Goal: Information Seeking & Learning: Learn about a topic

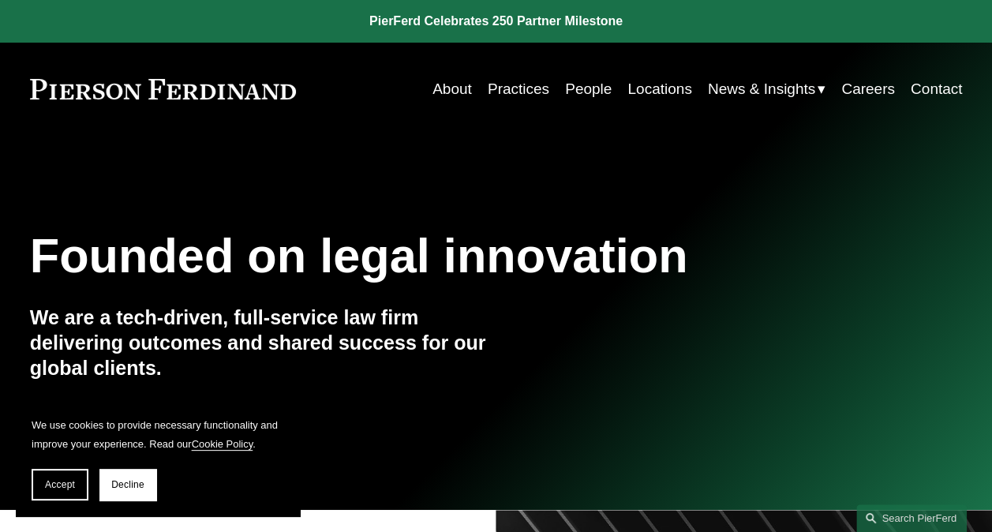
click at [585, 85] on link "People" at bounding box center [588, 89] width 47 height 30
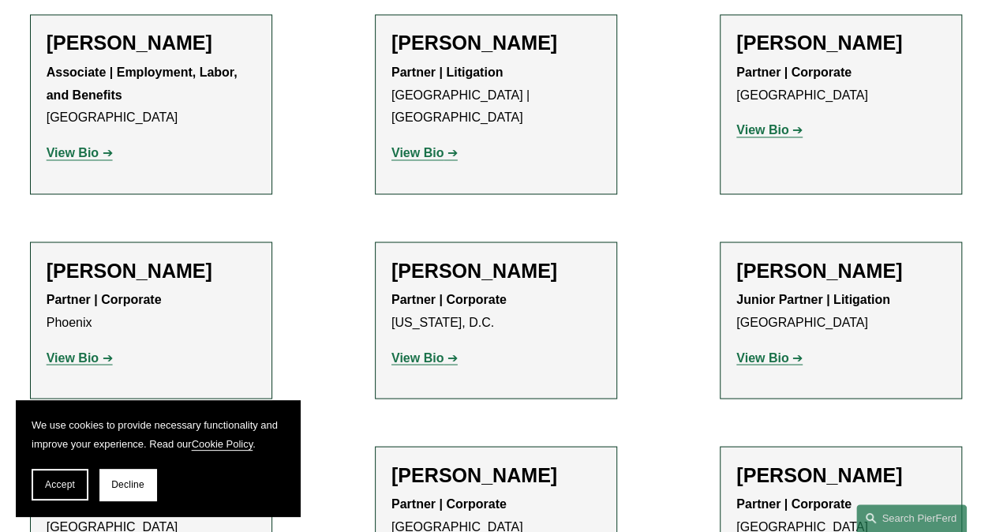
scroll to position [7341, 0]
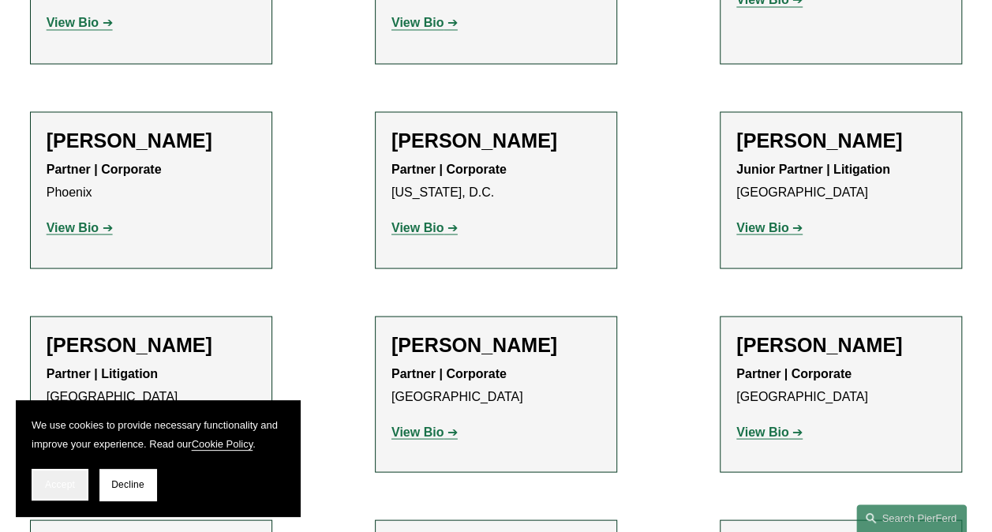
click at [62, 497] on button "Accept" at bounding box center [60, 485] width 57 height 32
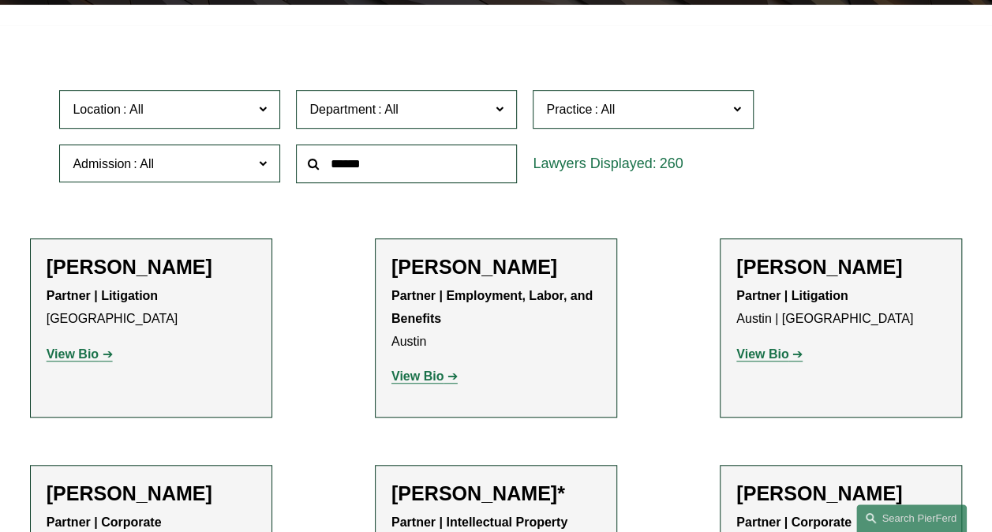
scroll to position [316, 0]
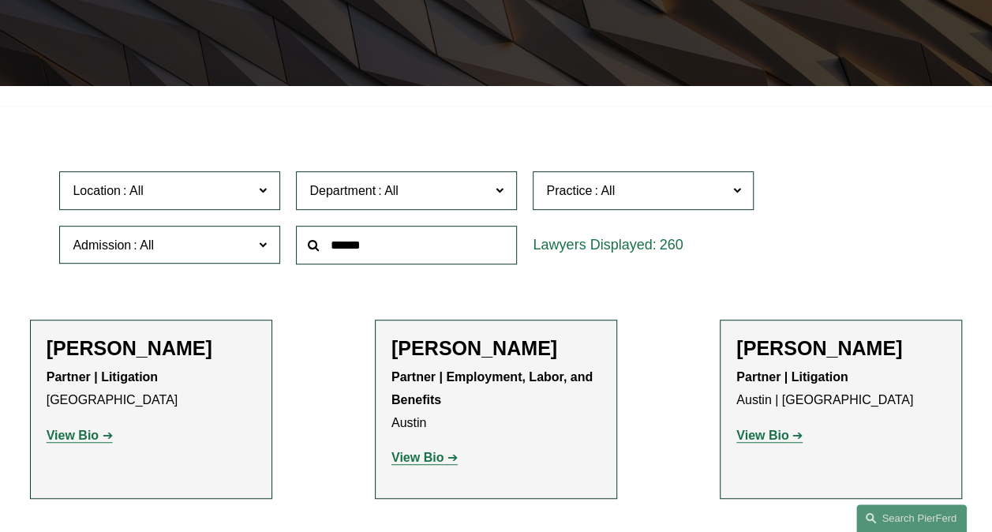
click at [818, 224] on div "Location All Atlanta Austin Boston Charlotte Chicago Cincinnati Cleveland Colum…" at bounding box center [495, 217] width 889 height 108
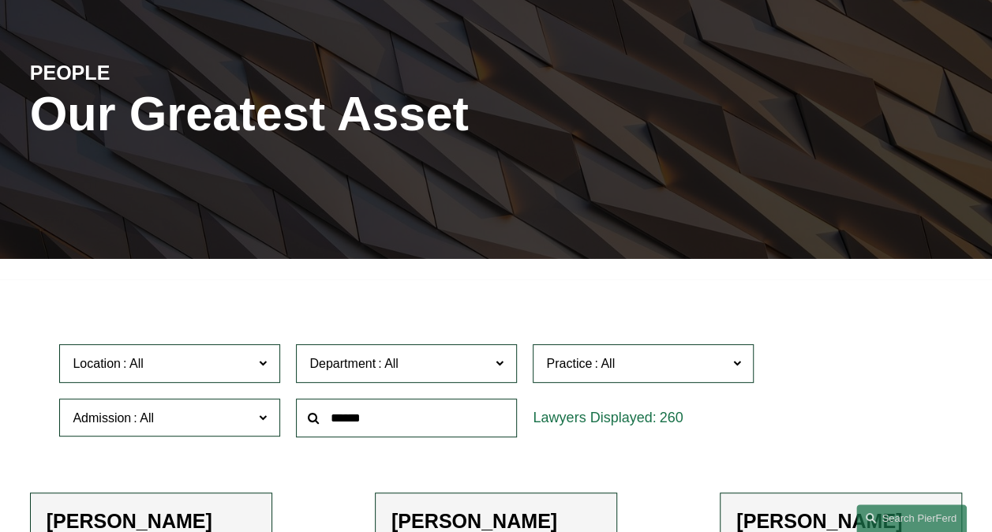
scroll to position [395, 0]
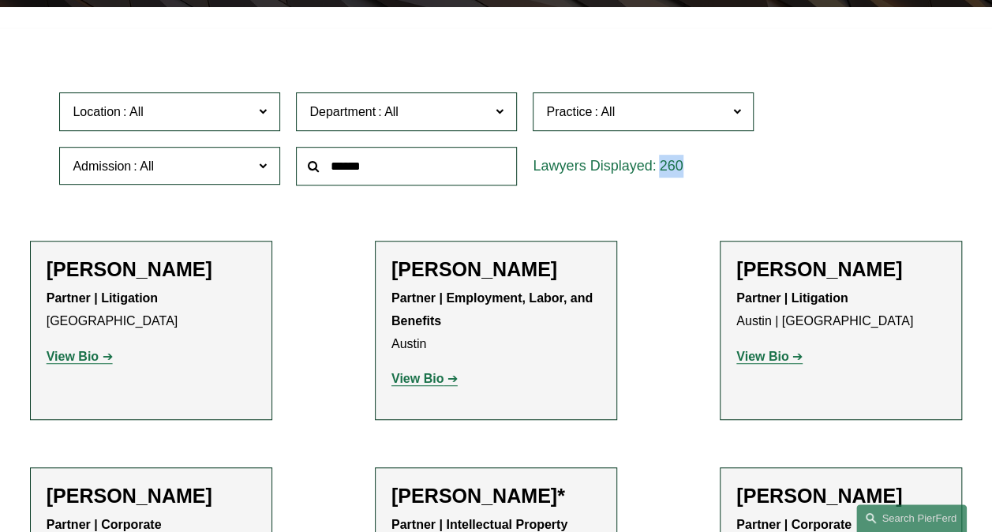
drag, startPoint x: 692, startPoint y: 170, endPoint x: 548, endPoint y: 159, distance: 144.0
click at [548, 159] on div "260" at bounding box center [643, 166] width 221 height 39
drag, startPoint x: 548, startPoint y: 159, endPoint x: 537, endPoint y: 174, distance: 18.6
click at [537, 172] on div "260" at bounding box center [643, 166] width 221 height 39
click at [638, 192] on div "260" at bounding box center [643, 166] width 237 height 54
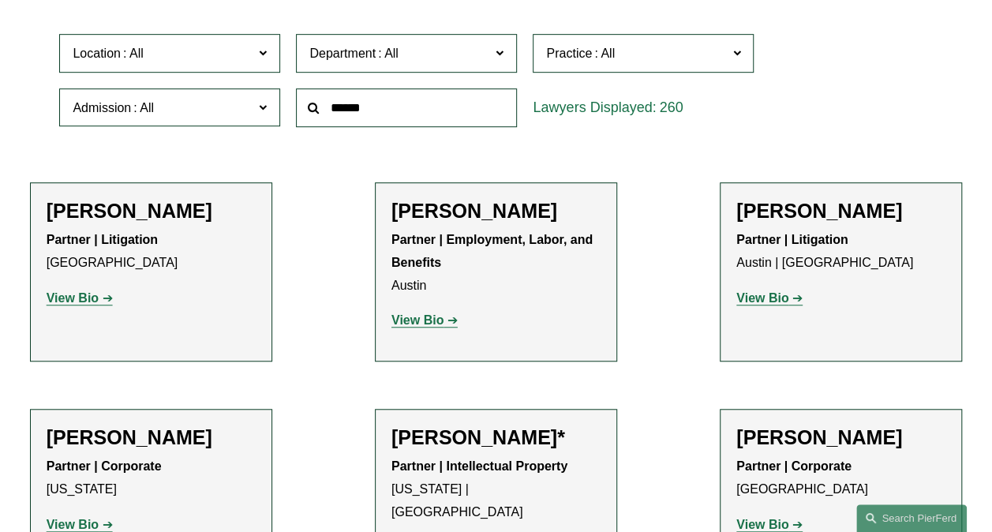
scroll to position [553, 0]
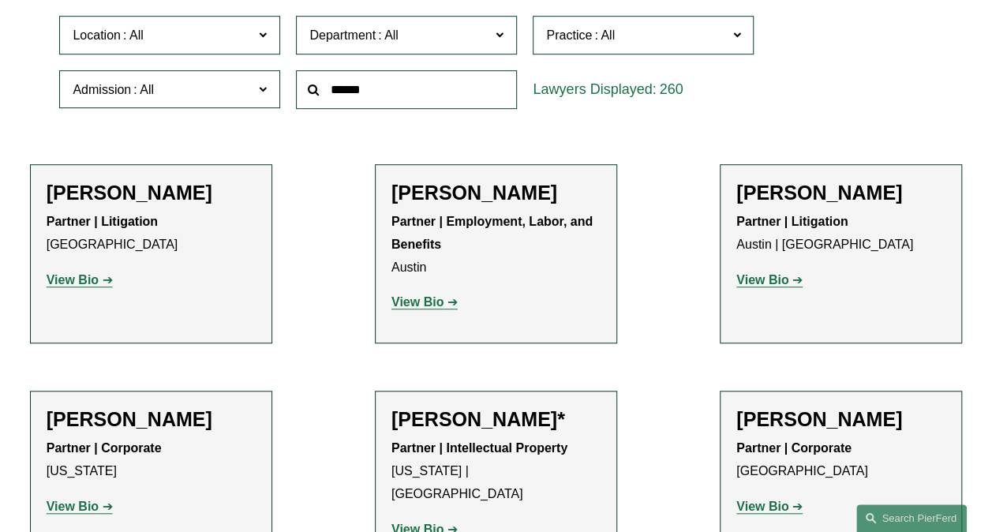
scroll to position [316, 0]
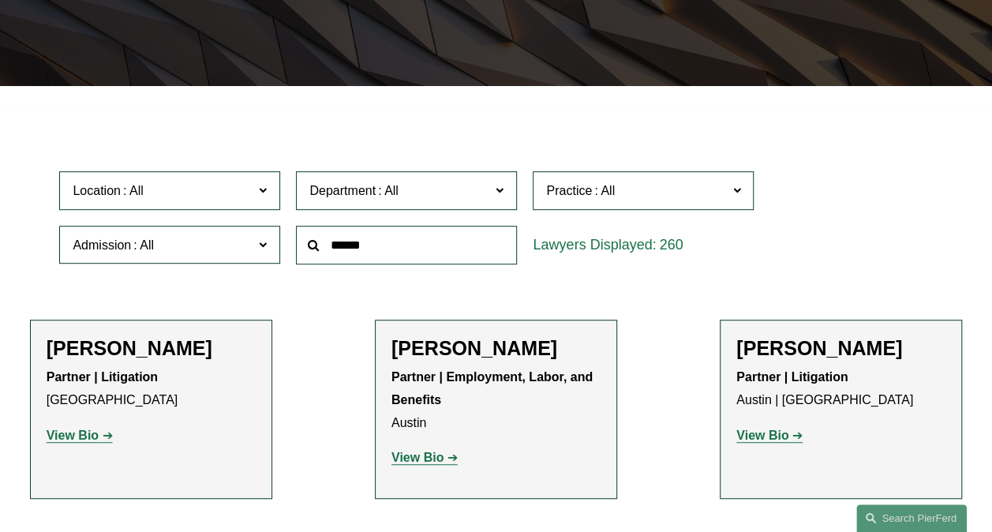
click at [521, 186] on div "Department All Corporate Employment, Labor, and Benefits Intellectual Property …" at bounding box center [406, 190] width 237 height 54
click at [509, 190] on label "Department" at bounding box center [406, 190] width 221 height 39
click at [270, 201] on label "Location" at bounding box center [169, 190] width 221 height 39
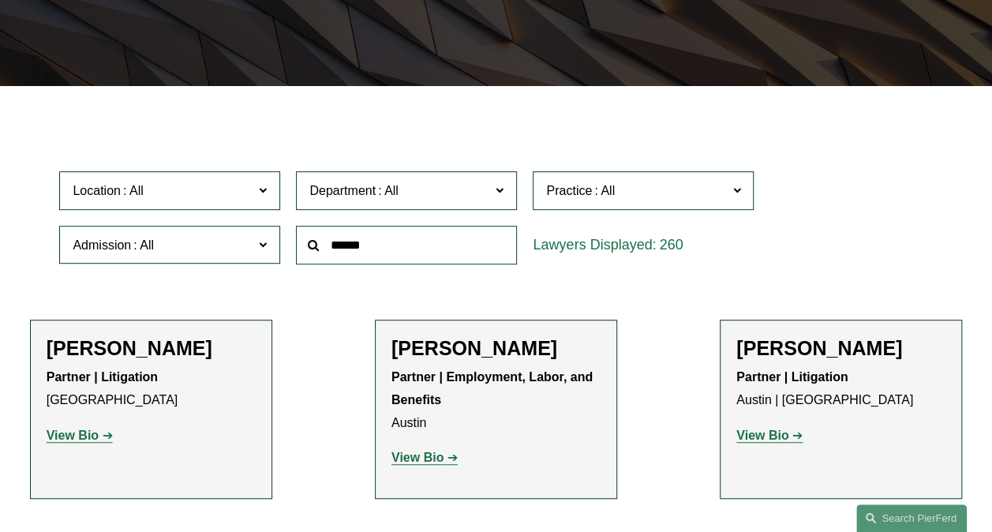
click at [0, 0] on link "[GEOGRAPHIC_DATA]" at bounding box center [0, 0] width 0 height 0
click at [742, 253] on div "20" at bounding box center [643, 245] width 221 height 39
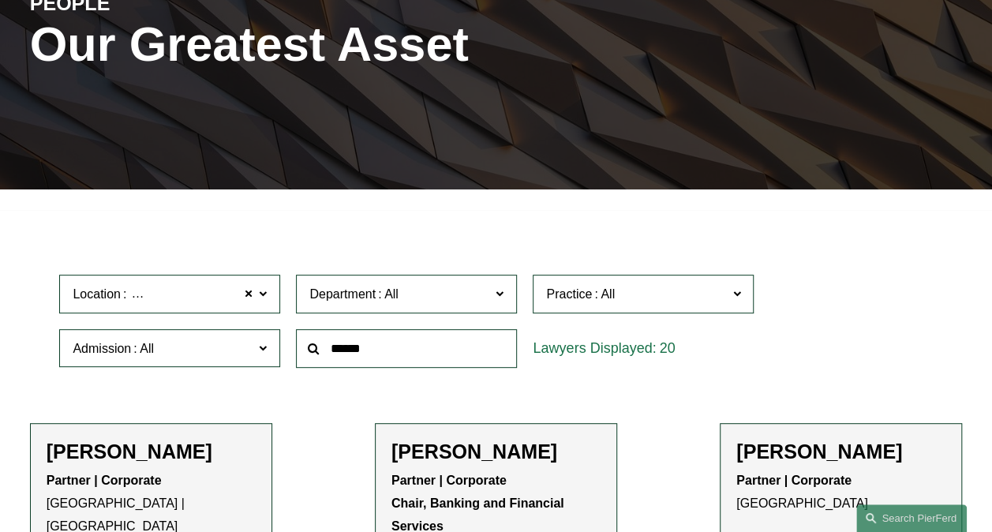
scroll to position [237, 0]
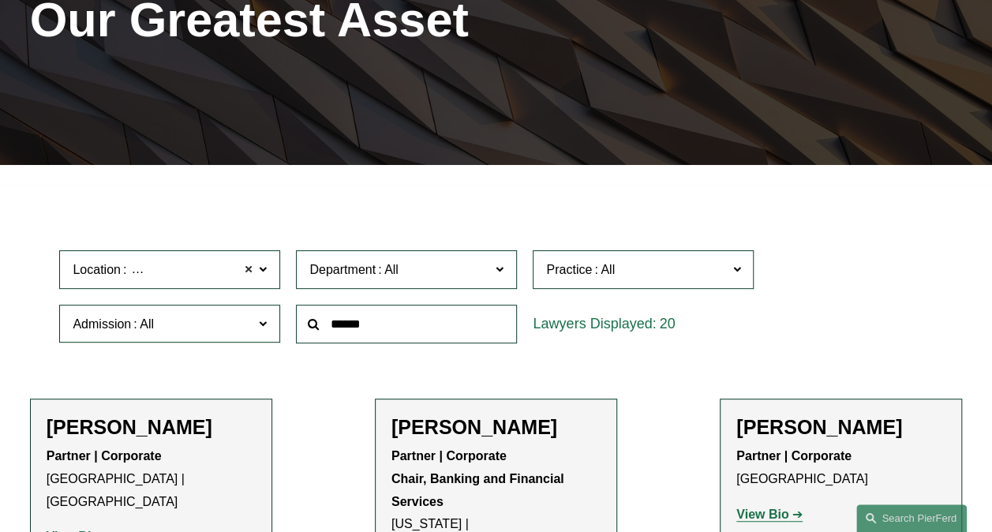
click at [251, 275] on span at bounding box center [248, 270] width 9 height 21
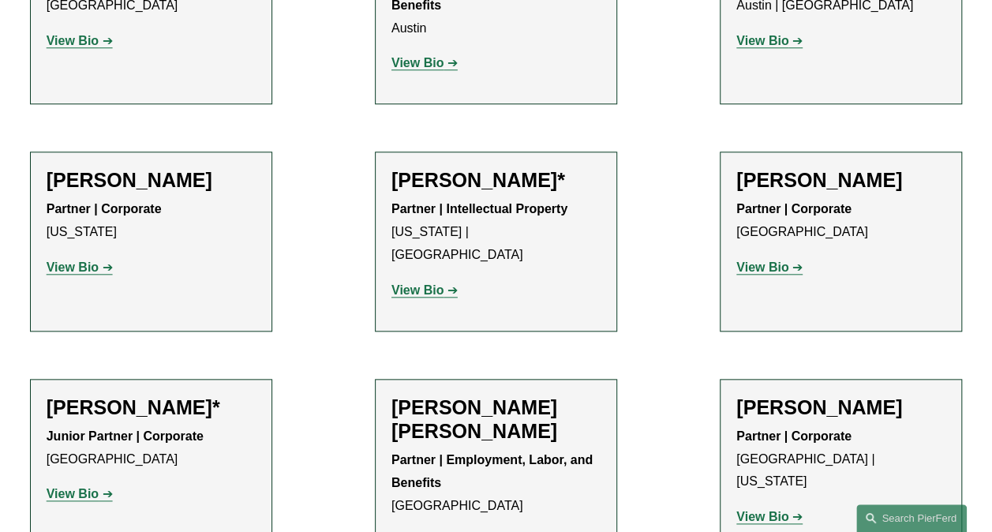
scroll to position [553, 0]
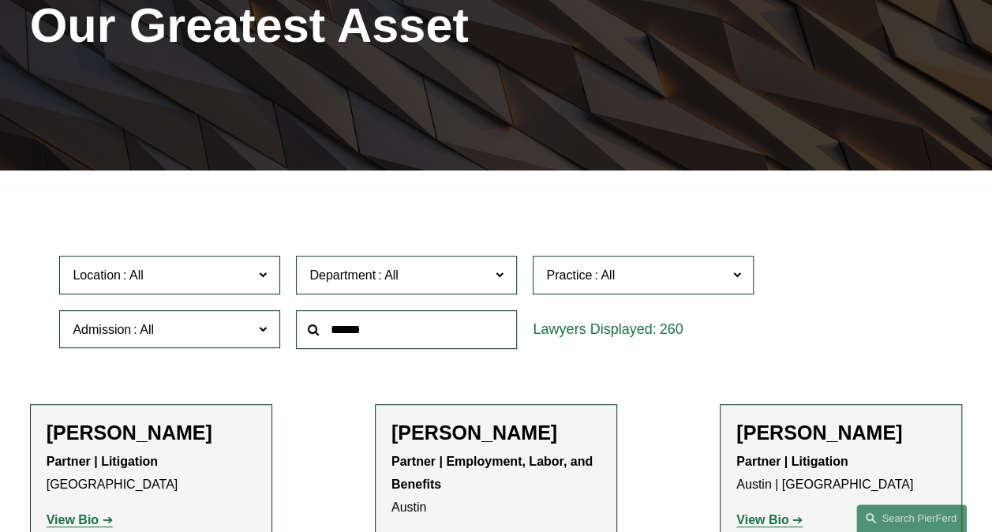
scroll to position [316, 0]
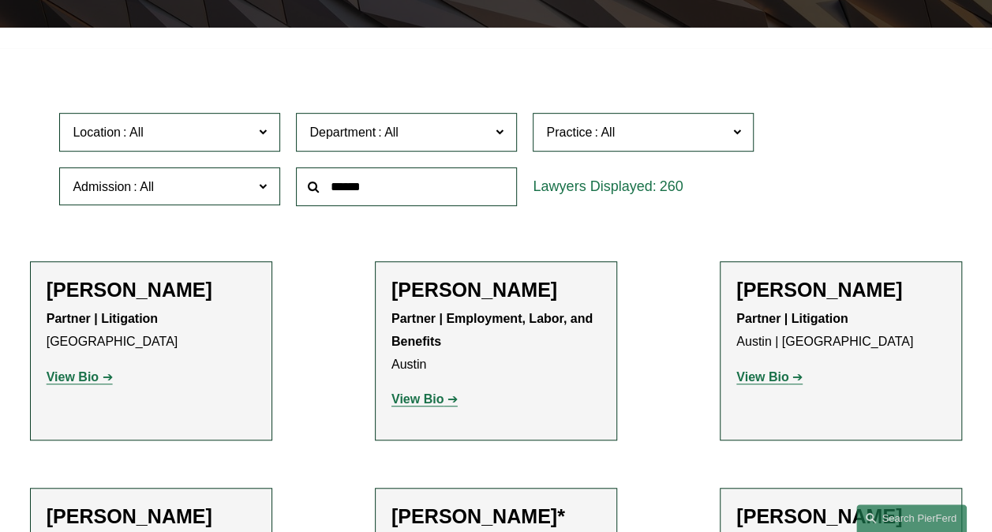
scroll to position [474, 0]
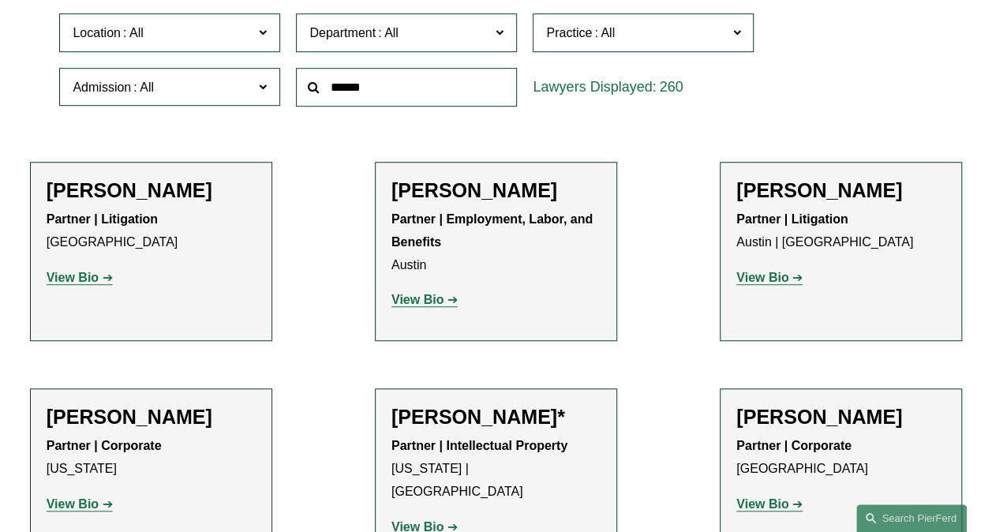
click at [268, 36] on label "Location" at bounding box center [169, 32] width 221 height 39
click at [0, 0] on link "[GEOGRAPHIC_DATA]" at bounding box center [0, 0] width 0 height 0
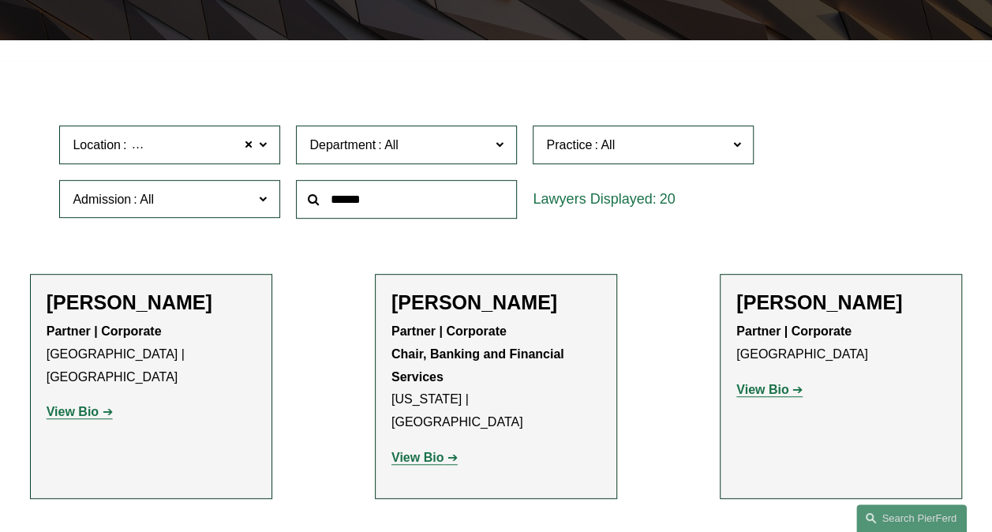
scroll to position [238, 0]
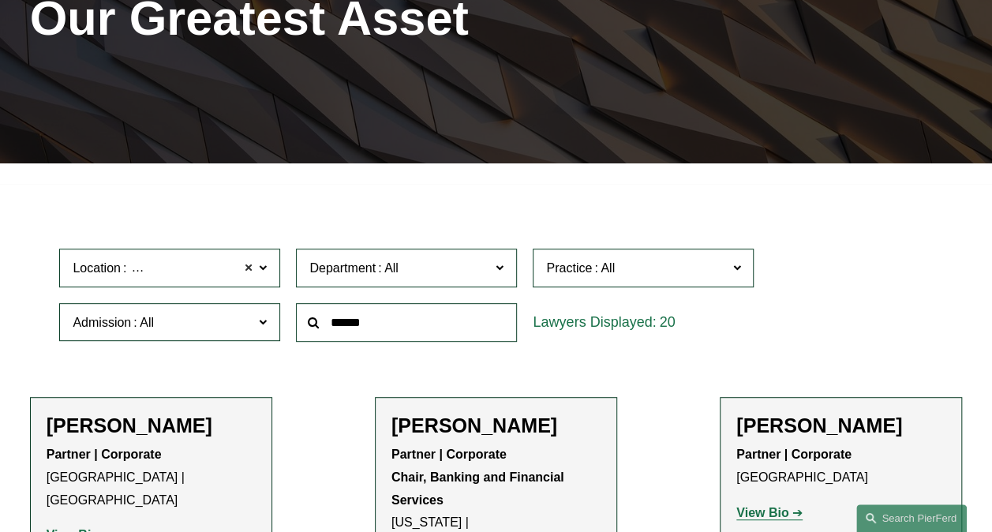
click at [246, 270] on span at bounding box center [248, 268] width 9 height 21
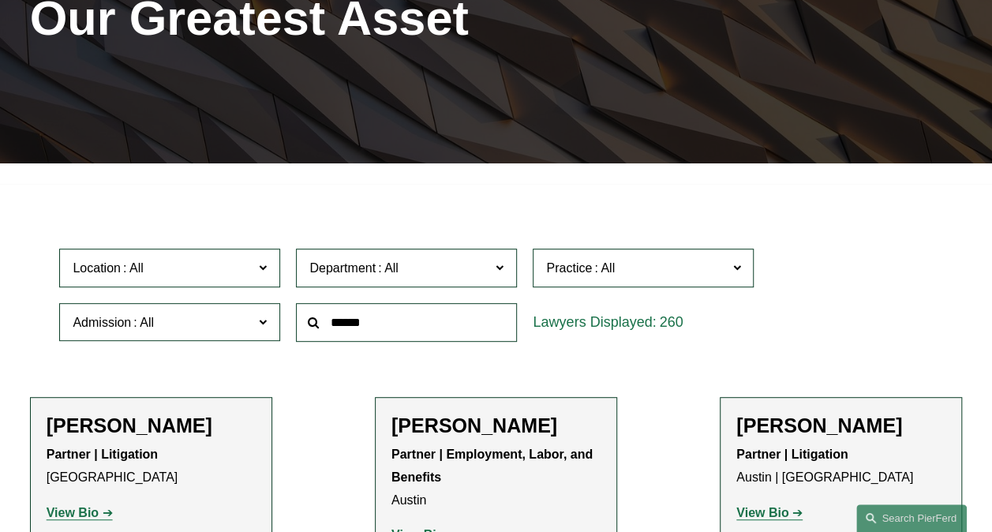
click at [501, 275] on span at bounding box center [500, 267] width 8 height 21
click at [0, 0] on link "Corporate" at bounding box center [0, 0] width 0 height 0
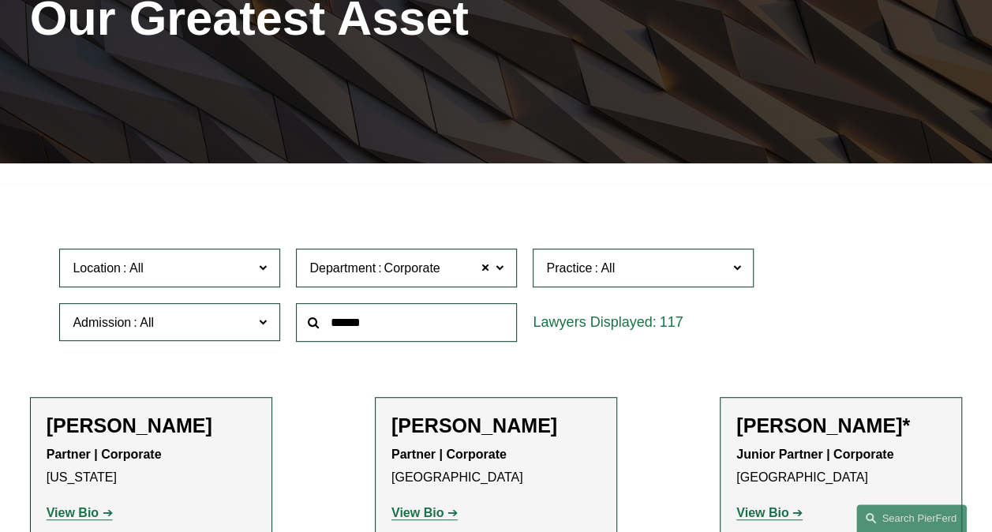
click at [778, 346] on div "Location All Atlanta Austin Boston Charlotte Chicago Cincinnati Cleveland Colum…" at bounding box center [495, 295] width 889 height 108
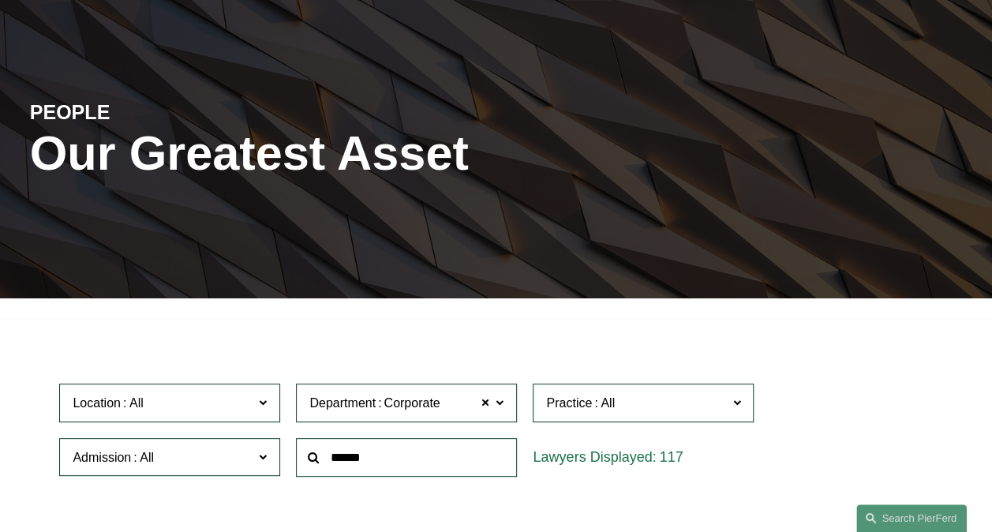
scroll to position [159, 0]
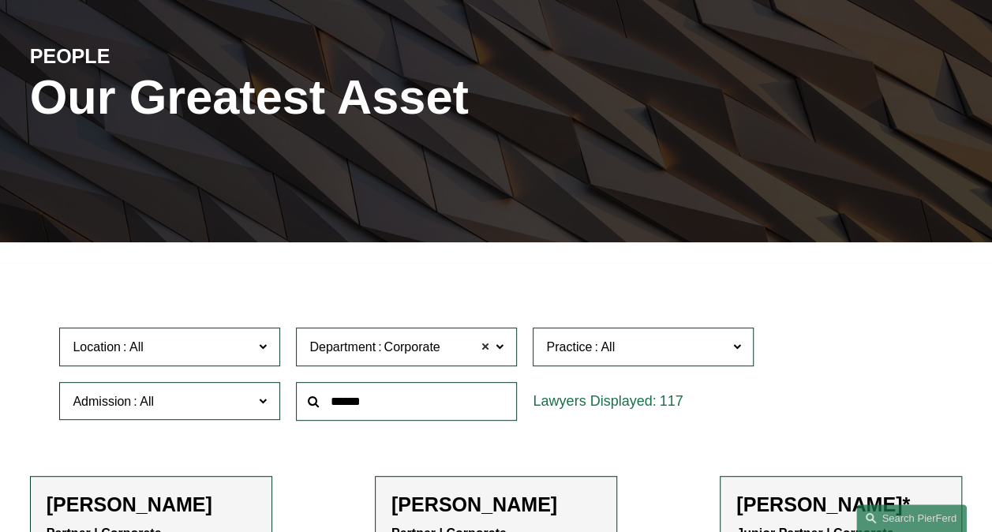
click at [482, 349] on span at bounding box center [485, 347] width 9 height 21
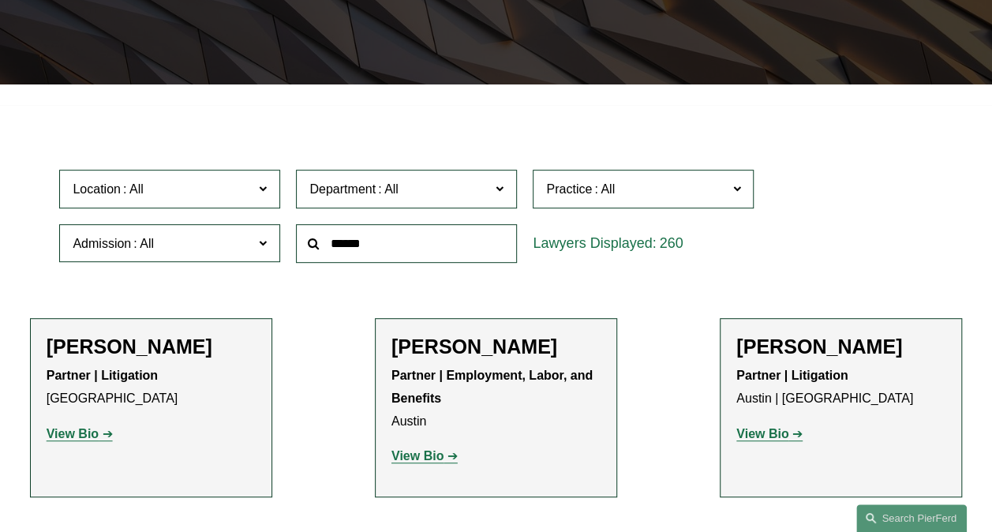
click at [499, 189] on span at bounding box center [500, 188] width 8 height 21
click at [0, 0] on link "Corporate" at bounding box center [0, 0] width 0 height 0
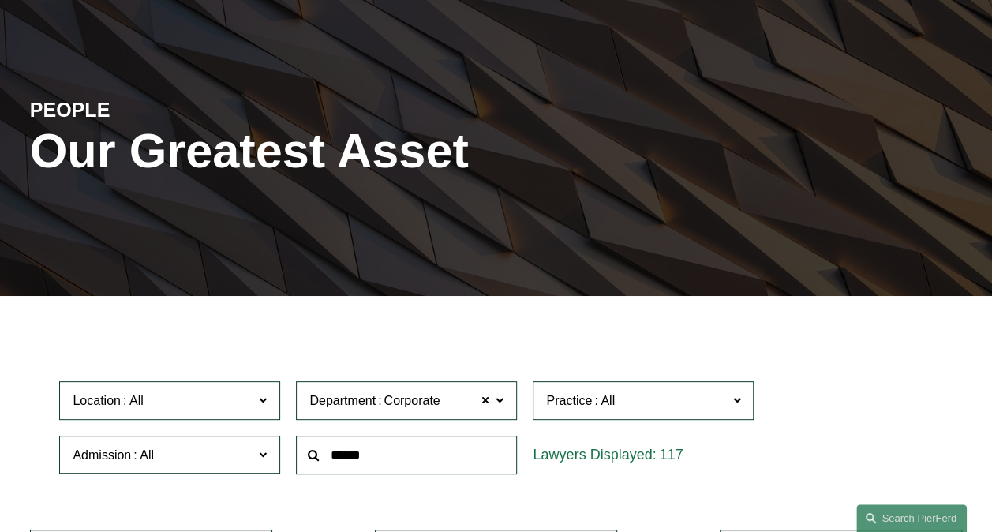
scroll to position [237, 0]
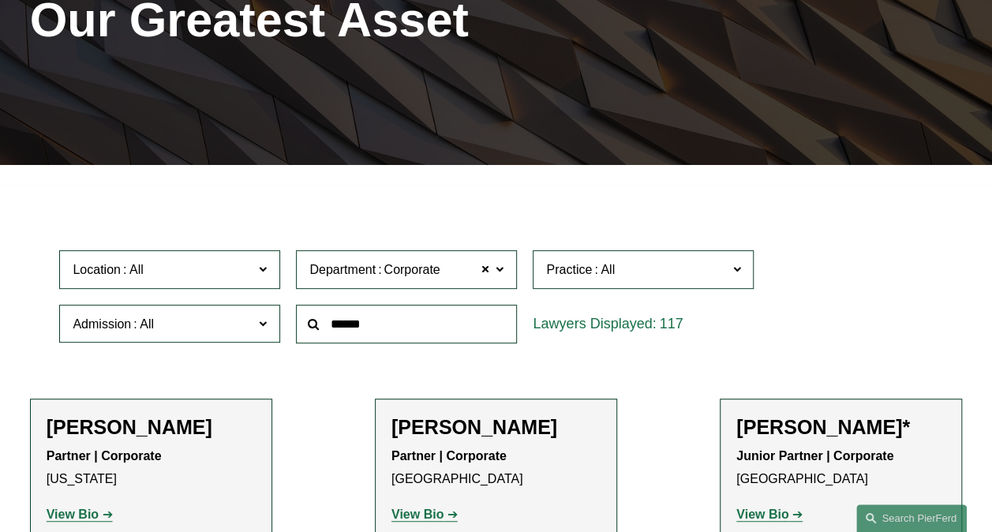
click at [266, 268] on span at bounding box center [263, 269] width 8 height 21
click at [0, 0] on link "[GEOGRAPHIC_DATA]" at bounding box center [0, 0] width 0 height 0
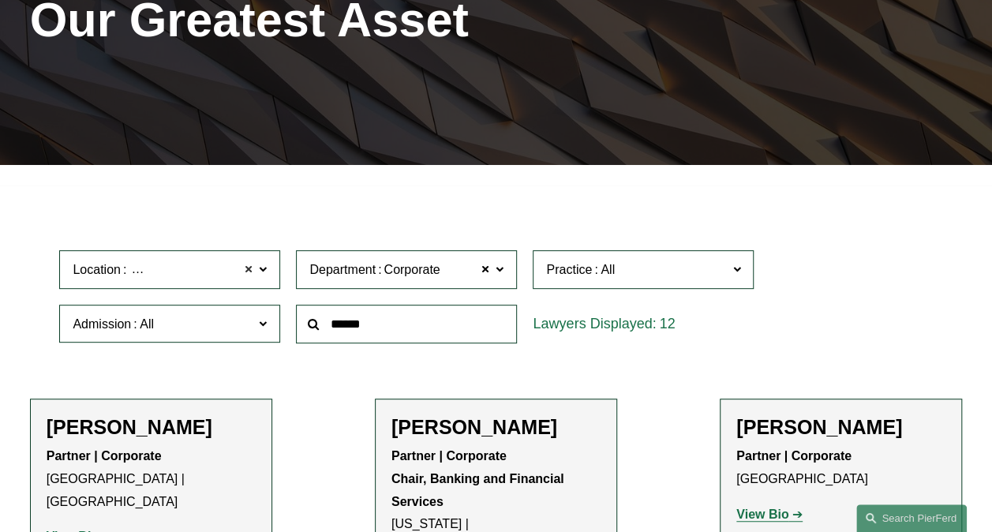
click at [250, 270] on span at bounding box center [248, 270] width 9 height 21
click at [263, 273] on span at bounding box center [263, 269] width 8 height 21
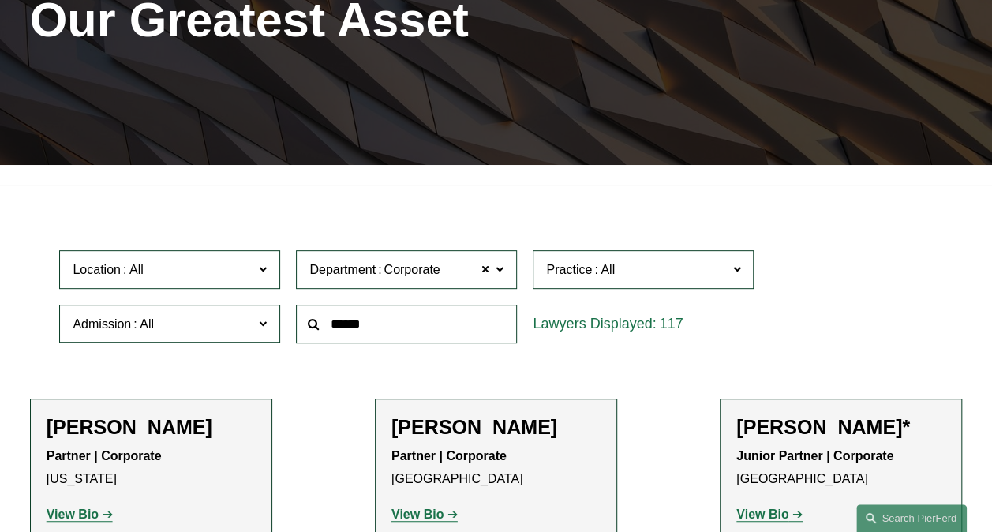
click at [750, 322] on div "117" at bounding box center [643, 324] width 221 height 39
click at [259, 267] on label "Location" at bounding box center [169, 269] width 221 height 39
click at [489, 272] on span at bounding box center [485, 270] width 9 height 21
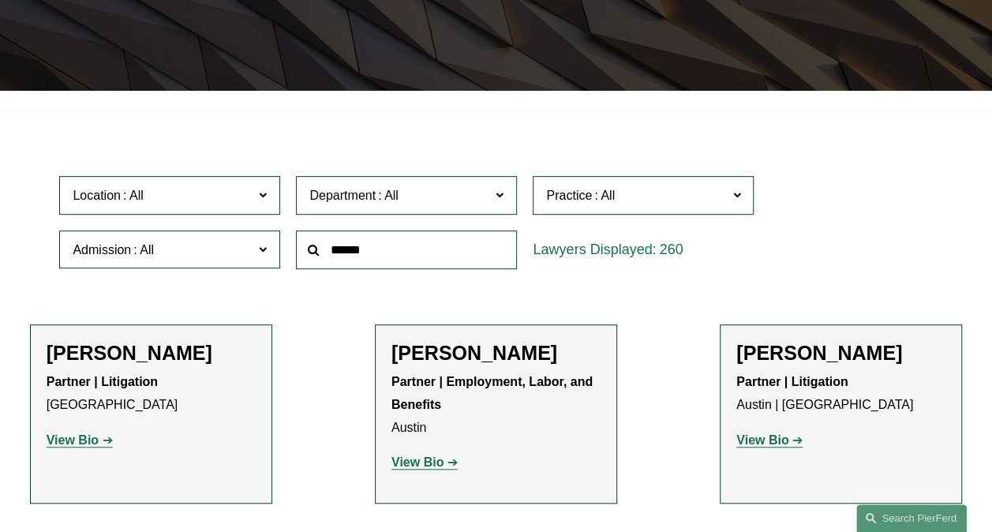
scroll to position [395, 0]
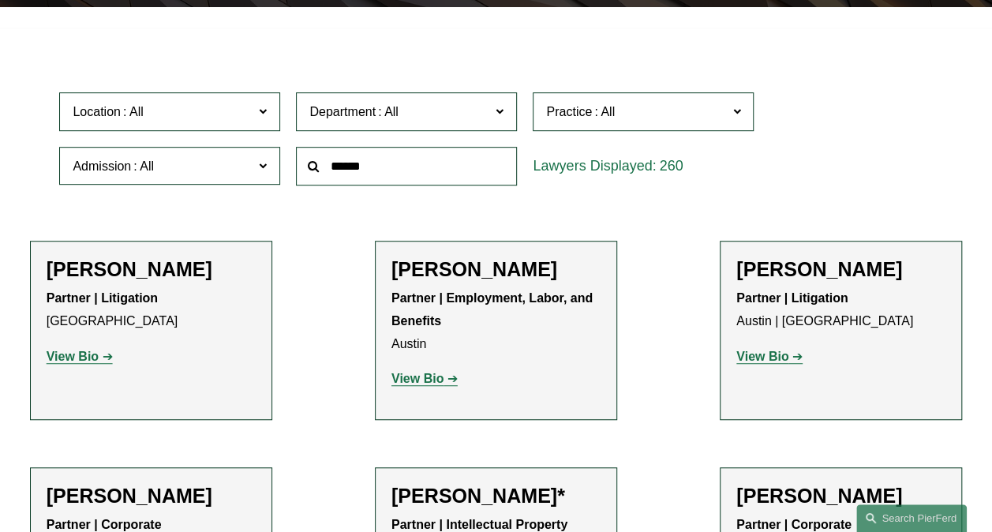
click at [489, 114] on span "Department" at bounding box center [399, 111] width 181 height 21
click at [0, 0] on link "Corporate" at bounding box center [0, 0] width 0 height 0
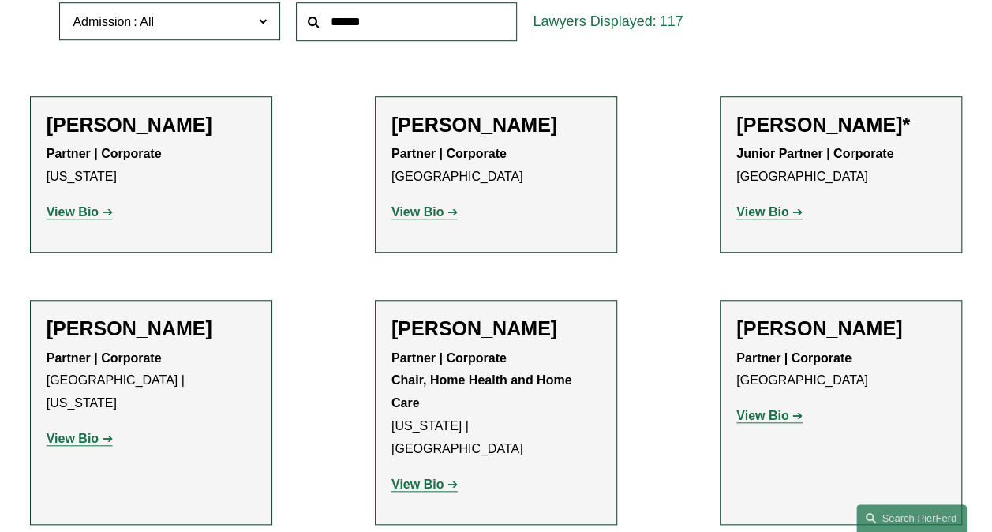
scroll to position [317, 0]
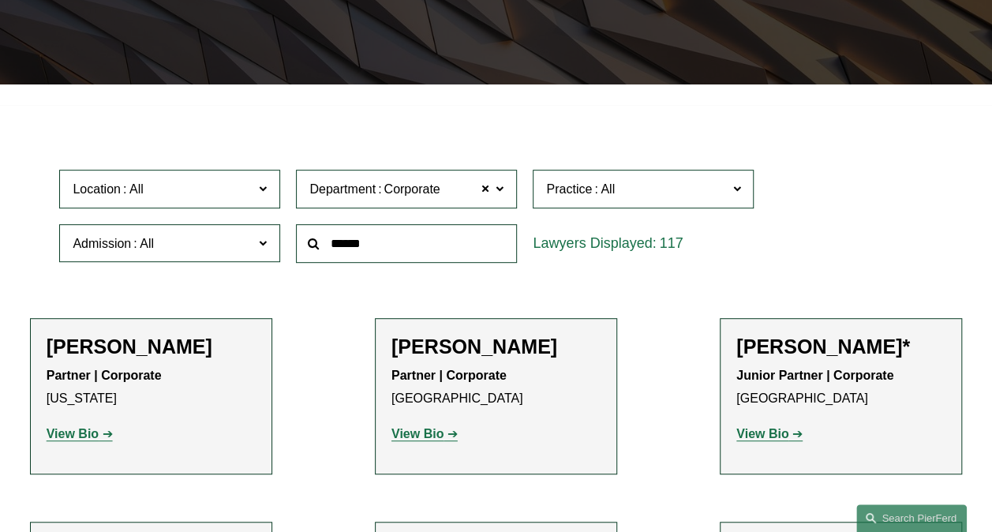
click at [480, 190] on span "Department Corporate" at bounding box center [399, 188] width 181 height 21
click at [491, 193] on label "Department Corporate" at bounding box center [406, 189] width 221 height 39
click at [488, 193] on span at bounding box center [485, 189] width 9 height 21
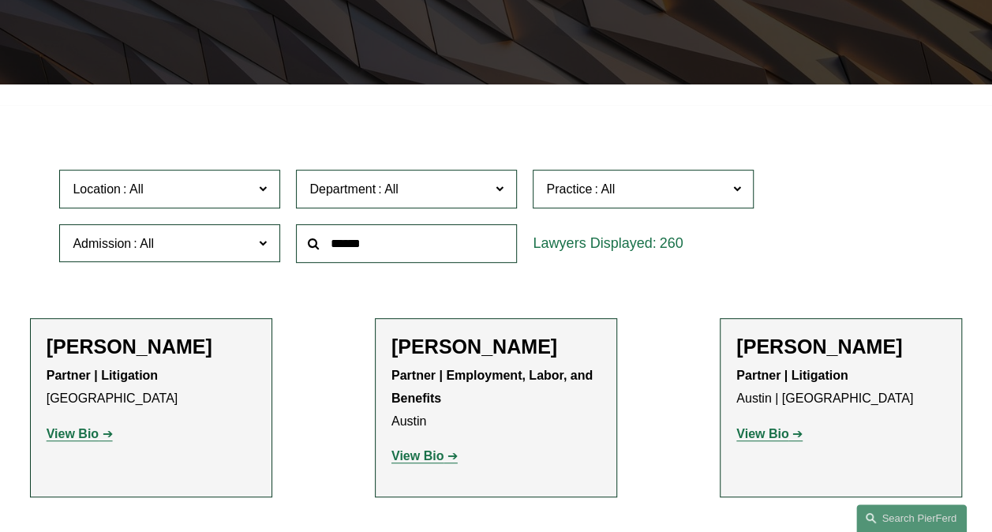
click at [845, 223] on div "Location All Atlanta Austin Boston Charlotte Chicago Cincinnati Cleveland Colum…" at bounding box center [495, 216] width 889 height 108
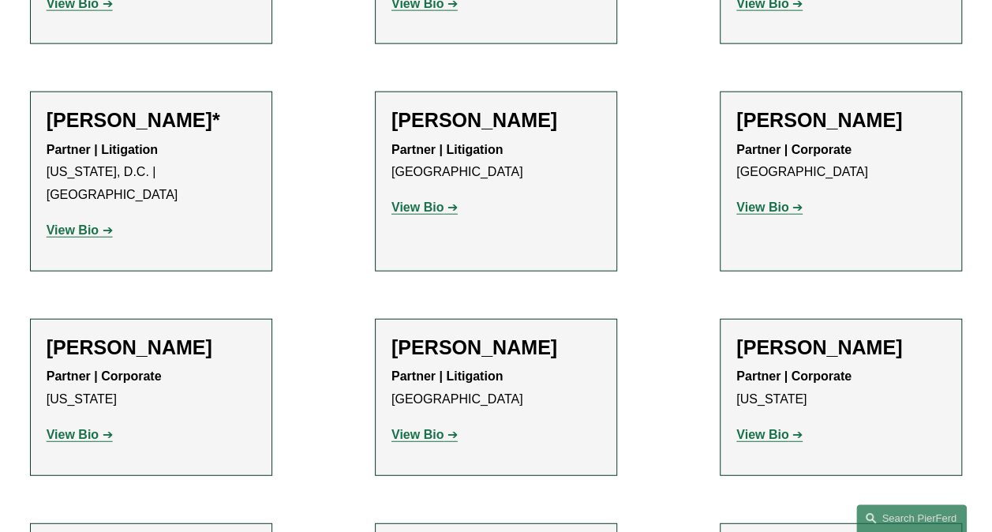
scroll to position [5456, 0]
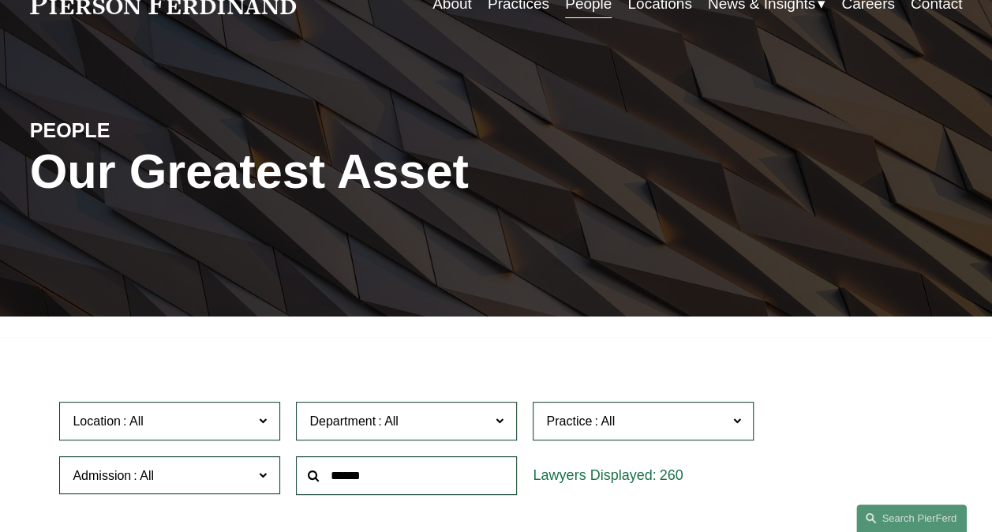
scroll to position [237, 0]
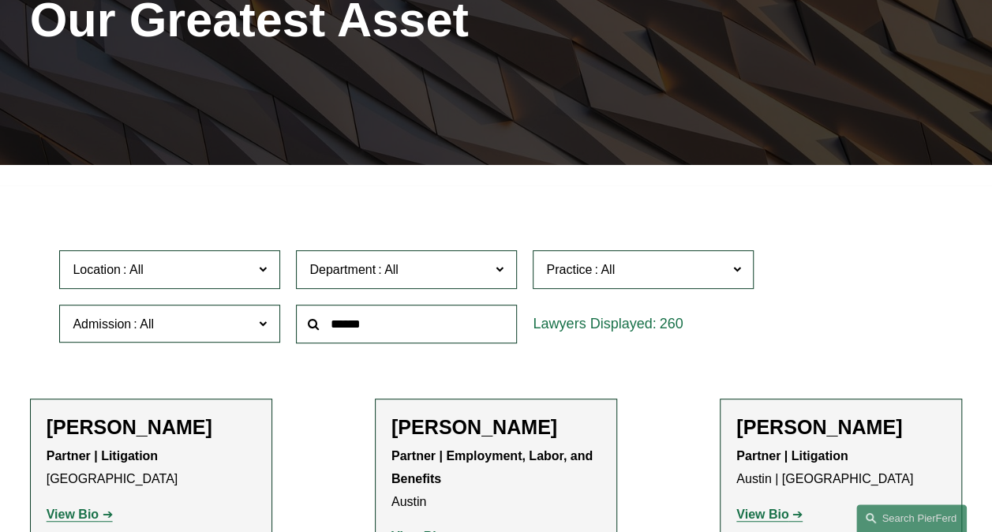
click at [499, 270] on span at bounding box center [500, 269] width 8 height 21
click at [0, 0] on link "Corporate" at bounding box center [0, 0] width 0 height 0
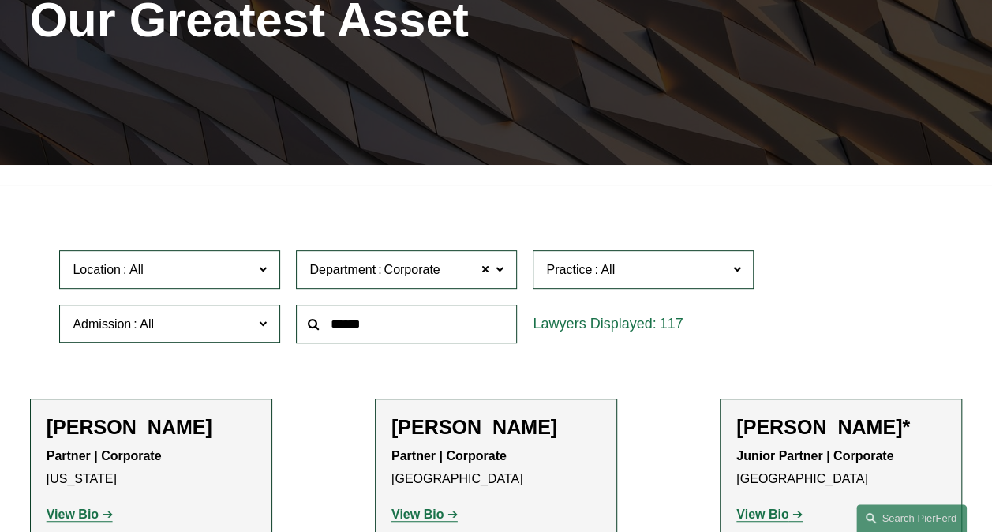
click at [827, 302] on div "Location All Atlanta Austin Boston Charlotte Chicago Cincinnati Cleveland Colum…" at bounding box center [495, 296] width 889 height 108
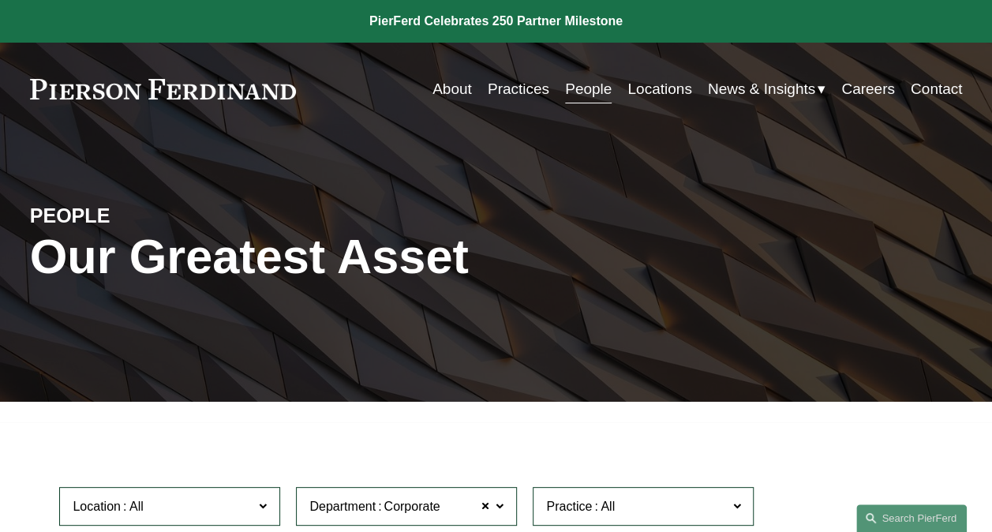
scroll to position [237, 0]
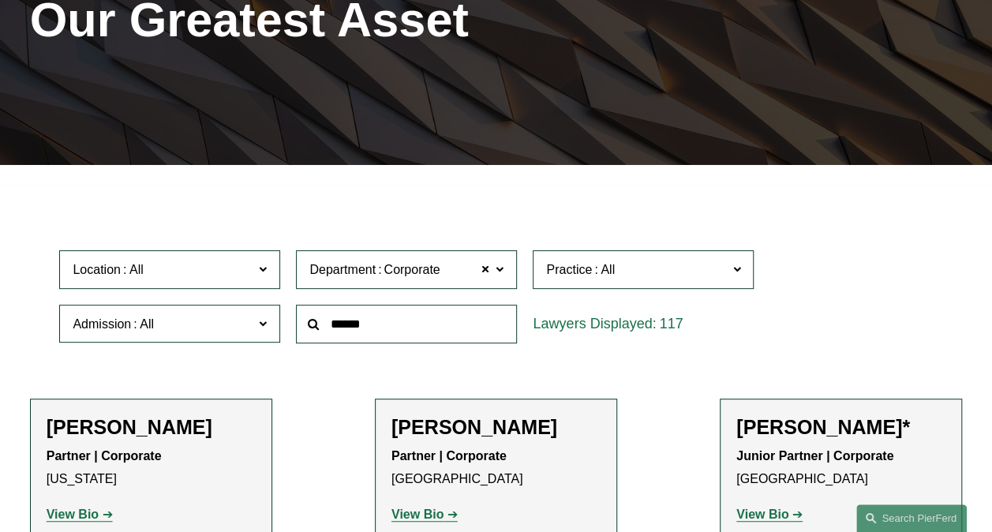
click at [224, 278] on span "Location" at bounding box center [163, 269] width 181 height 21
click at [0, 0] on link "[GEOGRAPHIC_DATA]" at bounding box center [0, 0] width 0 height 0
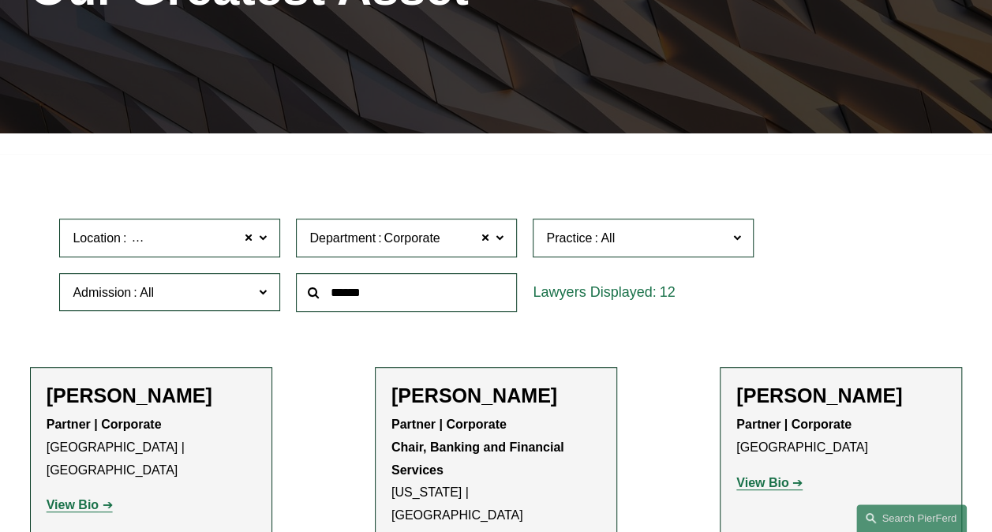
scroll to position [395, 0]
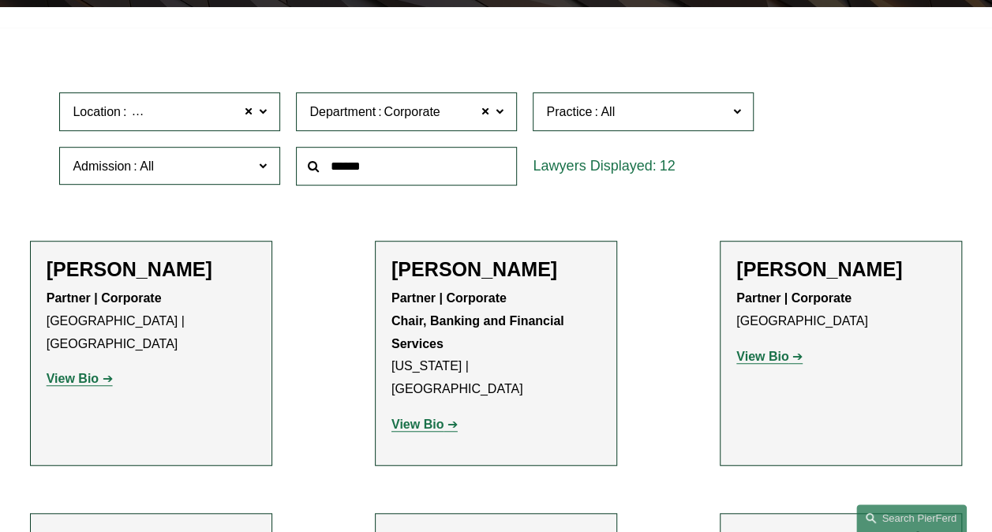
click at [240, 120] on span "Location London" at bounding box center [163, 111] width 181 height 21
click at [246, 117] on span at bounding box center [248, 112] width 9 height 21
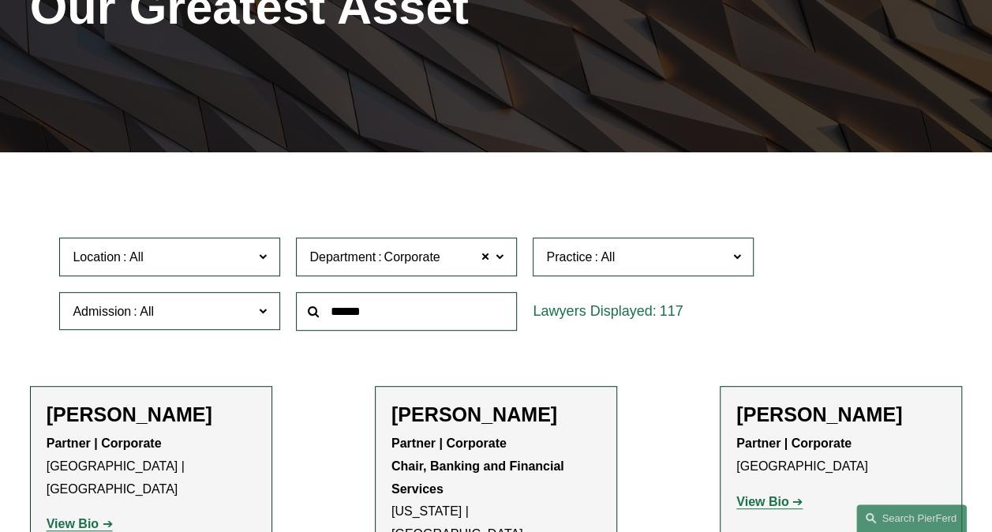
scroll to position [238, 0]
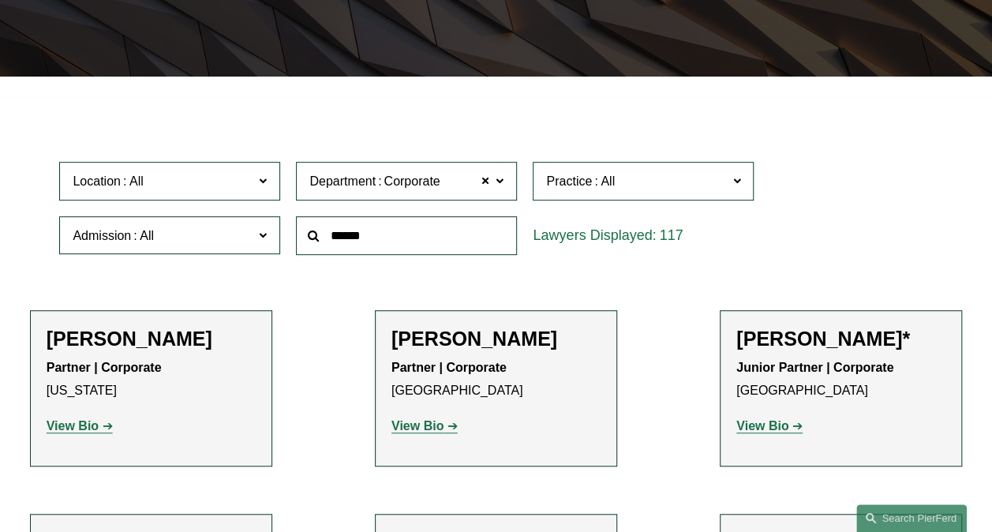
scroll to position [395, 0]
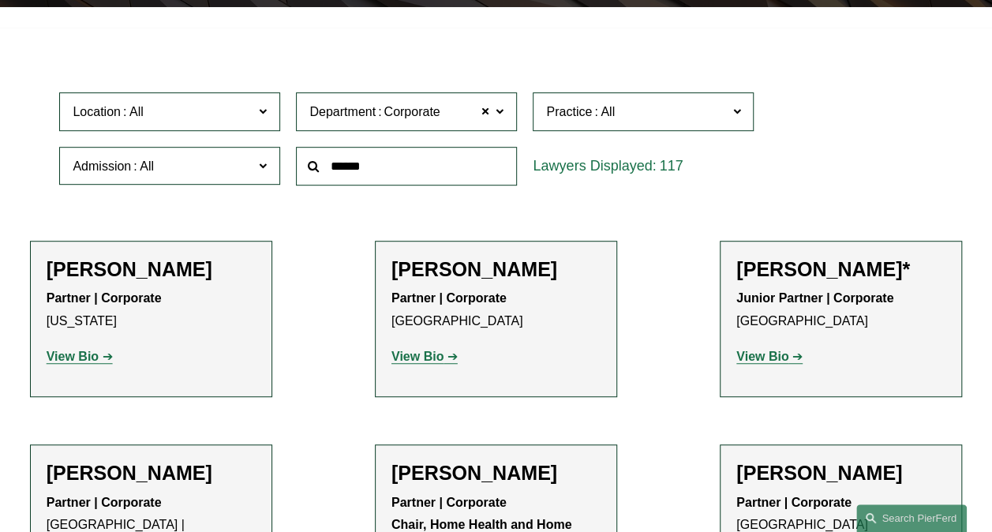
drag, startPoint x: 725, startPoint y: 257, endPoint x: 714, endPoint y: 254, distance: 11.3
click at [724, 256] on li "Jarrod Anderson* Junior Partner | Corporate Chicago View Bio Location: Chicago;…" at bounding box center [841, 319] width 242 height 157
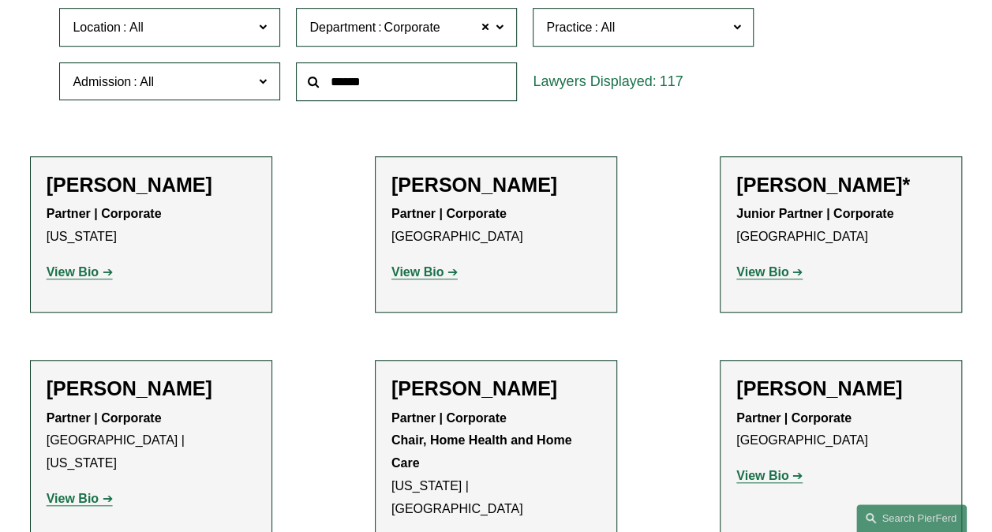
scroll to position [553, 0]
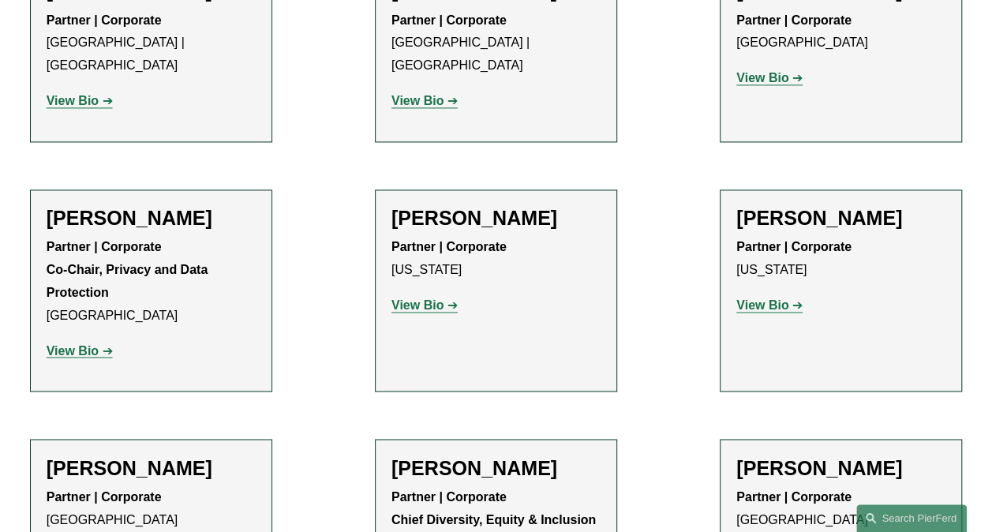
scroll to position [1184, 0]
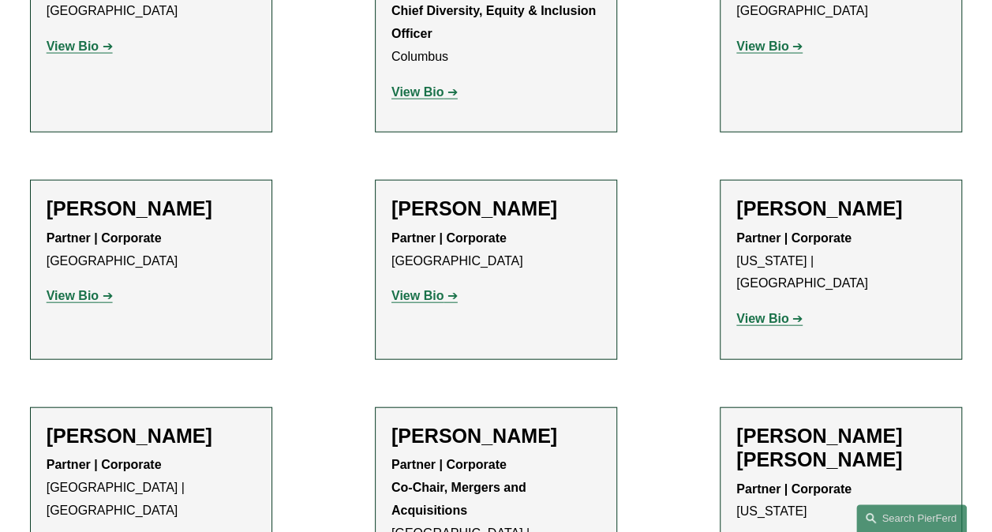
scroll to position [1737, 0]
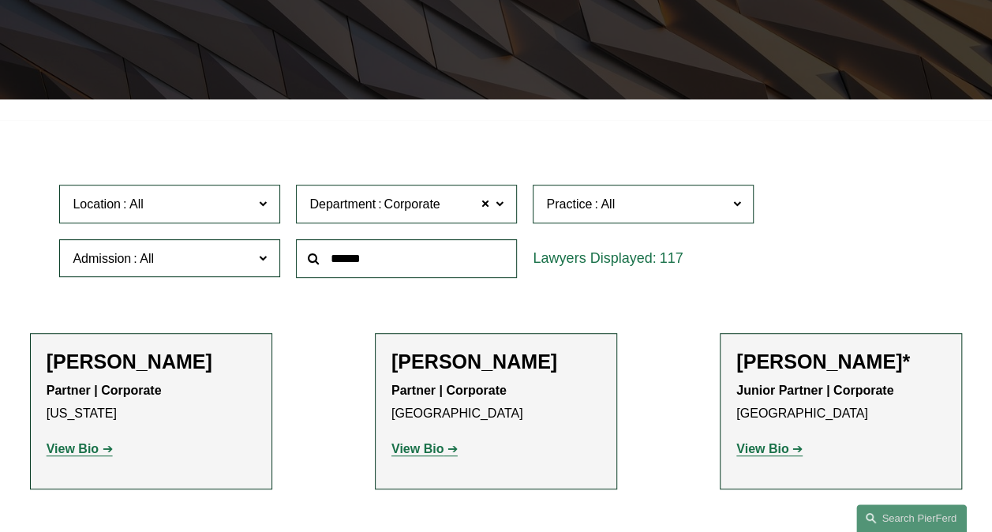
scroll to position [553, 0]
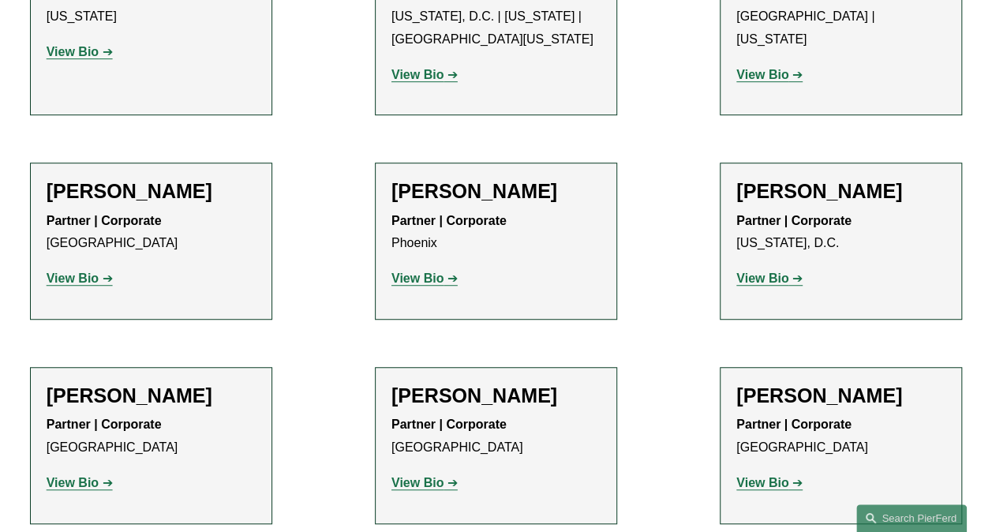
scroll to position [3395, 0]
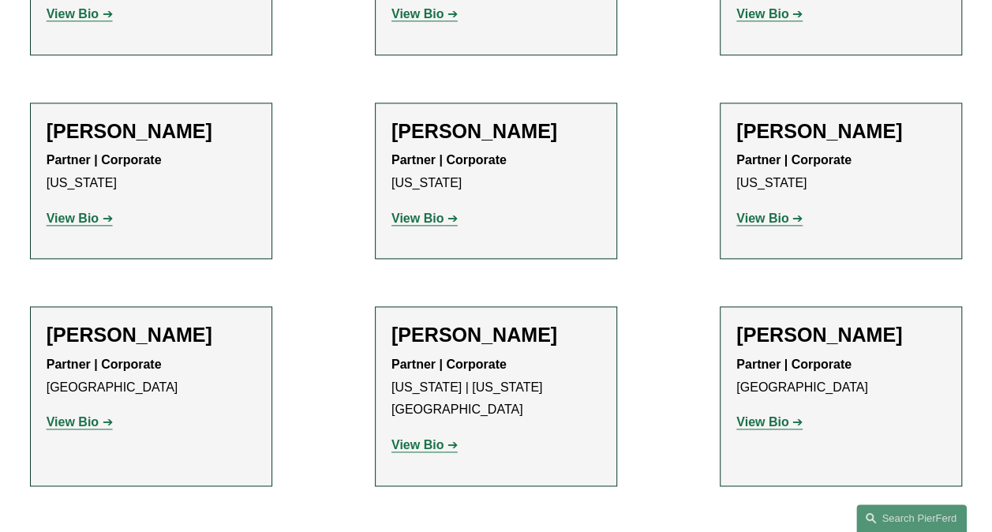
scroll to position [3869, 0]
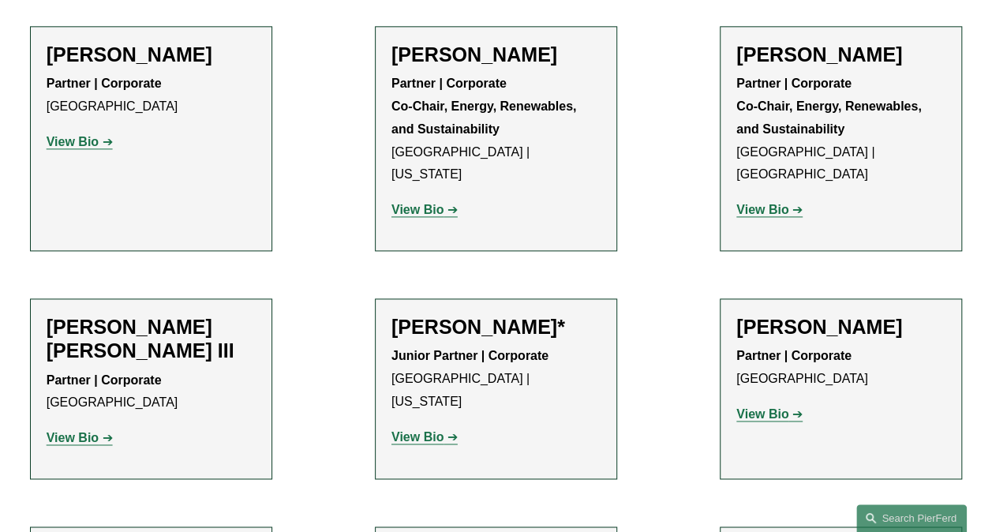
scroll to position [6948, 0]
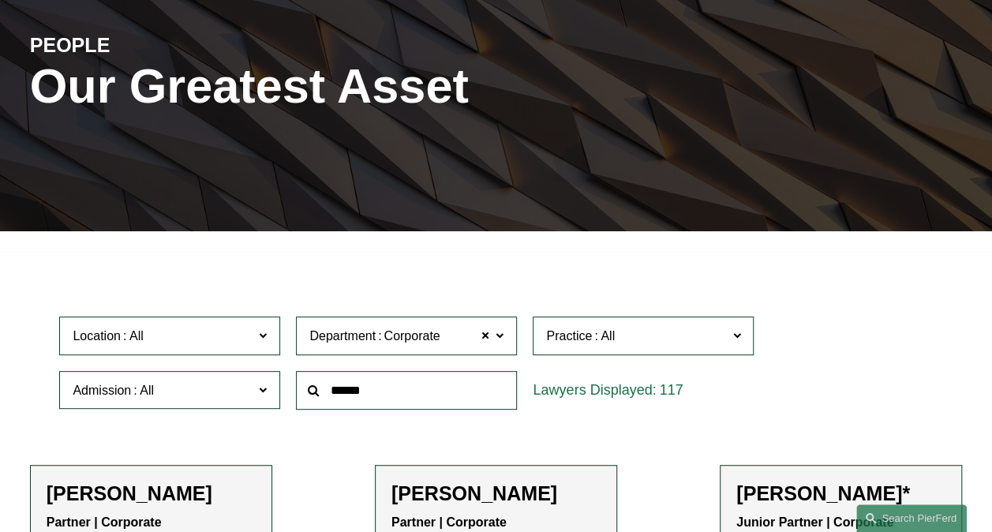
scroll to position [237, 0]
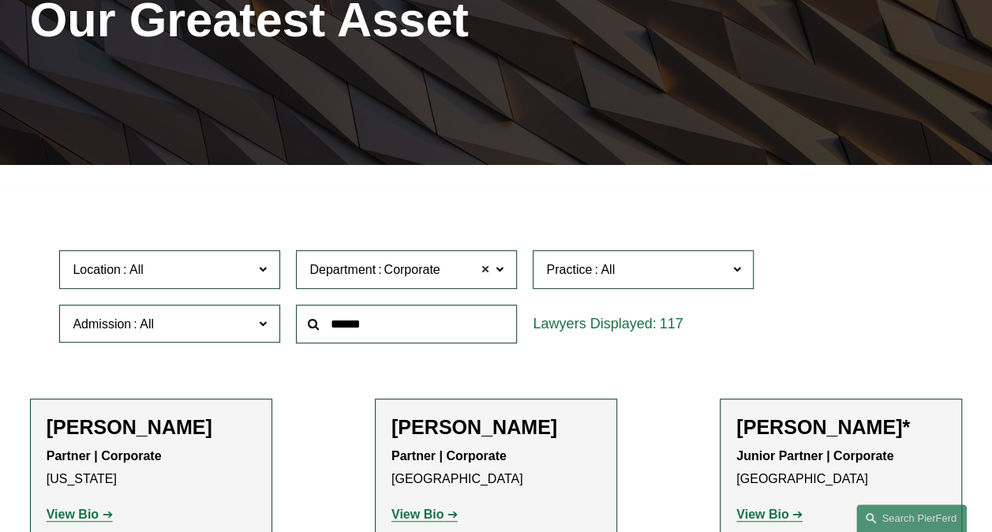
click at [487, 272] on span at bounding box center [485, 270] width 9 height 21
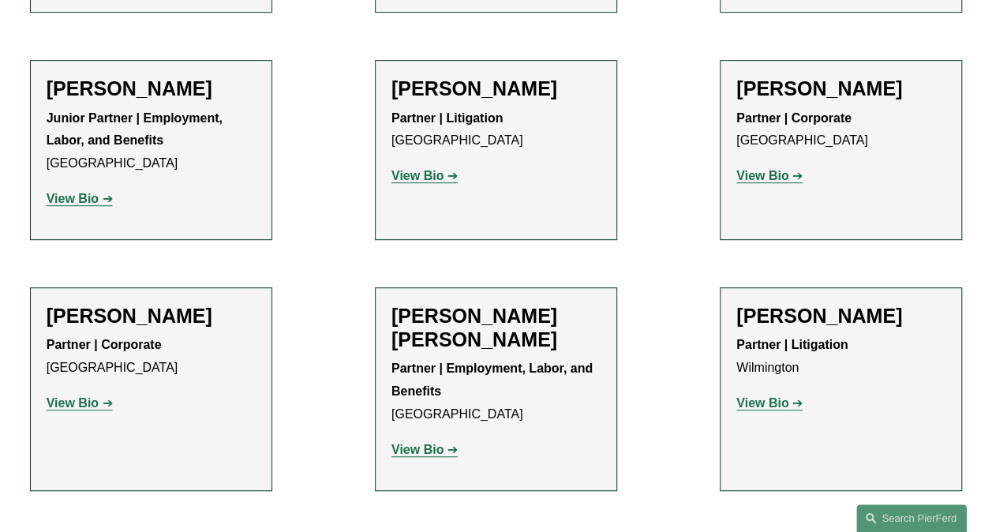
drag, startPoint x: 625, startPoint y: 168, endPoint x: 654, endPoint y: 158, distance: 31.0
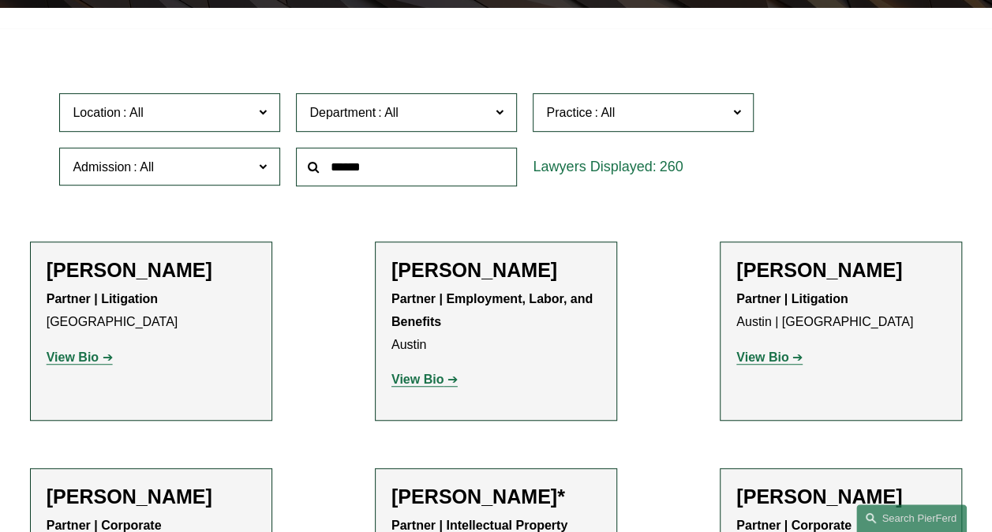
scroll to position [395, 0]
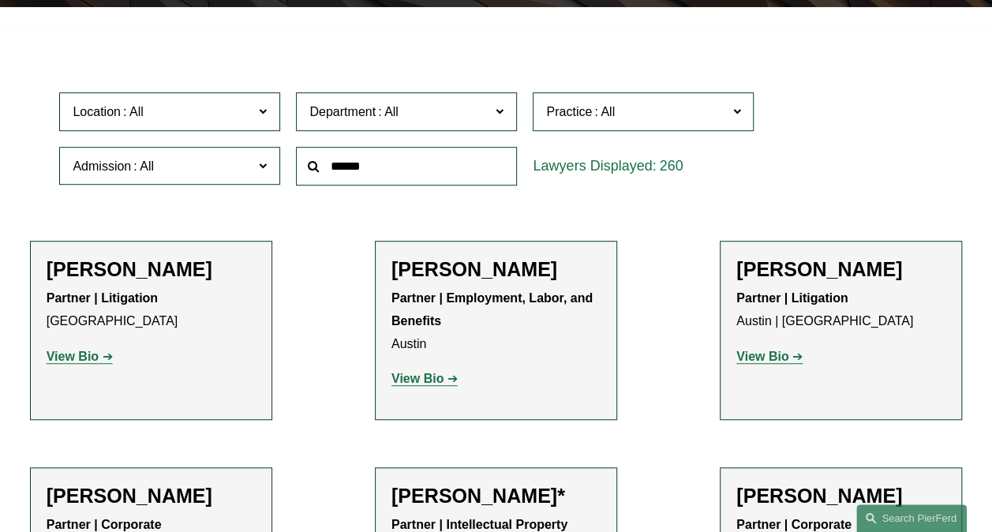
click at [495, 117] on label "Department" at bounding box center [406, 111] width 221 height 39
click at [0, 0] on link "Corporate" at bounding box center [0, 0] width 0 height 0
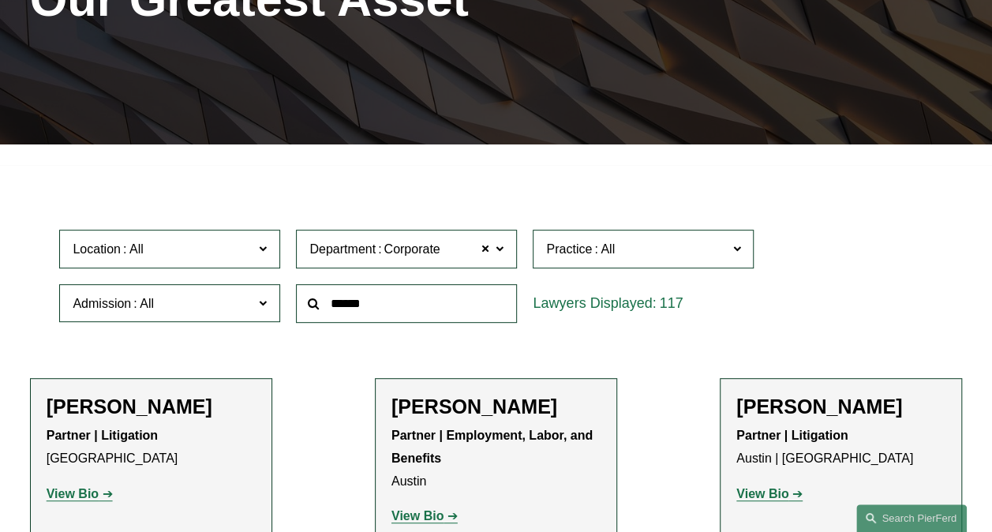
scroll to position [238, 0]
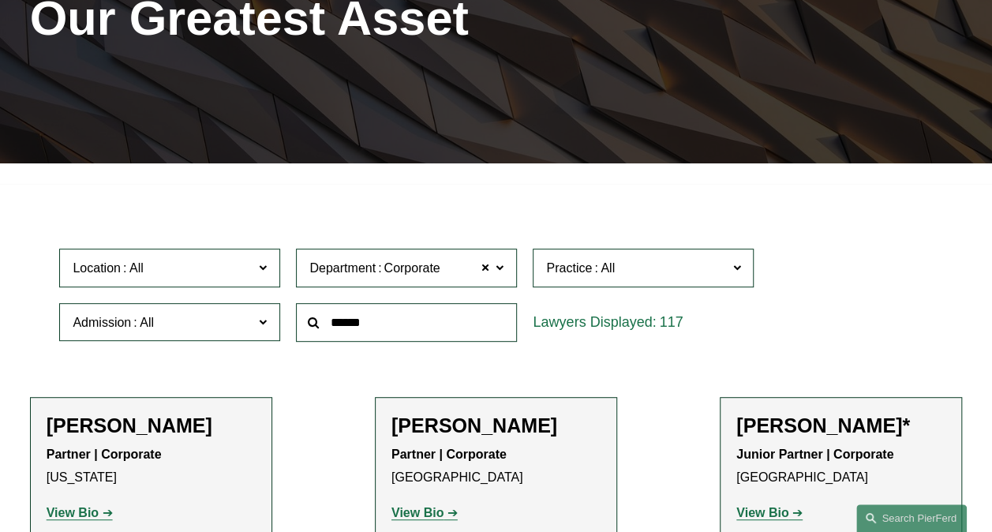
click at [807, 286] on div "Location All Atlanta Austin Boston Charlotte Chicago Cincinnati Cleveland Colum…" at bounding box center [495, 295] width 889 height 108
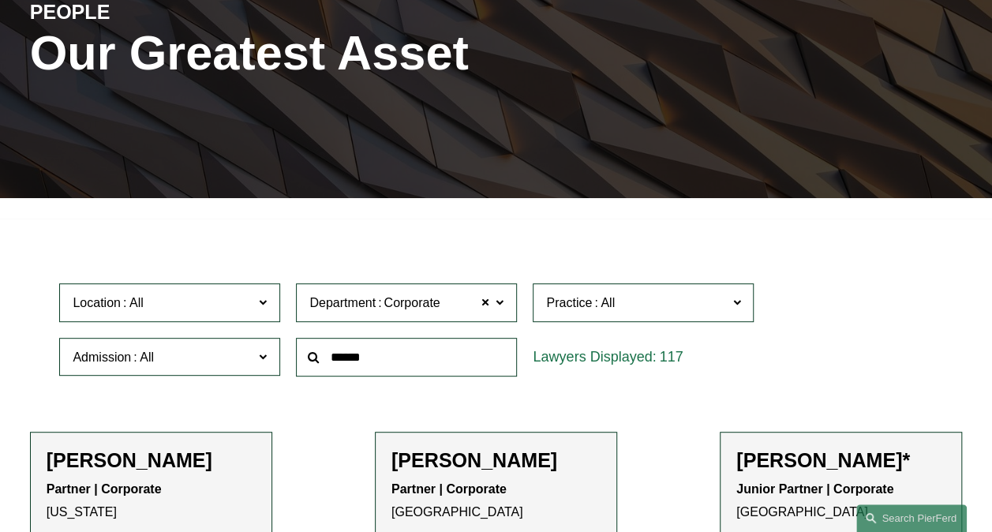
scroll to position [395, 0]
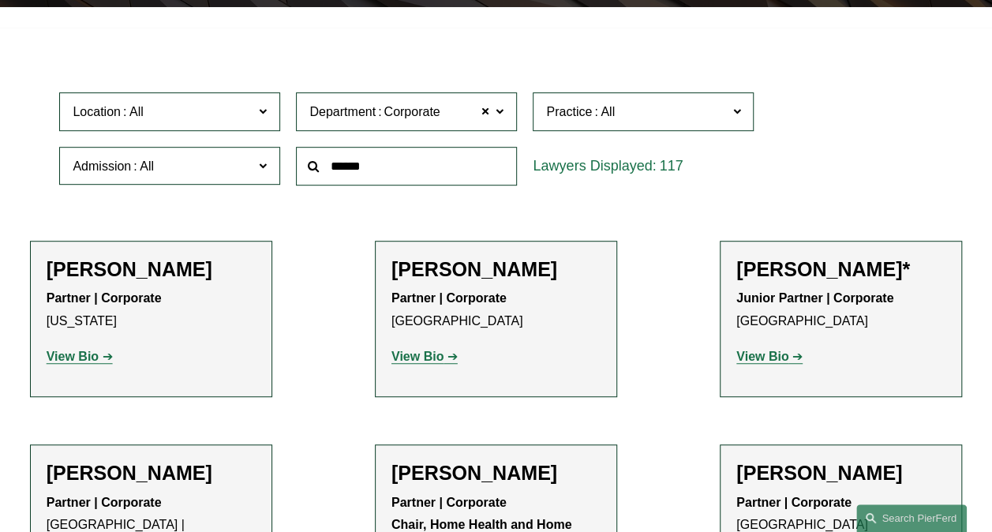
click at [262, 109] on span at bounding box center [263, 111] width 8 height 21
click at [0, 0] on link "[GEOGRAPHIC_DATA]" at bounding box center [0, 0] width 0 height 0
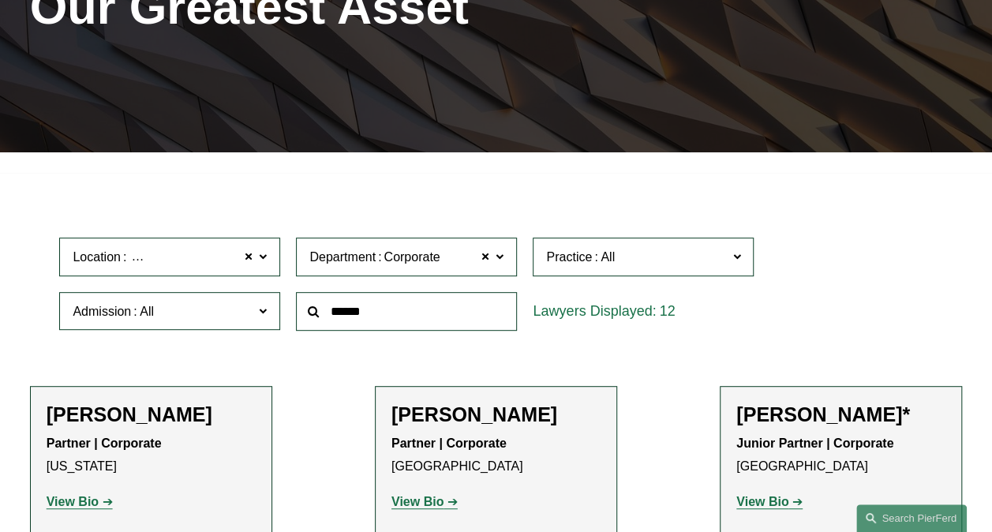
scroll to position [238, 0]
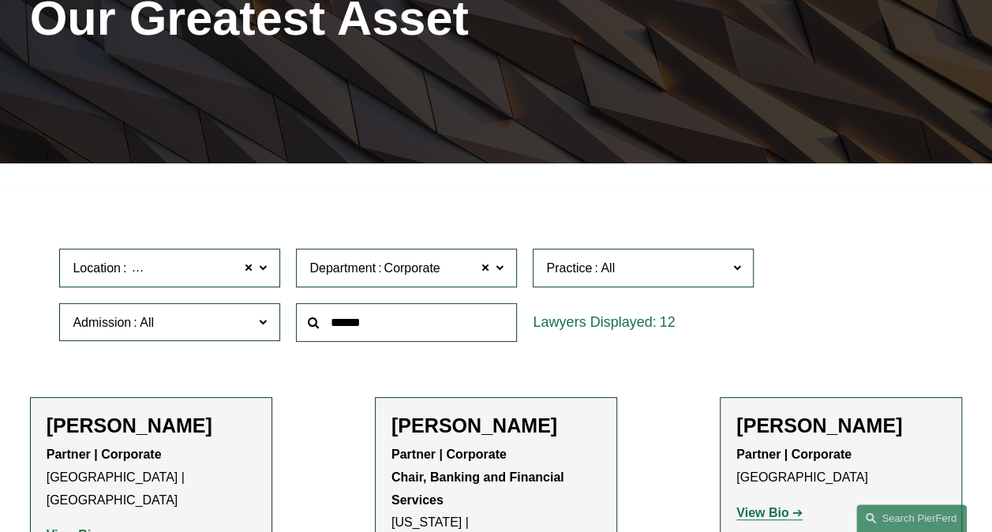
click at [809, 336] on div "Location London London All Atlanta Austin Boston Charlotte Chicago Cincinnati C…" at bounding box center [495, 295] width 889 height 108
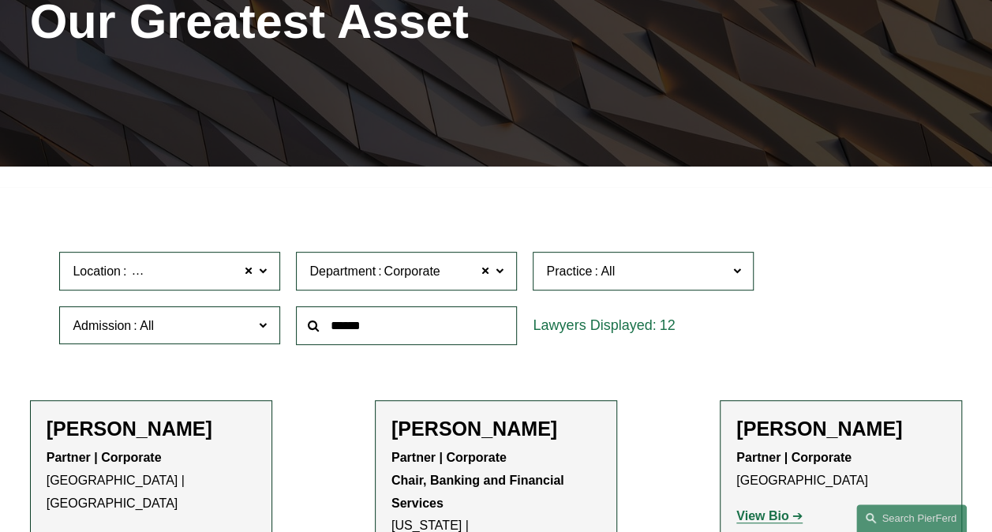
scroll to position [159, 0]
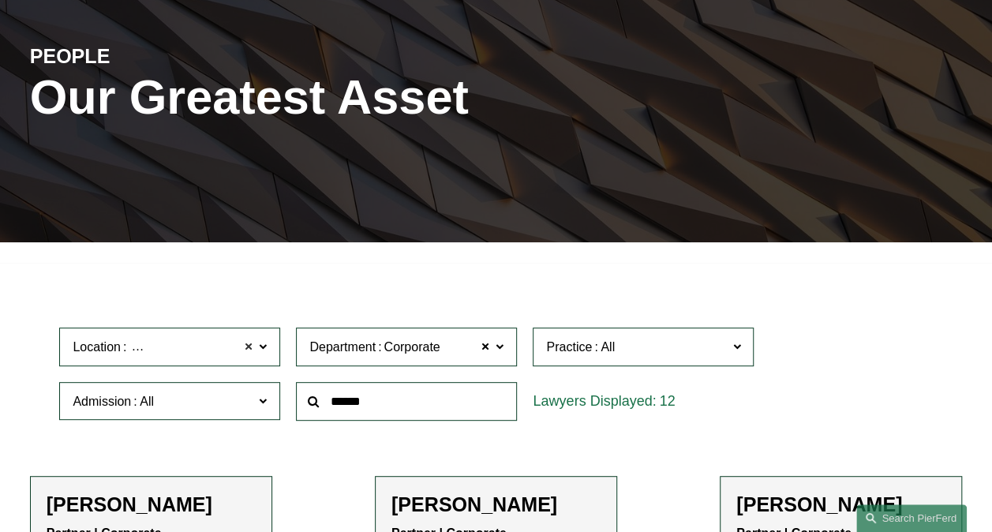
click at [249, 348] on span at bounding box center [248, 347] width 9 height 21
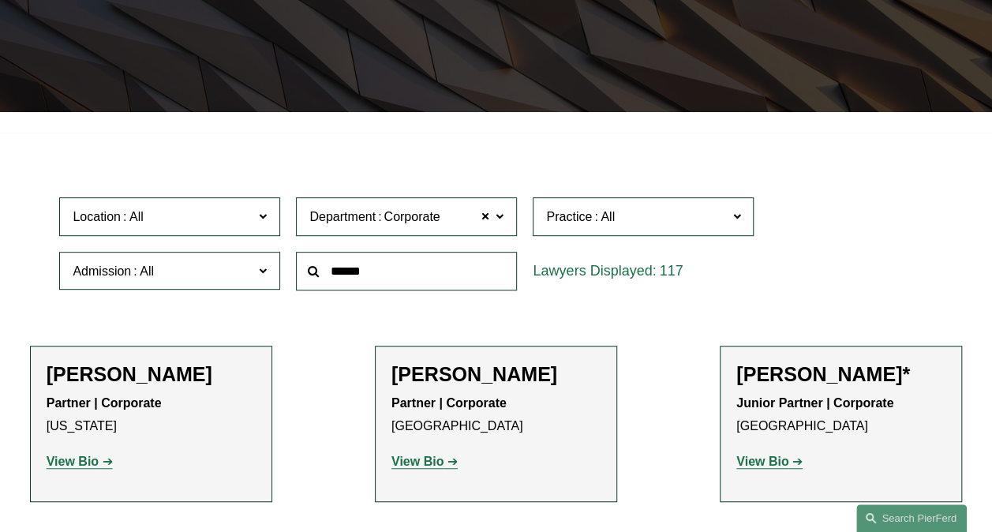
scroll to position [316, 0]
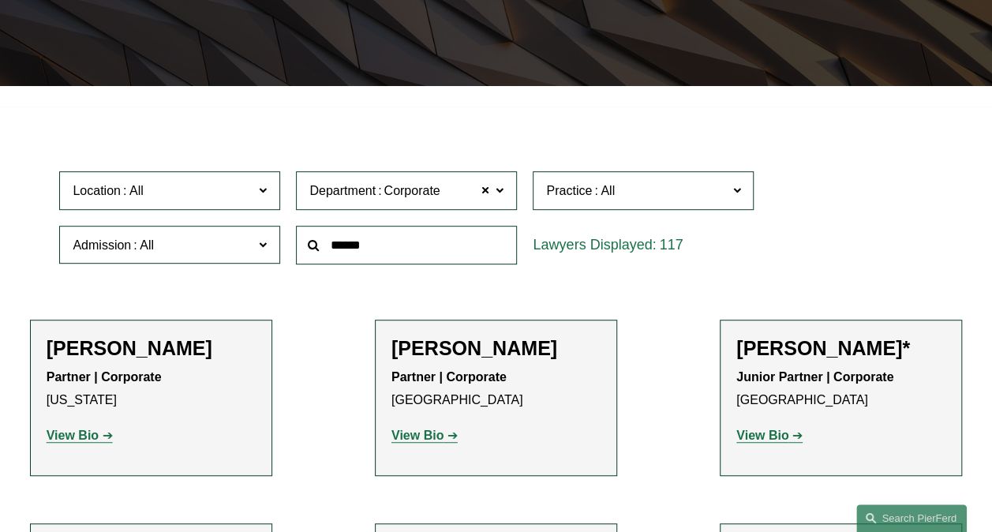
click at [263, 186] on span at bounding box center [263, 190] width 8 height 21
click at [0, 0] on link "All" at bounding box center [0, 0] width 0 height 0
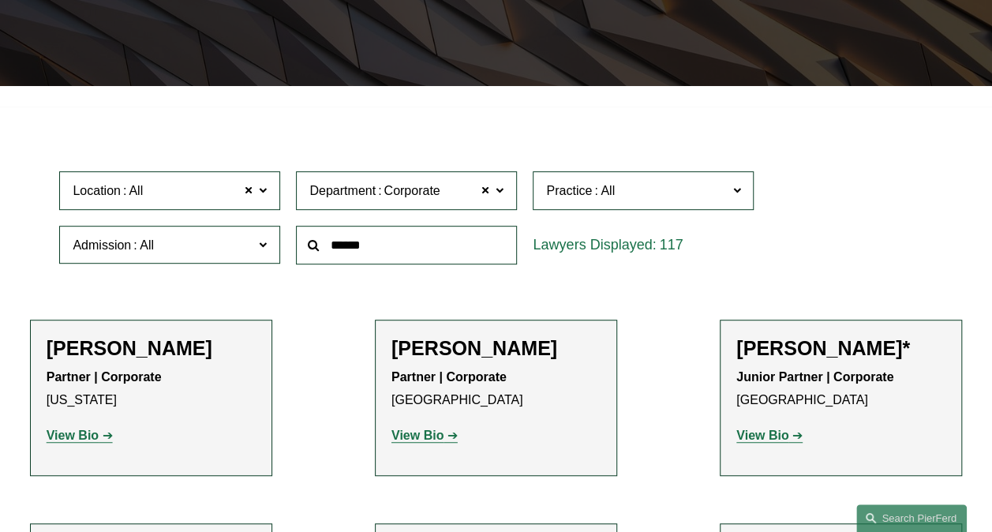
click at [815, 234] on div "Location All All All Atlanta Austin Boston Charlotte Chicago Cincinnati Clevela…" at bounding box center [495, 217] width 889 height 108
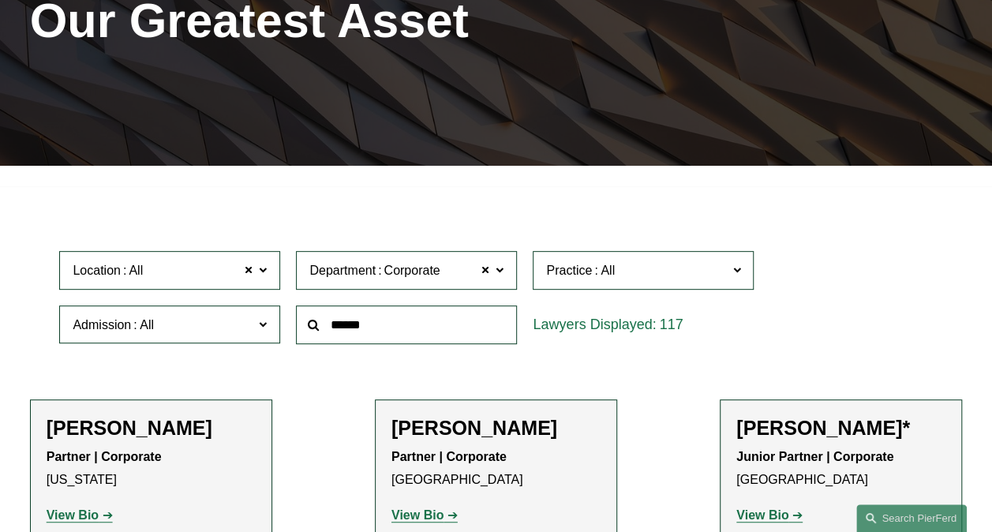
scroll to position [237, 0]
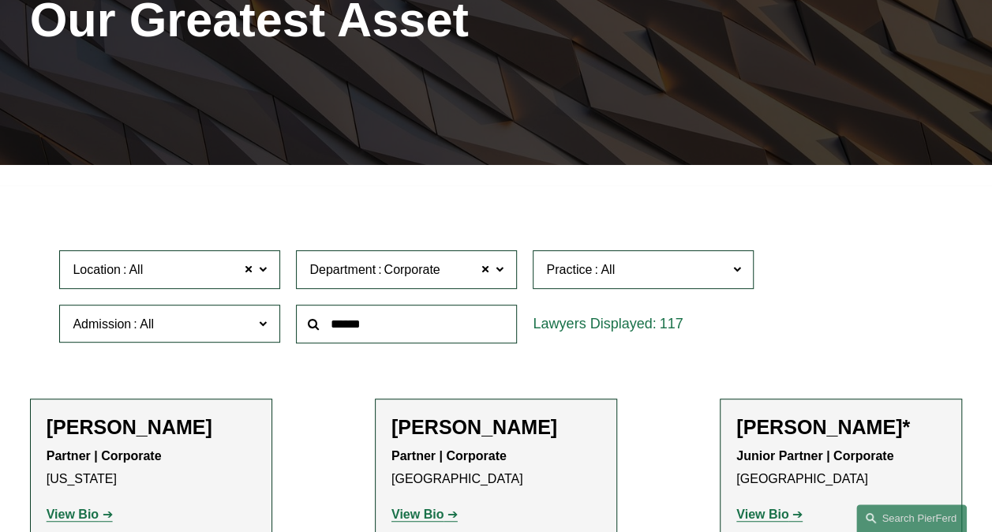
click at [505, 265] on label "Department Corporate" at bounding box center [406, 269] width 221 height 39
click at [0, 0] on link "Employment, Labor, and Benefits" at bounding box center [0, 0] width 0 height 0
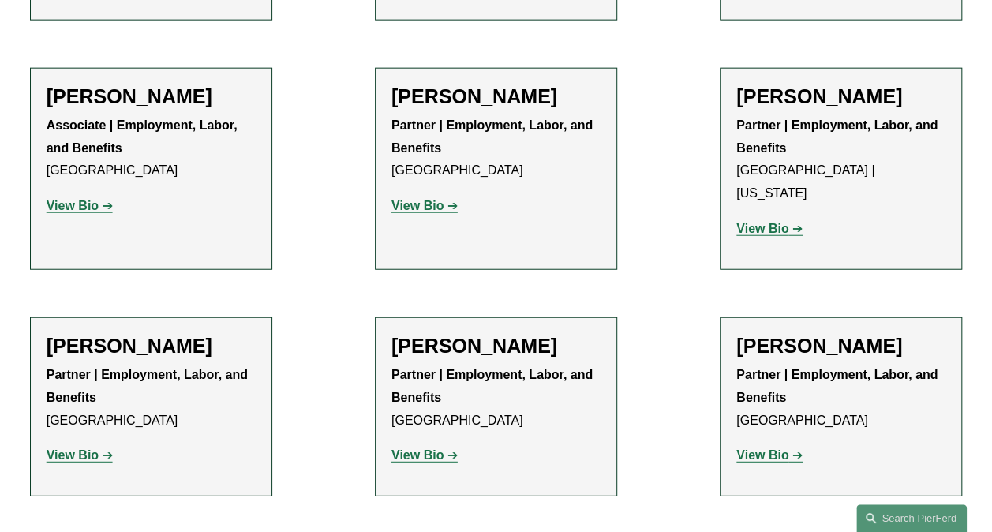
scroll to position [1974, 0]
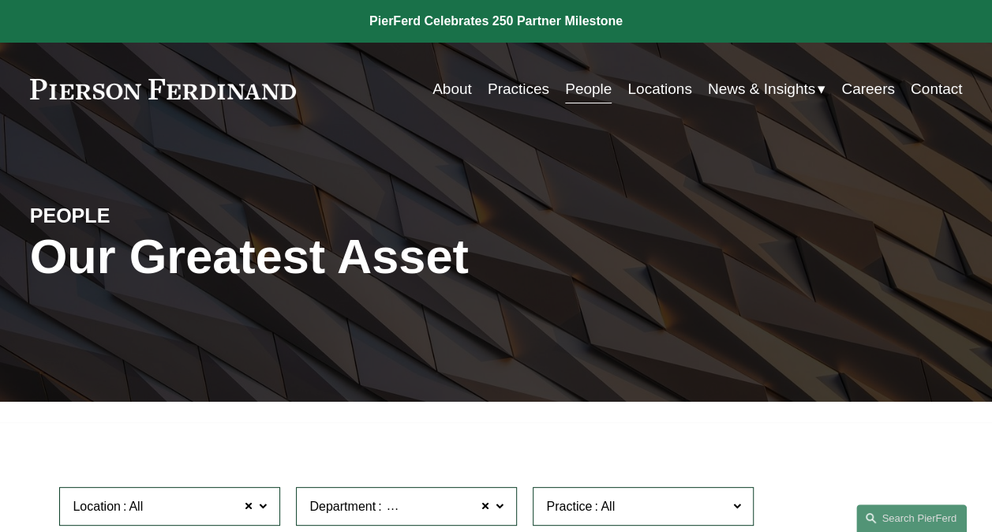
scroll to position [316, 0]
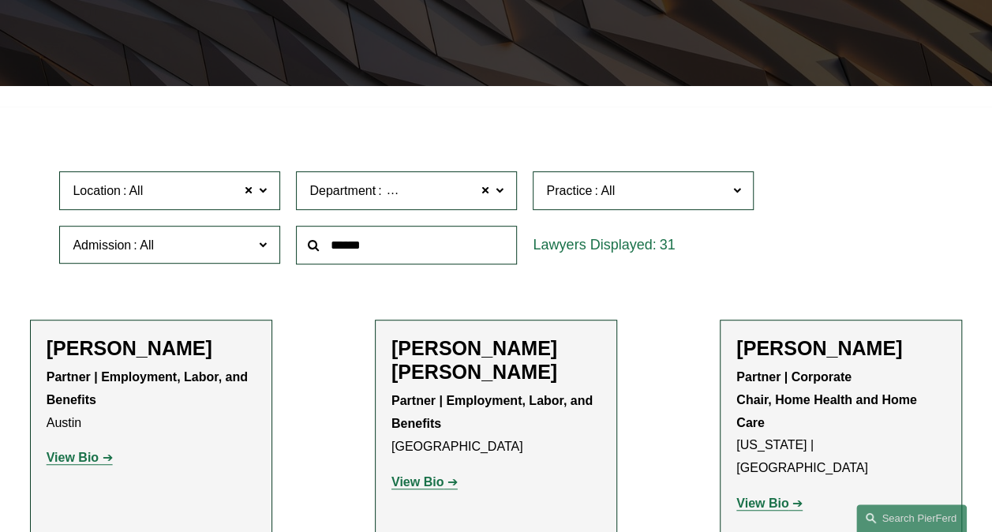
click at [486, 187] on span at bounding box center [485, 191] width 9 height 21
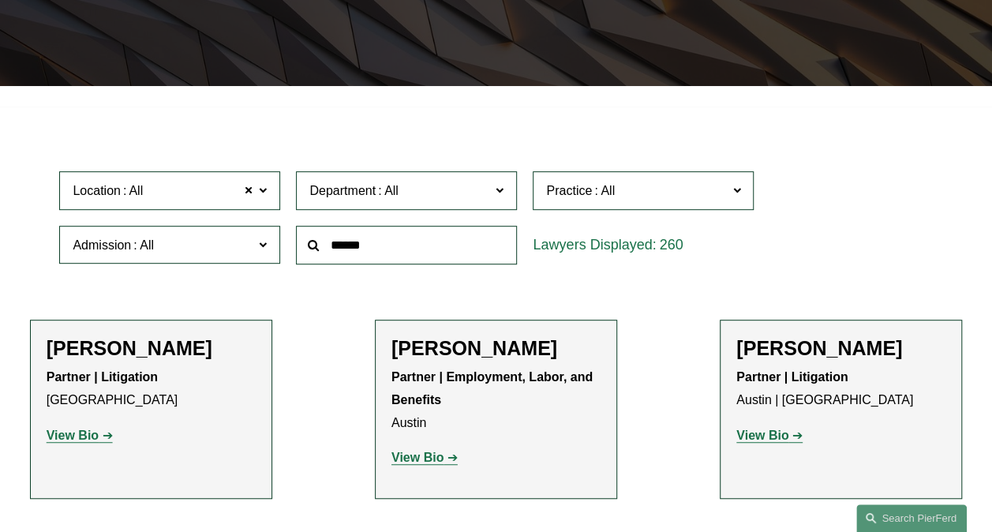
click at [508, 193] on label "Department" at bounding box center [406, 190] width 221 height 39
click at [0, 0] on link "Employment, Labor, and Benefits" at bounding box center [0, 0] width 0 height 0
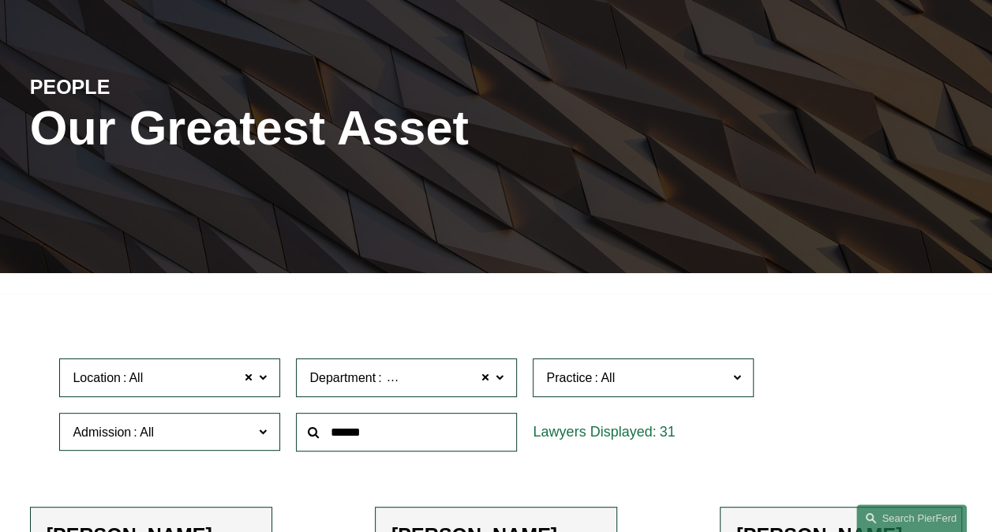
scroll to position [158, 0]
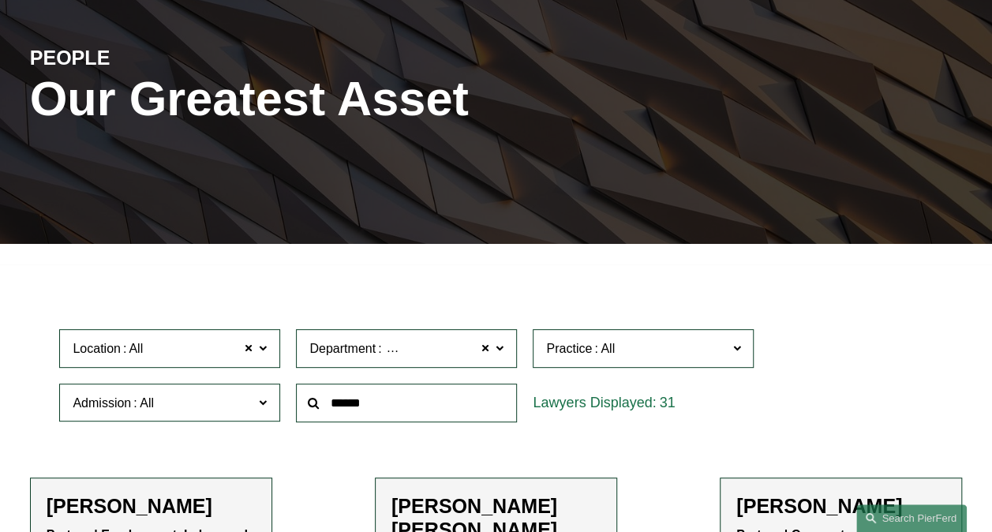
click at [485, 352] on span at bounding box center [485, 349] width 9 height 21
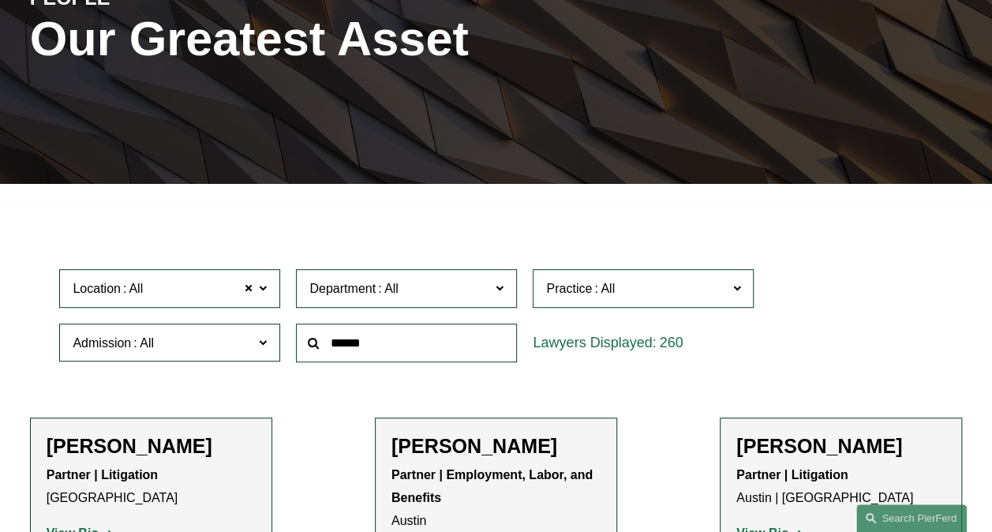
scroll to position [238, 0]
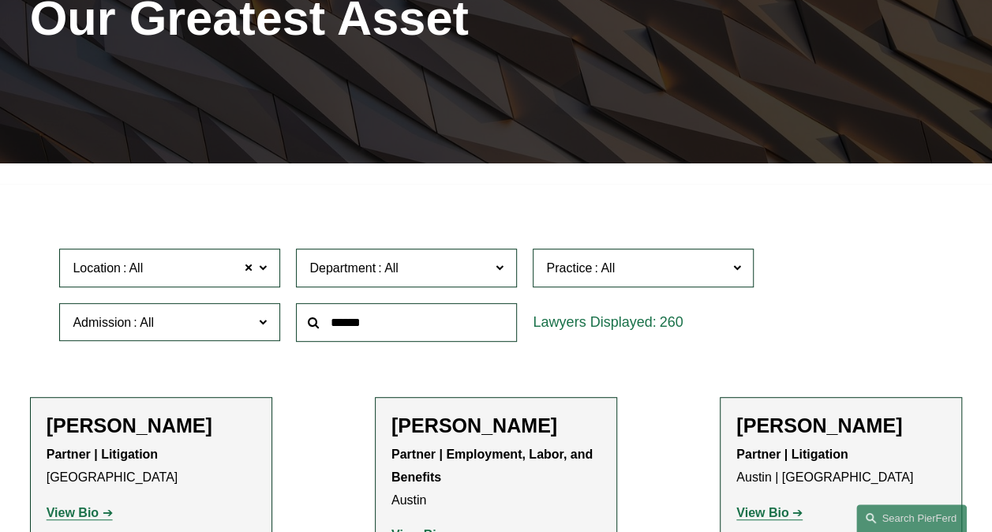
click at [503, 278] on span at bounding box center [500, 267] width 8 height 21
click at [0, 0] on link "Employment, Labor, and Benefits" at bounding box center [0, 0] width 0 height 0
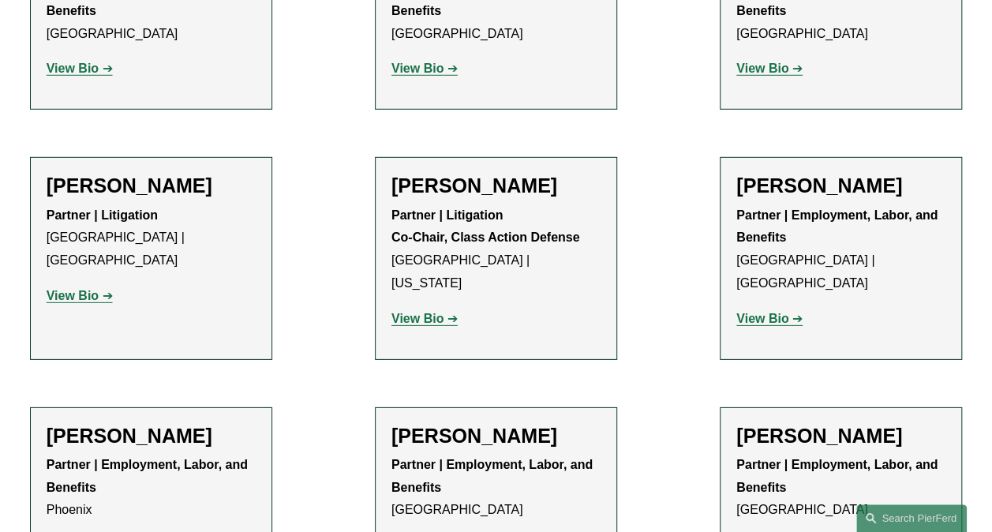
scroll to position [2370, 0]
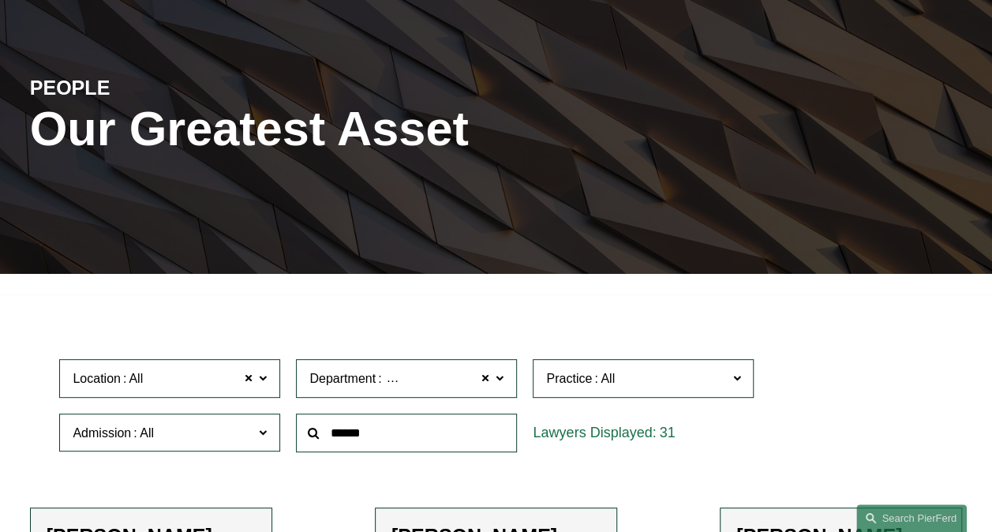
scroll to position [237, 0]
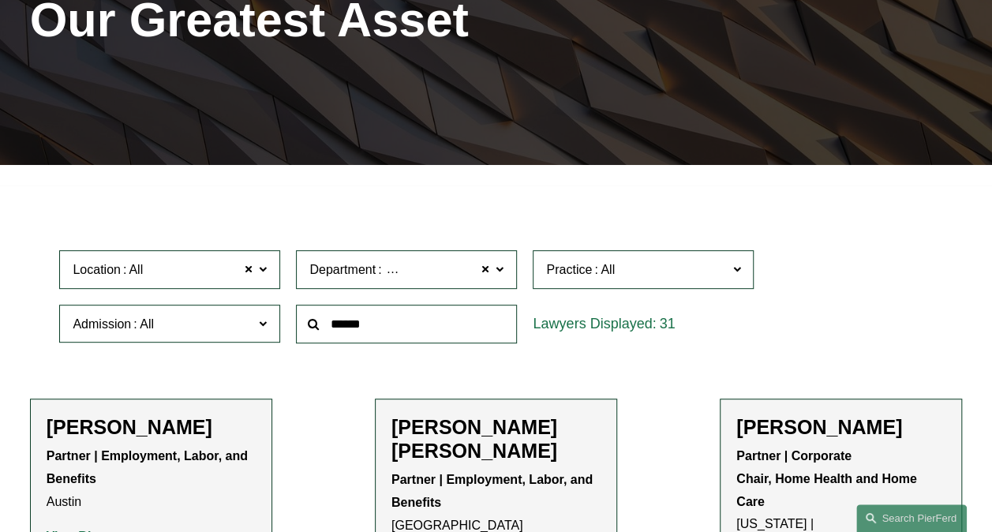
click at [501, 273] on span at bounding box center [500, 269] width 8 height 21
click at [511, 275] on label "Department Employment, Labor, and Benefits" at bounding box center [406, 269] width 221 height 39
click at [0, 0] on link "Employment, Labor, and Benefits" at bounding box center [0, 0] width 0 height 0
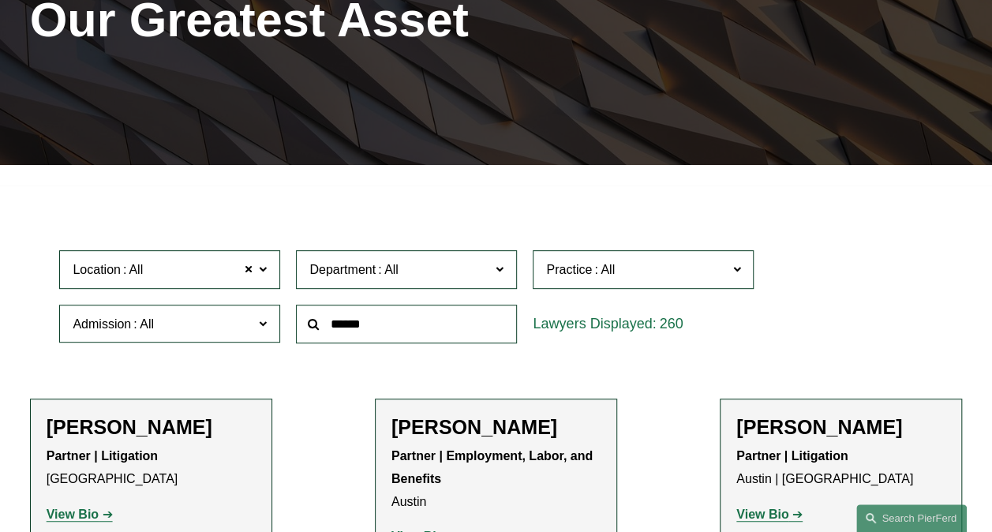
click at [503, 264] on span at bounding box center [500, 269] width 8 height 21
click at [0, 0] on link "Employment, Labor, and Benefits" at bounding box center [0, 0] width 0 height 0
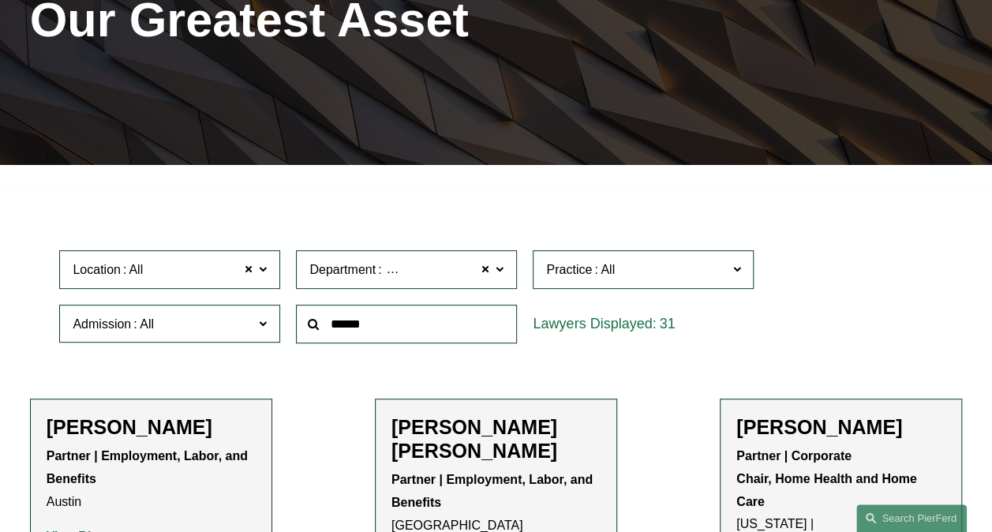
drag, startPoint x: 620, startPoint y: 208, endPoint x: 633, endPoint y: 207, distance: 12.7
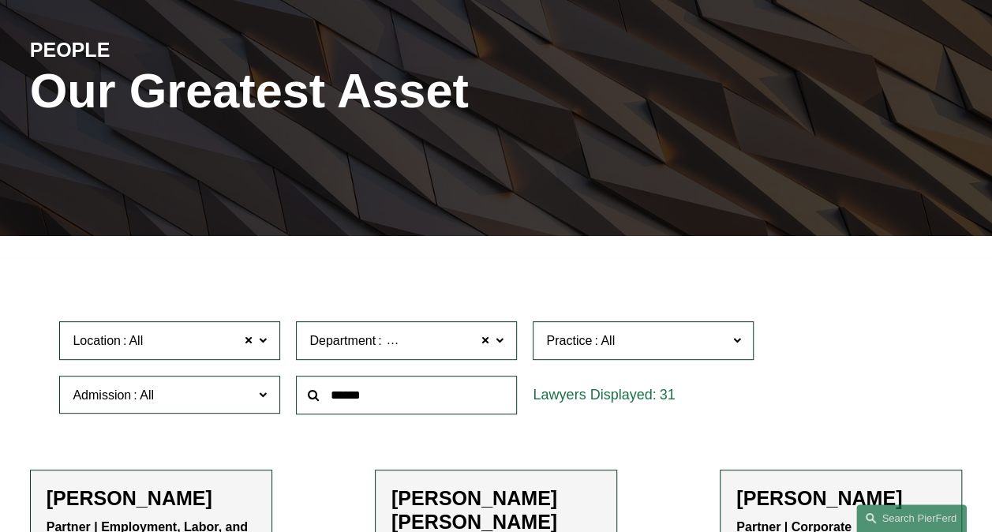
scroll to position [316, 0]
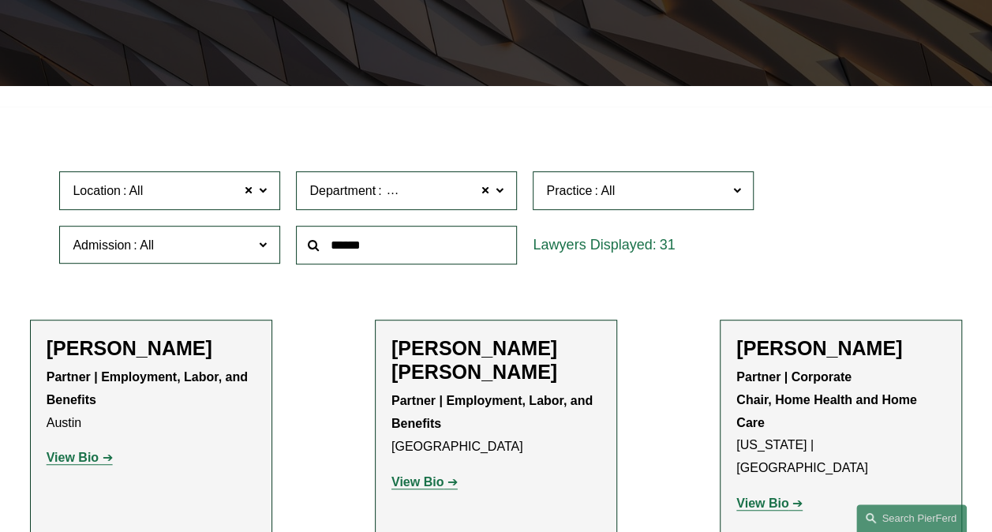
click at [271, 193] on label "Location All" at bounding box center [169, 190] width 221 height 39
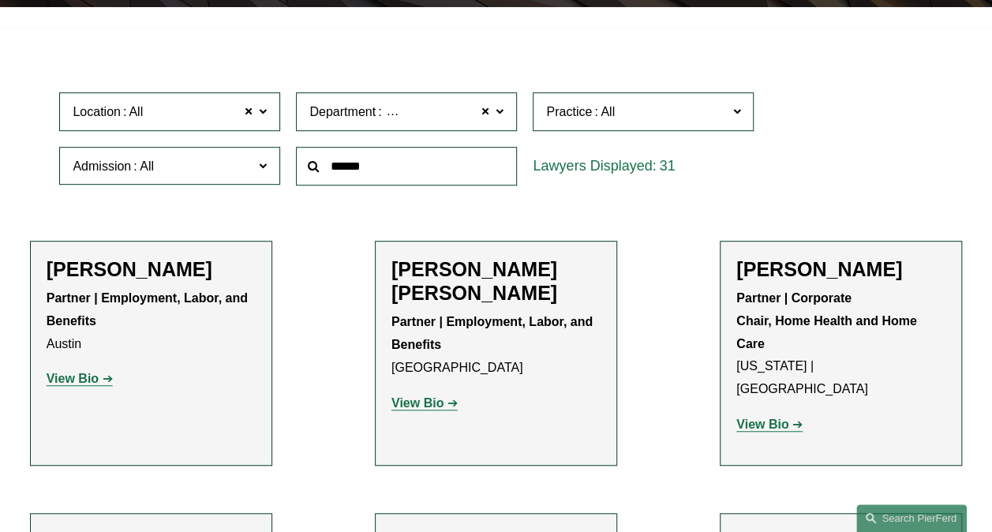
scroll to position [414, 0]
click at [0, 0] on link "[GEOGRAPHIC_DATA]" at bounding box center [0, 0] width 0 height 0
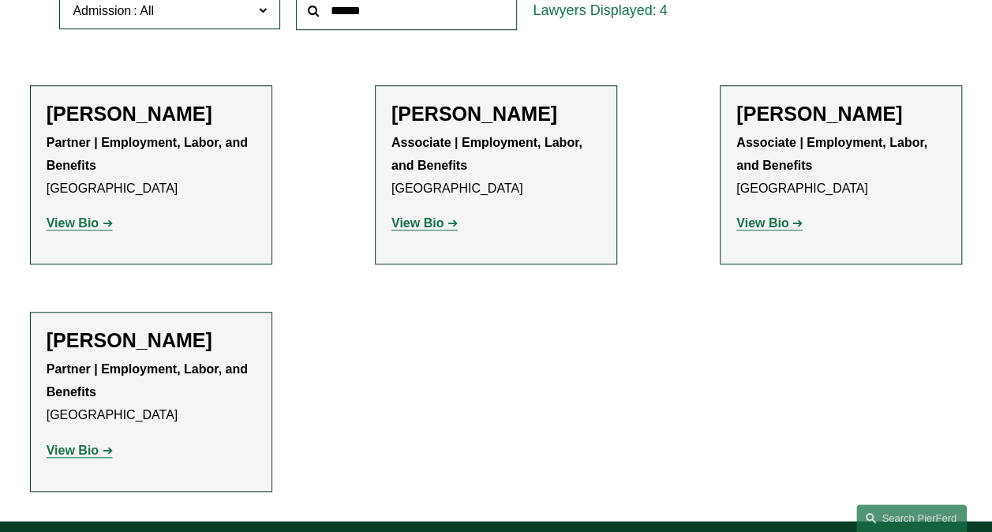
scroll to position [554, 0]
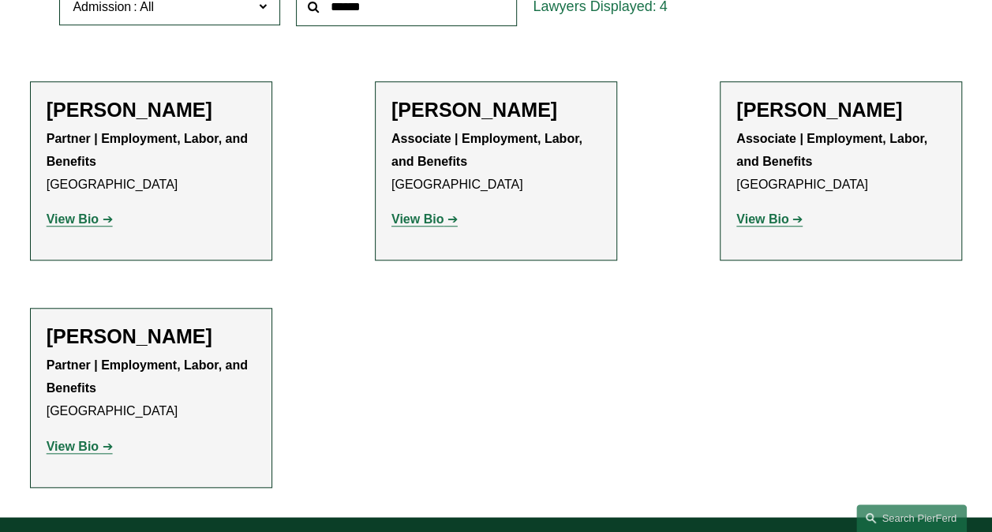
drag, startPoint x: 526, startPoint y: 493, endPoint x: 481, endPoint y: 471, distance: 50.1
click at [523, 487] on ul "Filter Location London London All Atlanta Austin Boston Charlotte Chicago Cinci…" at bounding box center [496, 182] width 992 height 609
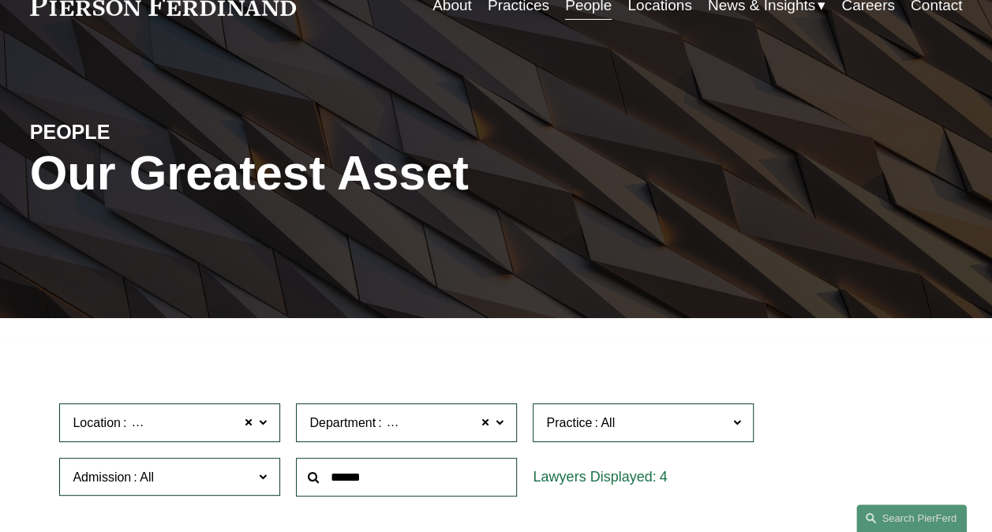
scroll to position [158, 0]
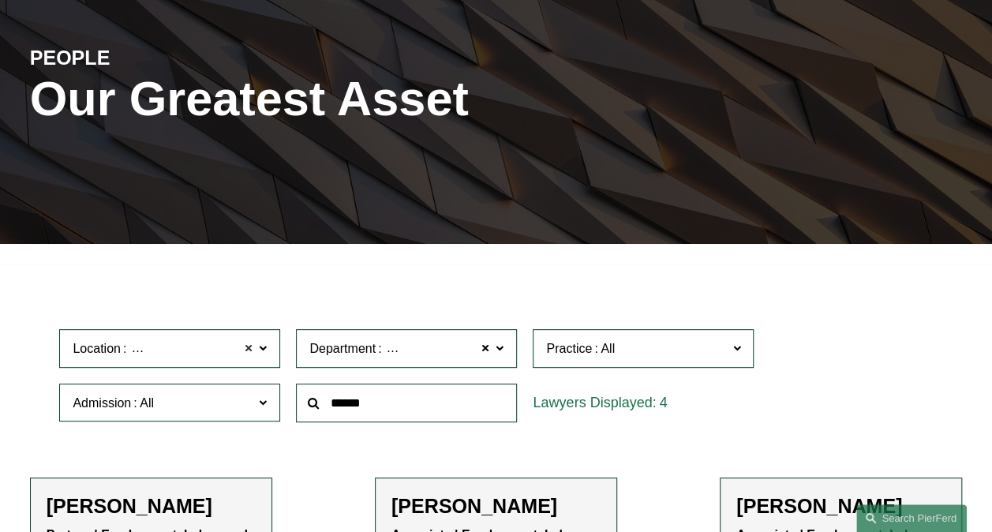
click at [248, 348] on span at bounding box center [248, 349] width 9 height 21
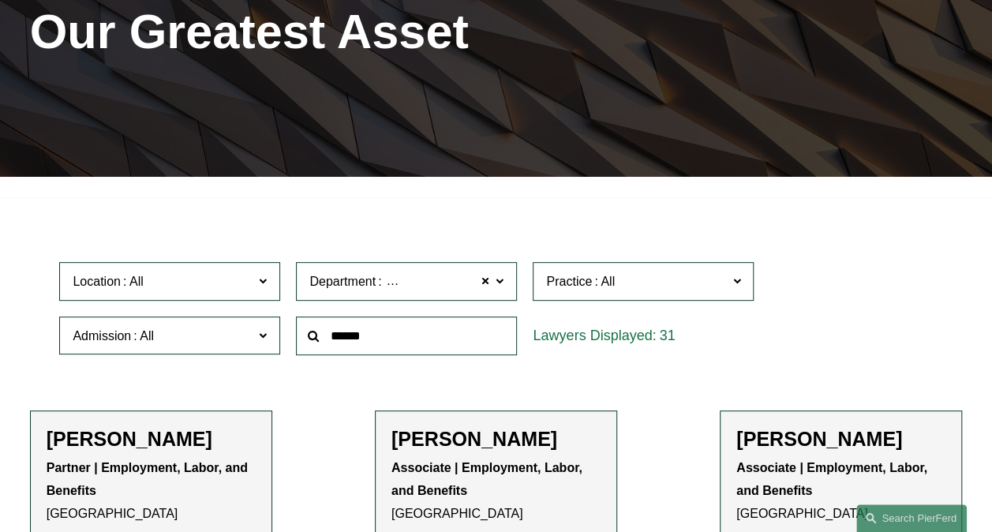
scroll to position [238, 0]
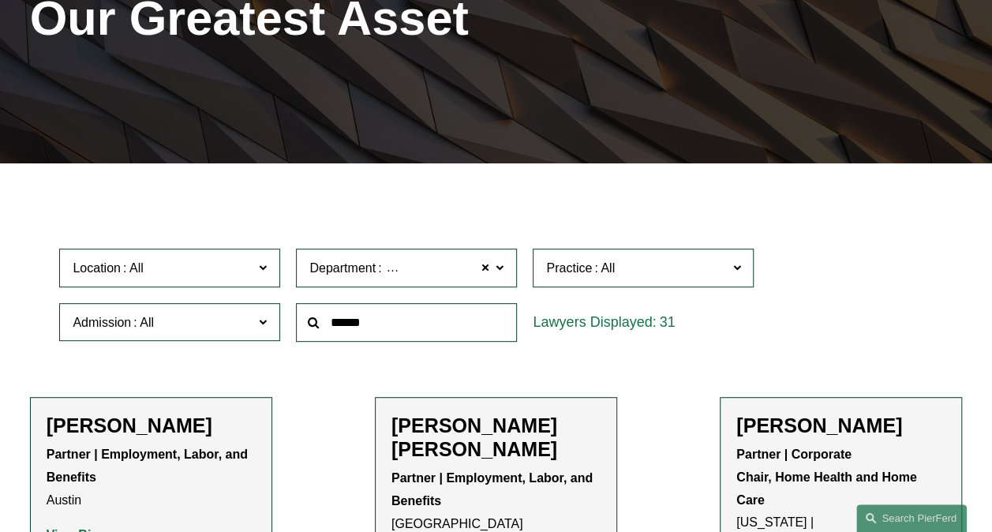
click at [488, 276] on span at bounding box center [485, 268] width 9 height 21
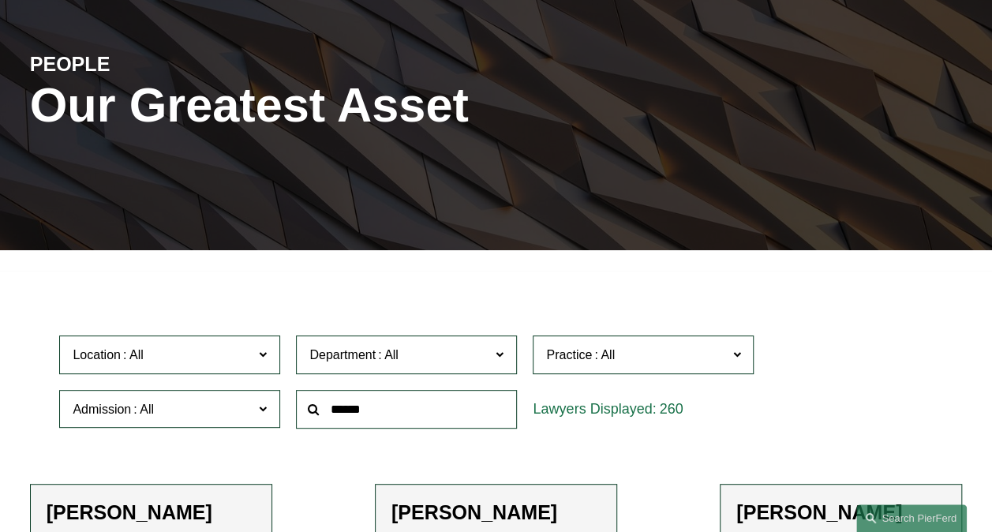
scroll to position [158, 0]
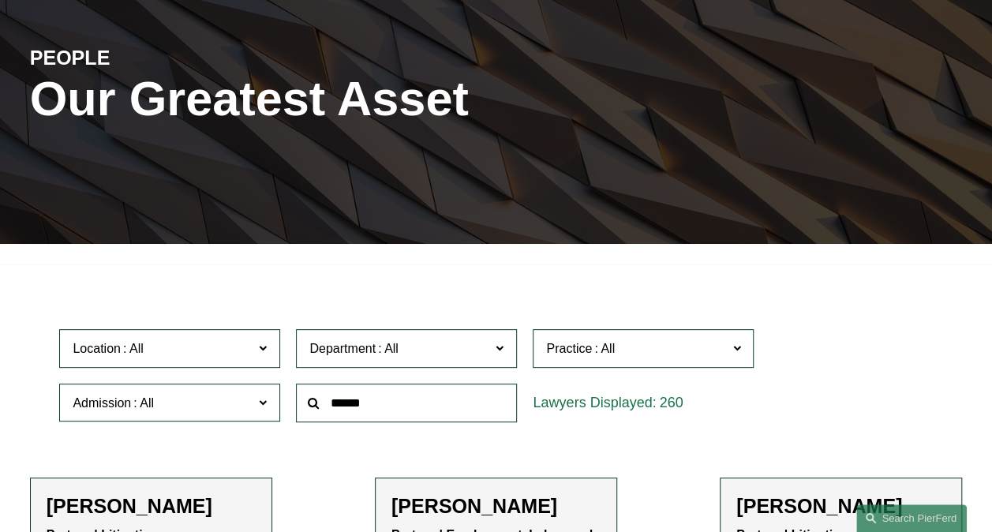
click at [500, 355] on span at bounding box center [500, 348] width 8 height 21
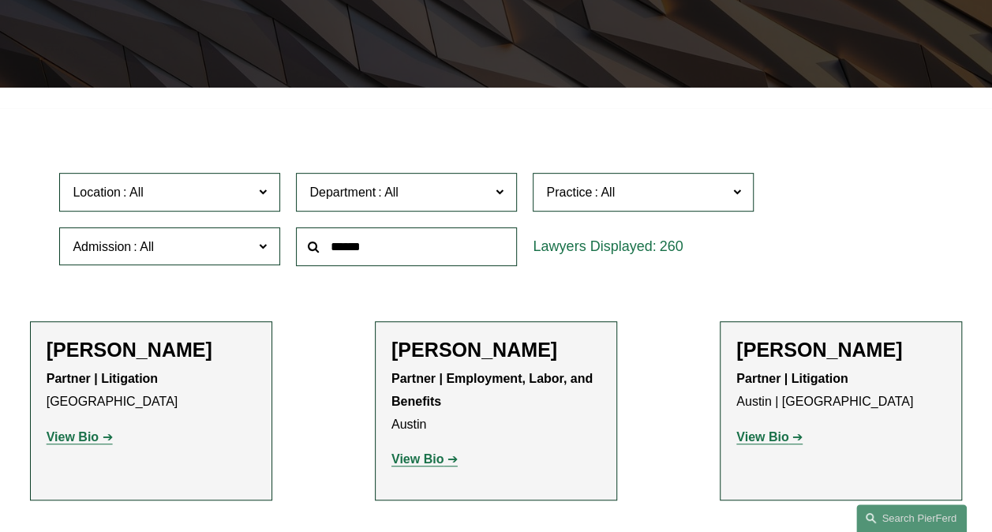
scroll to position [316, 0]
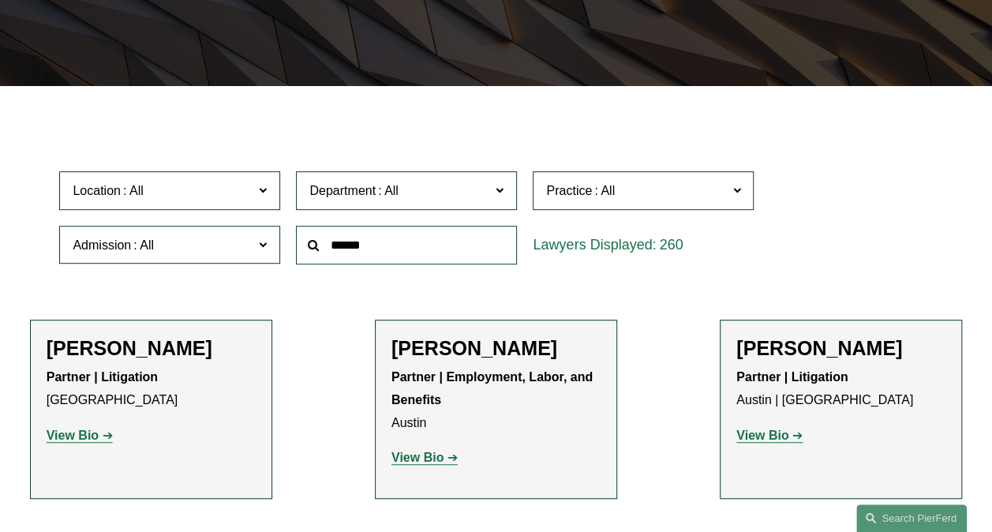
click at [0, 0] on link "Litigation" at bounding box center [0, 0] width 0 height 0
click at [825, 245] on div "Location All Atlanta Austin Boston Charlotte Chicago Cincinnati Cleveland Colum…" at bounding box center [495, 217] width 889 height 108
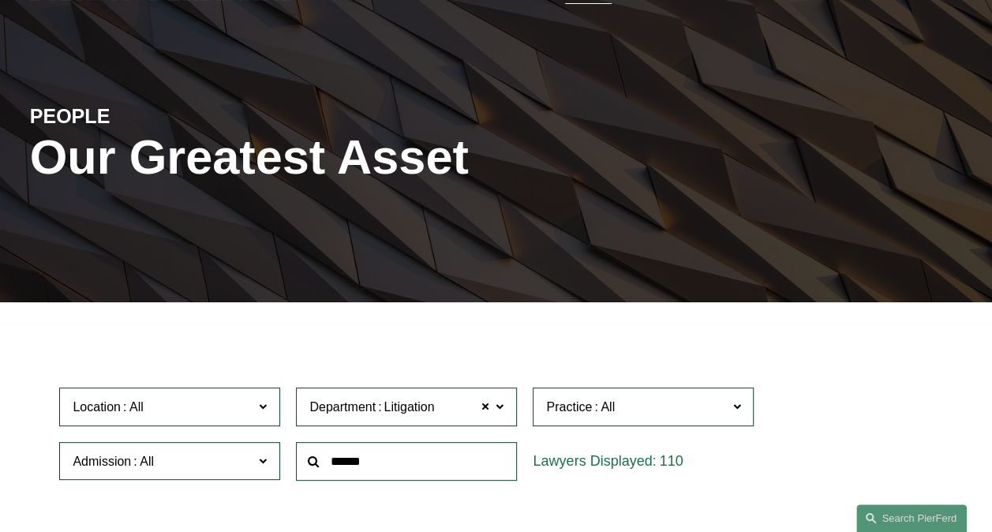
scroll to position [237, 0]
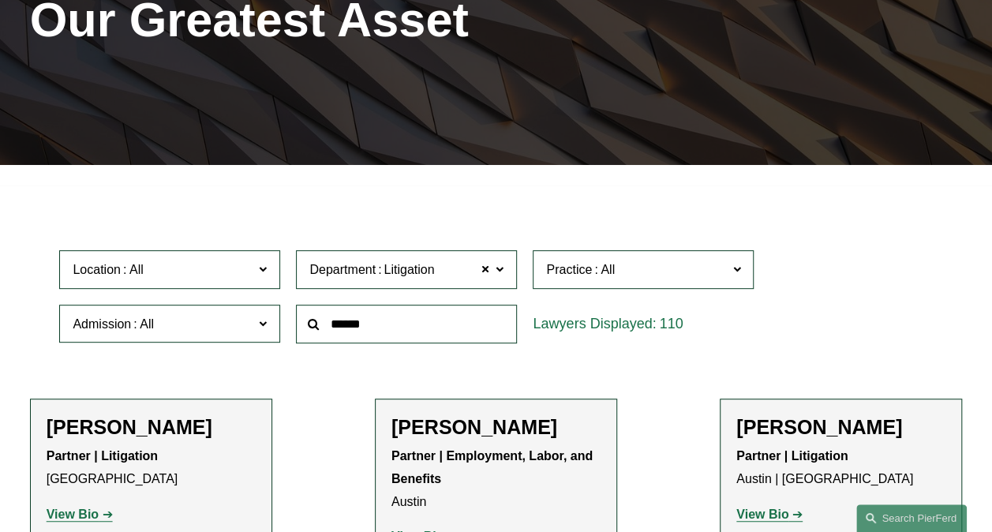
click at [504, 273] on span at bounding box center [500, 269] width 8 height 21
click at [0, 0] on link "Corporate" at bounding box center [0, 0] width 0 height 0
click at [852, 268] on div "Location All Atlanta Austin Boston Charlotte Chicago Cincinnati Cleveland Colum…" at bounding box center [495, 296] width 889 height 108
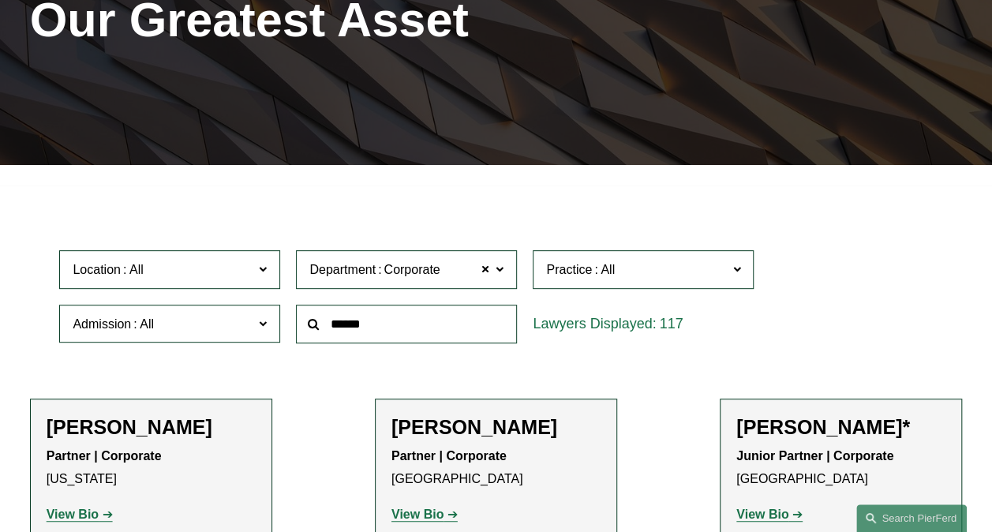
click at [503, 268] on span at bounding box center [500, 269] width 8 height 21
click at [0, 0] on link "Employment, Labor, and Benefits" at bounding box center [0, 0] width 0 height 0
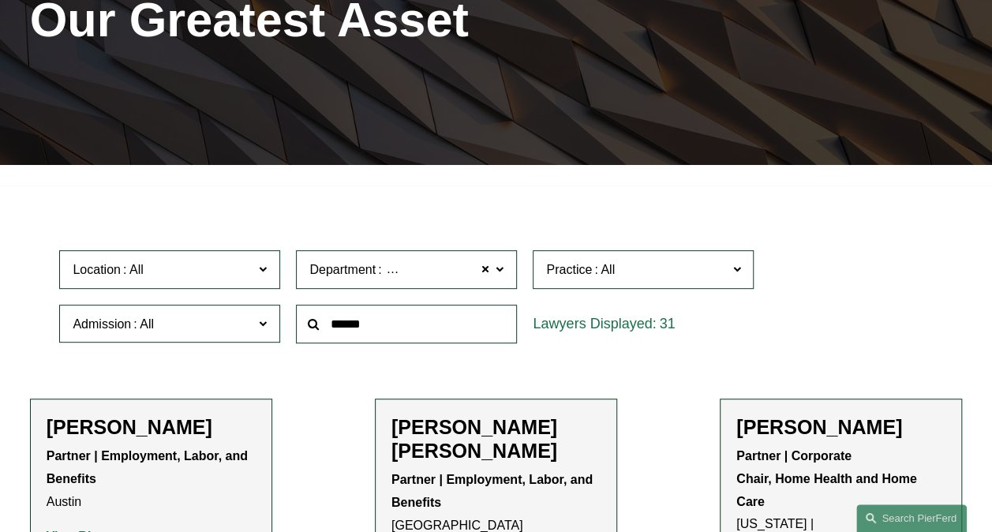
click at [504, 273] on span at bounding box center [500, 269] width 8 height 21
drag, startPoint x: 365, startPoint y: 456, endPoint x: 403, endPoint y: 440, distance: 41.0
click at [0, 0] on link "Intellectual Property" at bounding box center [0, 0] width 0 height 0
drag, startPoint x: 875, startPoint y: 254, endPoint x: 839, endPoint y: 202, distance: 63.1
click at [874, 253] on div "Location All Atlanta Austin Boston Charlotte Chicago Cincinnati Cleveland Colum…" at bounding box center [495, 296] width 889 height 108
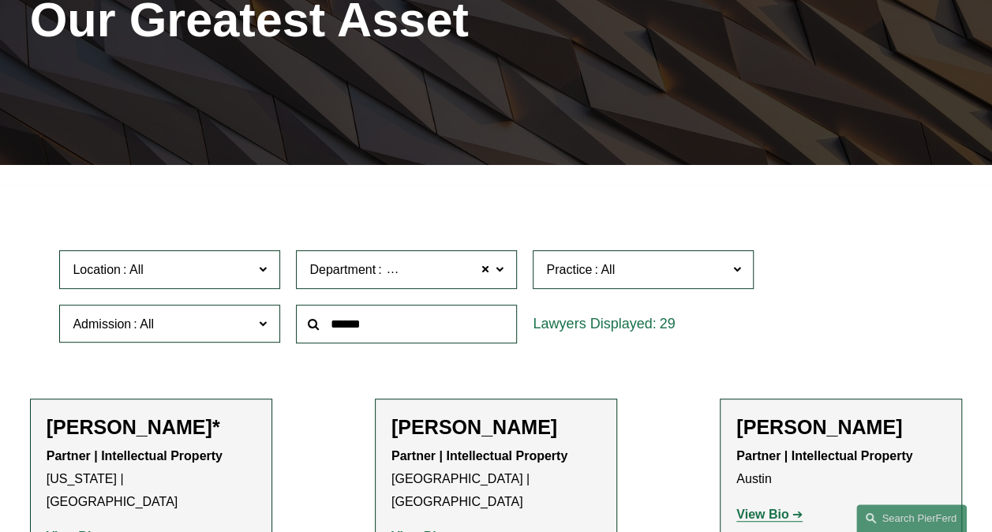
click at [511, 271] on label "Department Intellectual Property" at bounding box center [406, 269] width 221 height 39
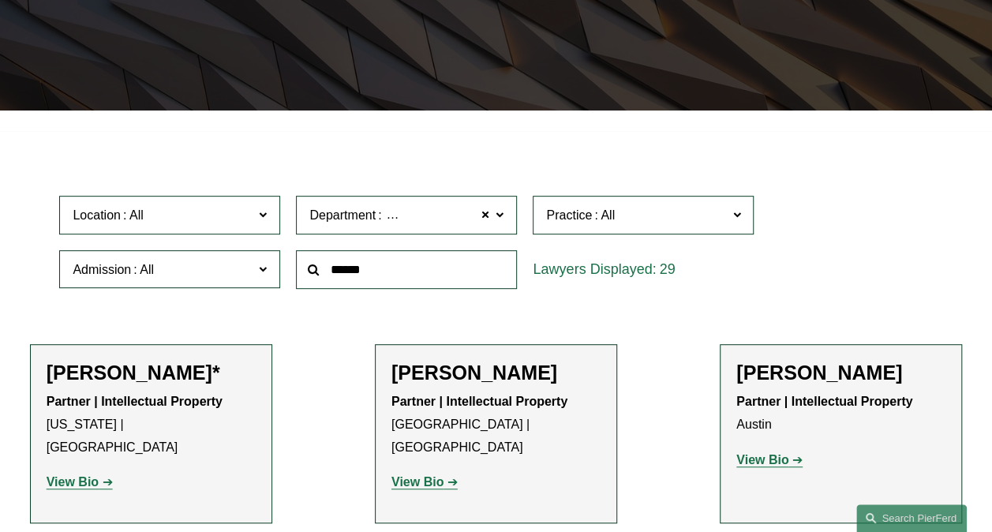
scroll to position [316, 0]
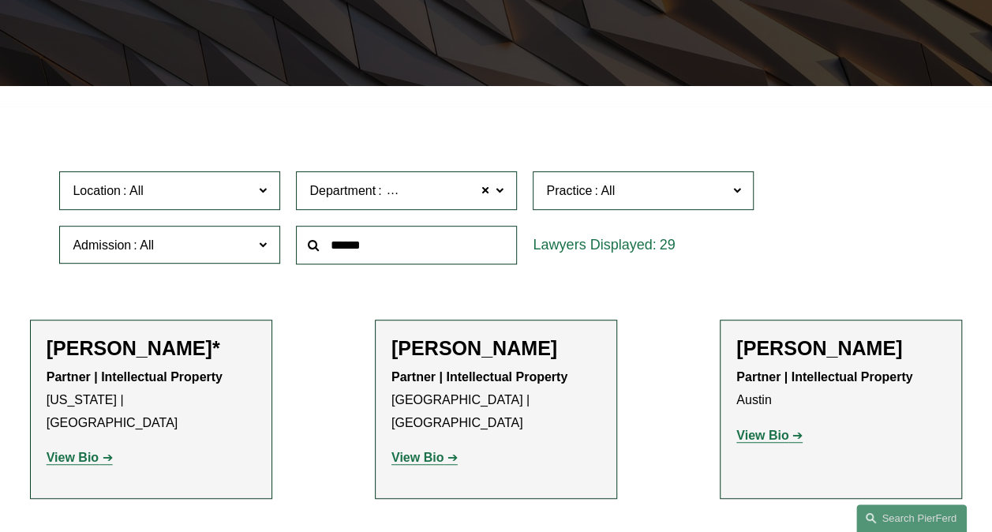
drag, startPoint x: 338, startPoint y: 391, endPoint x: 414, endPoint y: 322, distance: 102.9
click at [0, 0] on link "Litigation" at bounding box center [0, 0] width 0 height 0
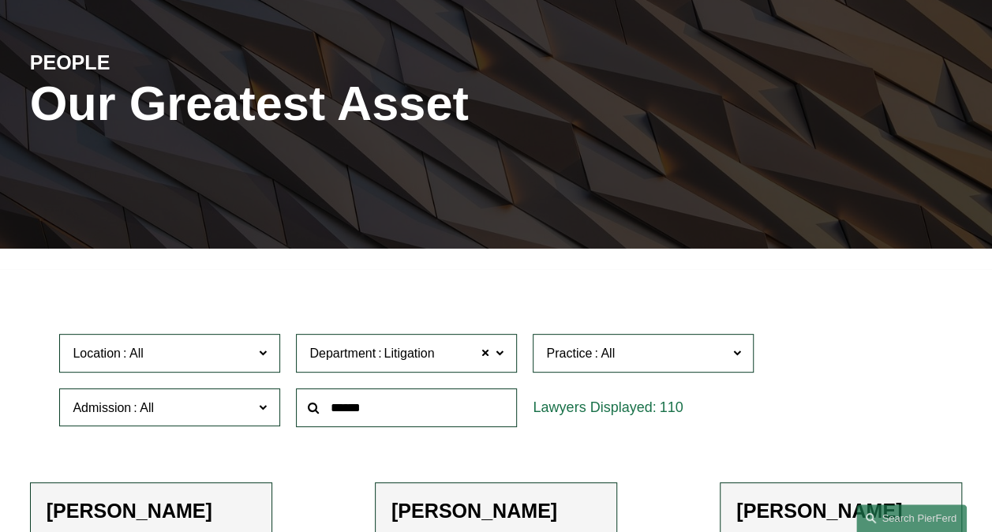
scroll to position [158, 0]
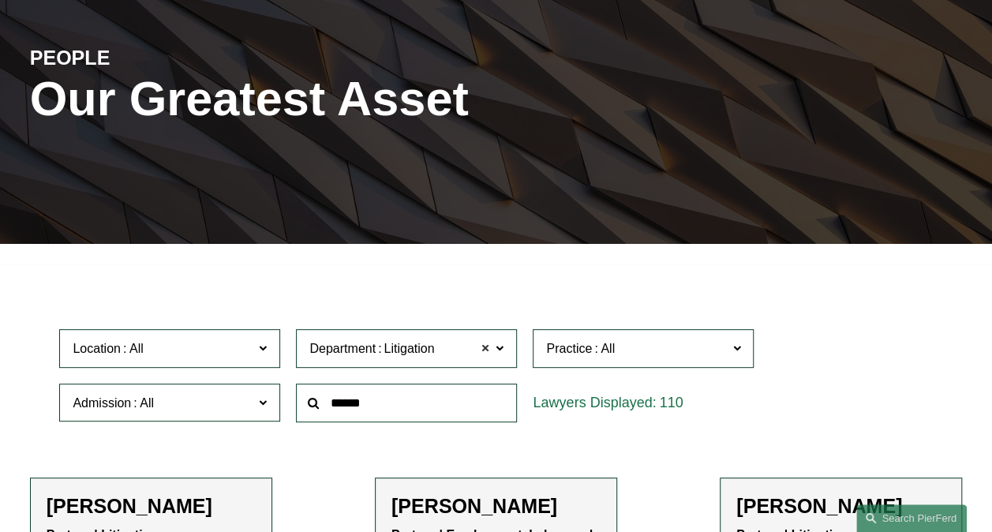
click at [485, 350] on span at bounding box center [485, 349] width 9 height 21
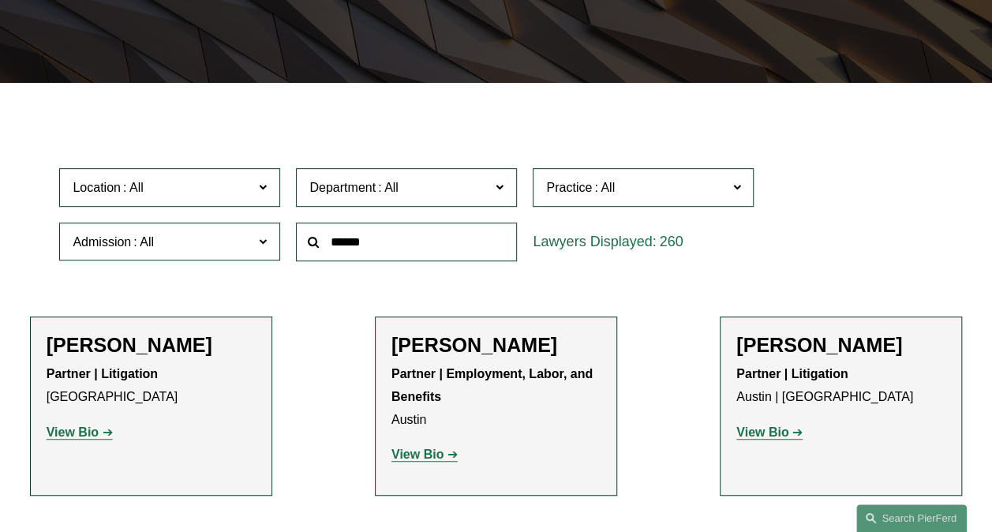
scroll to position [395, 0]
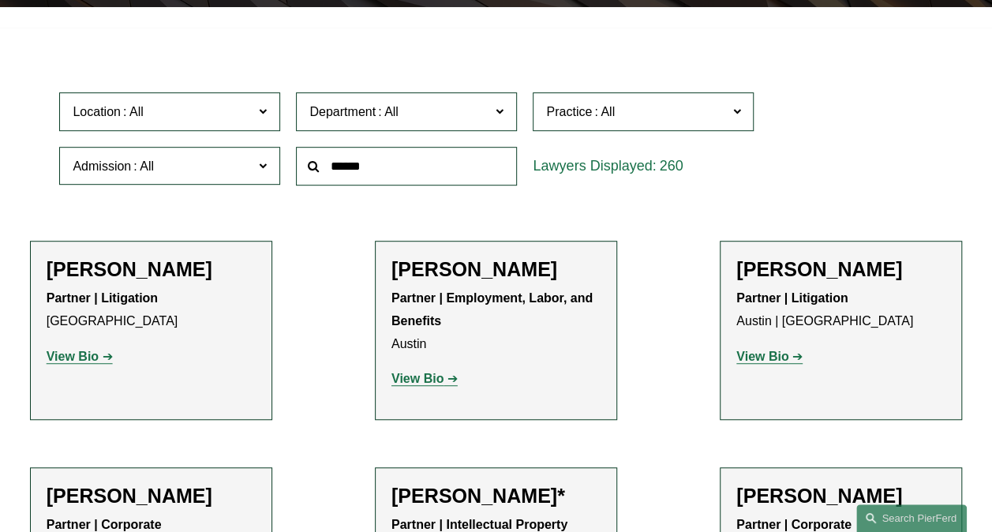
click at [499, 109] on span at bounding box center [500, 111] width 8 height 21
click at [0, 0] on link "Corporate" at bounding box center [0, 0] width 0 height 0
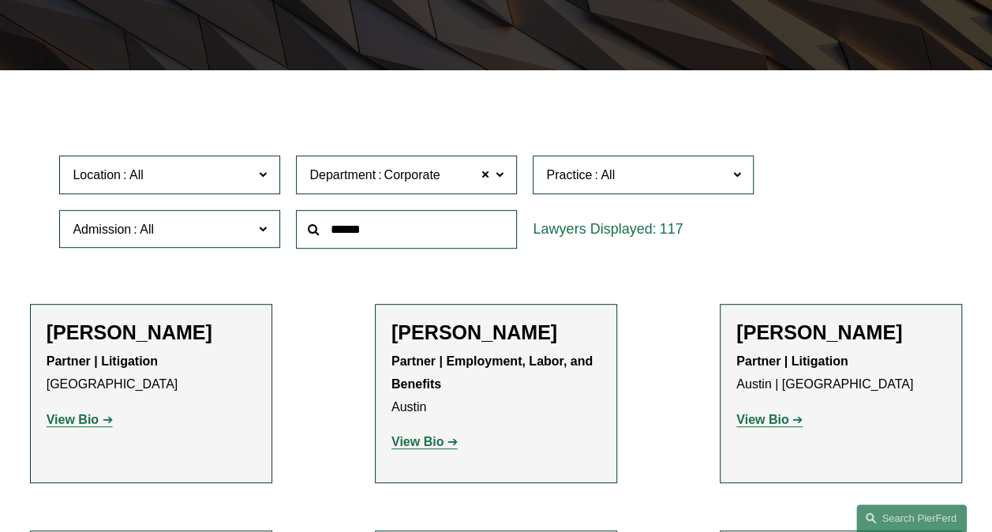
scroll to position [238, 0]
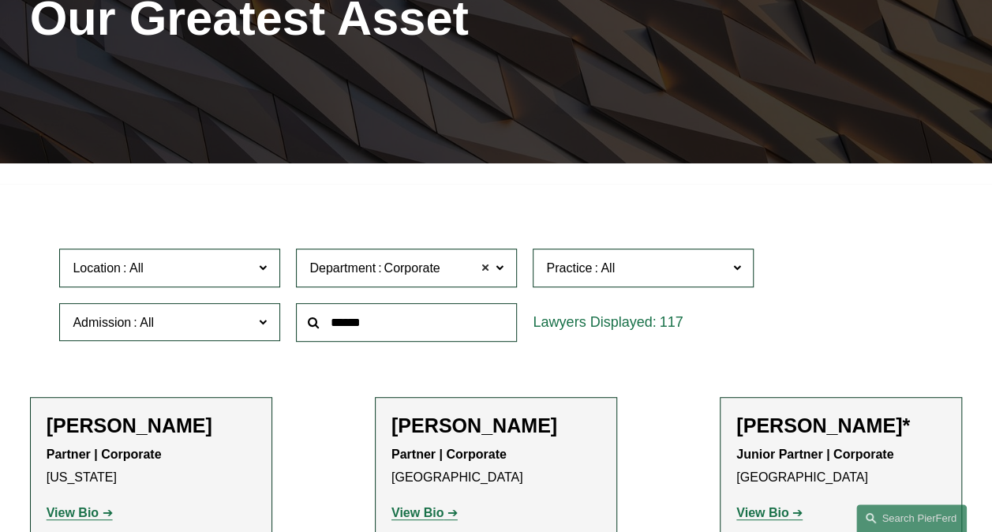
click at [486, 272] on span at bounding box center [485, 268] width 9 height 21
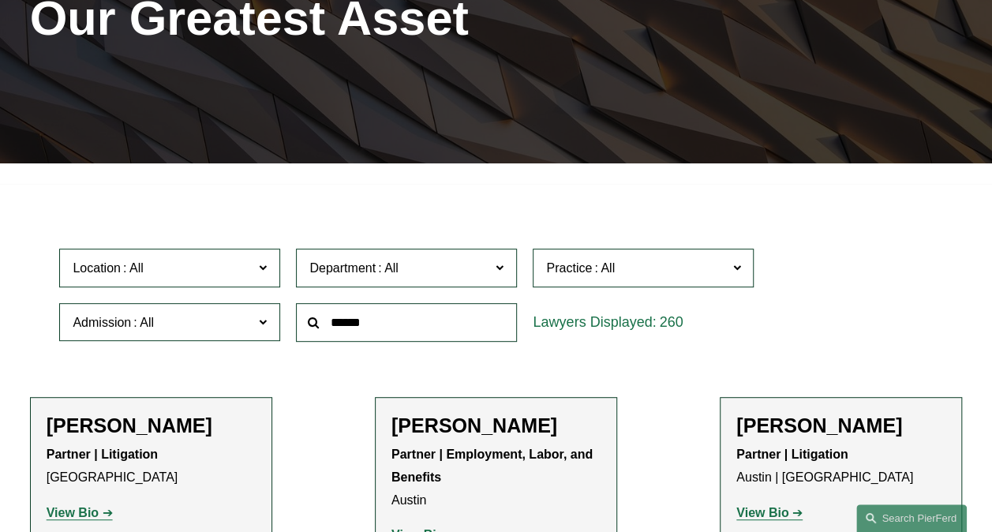
click at [502, 271] on span at bounding box center [500, 267] width 8 height 21
click at [0, 0] on link "Employment, Labor, and Benefits" at bounding box center [0, 0] width 0 height 0
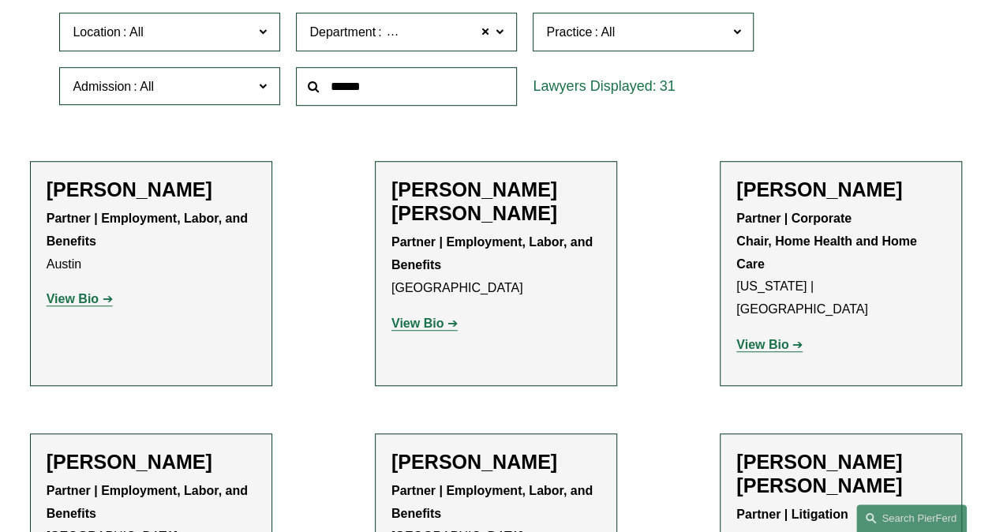
scroll to position [475, 0]
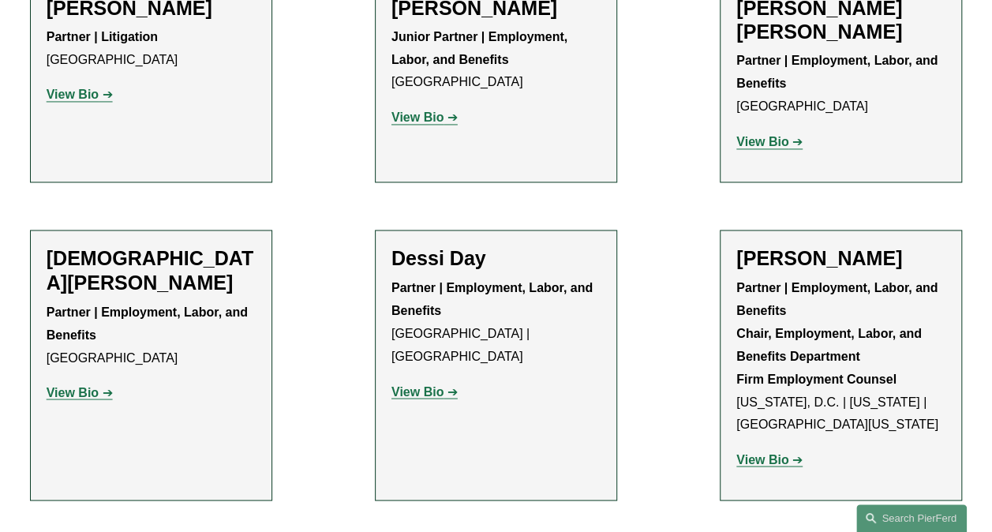
scroll to position [1186, 0]
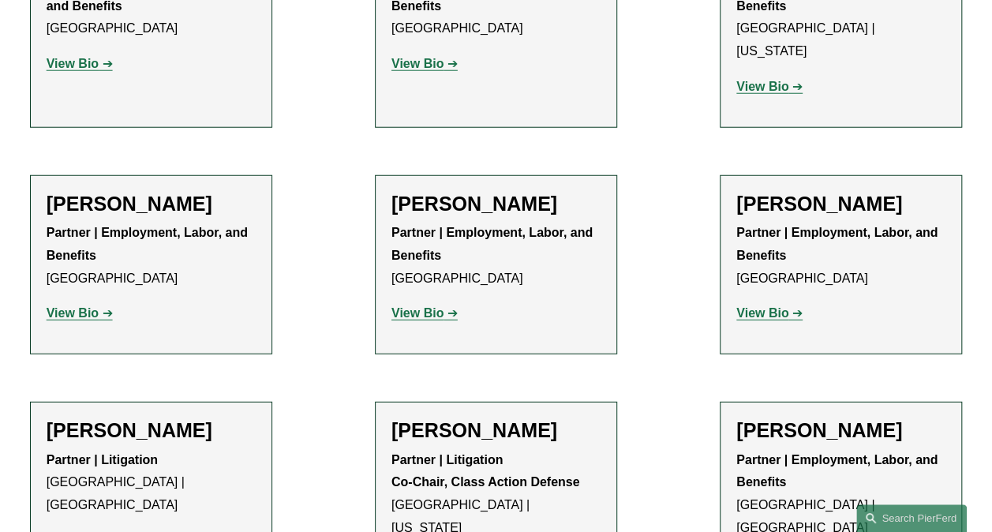
scroll to position [2054, 0]
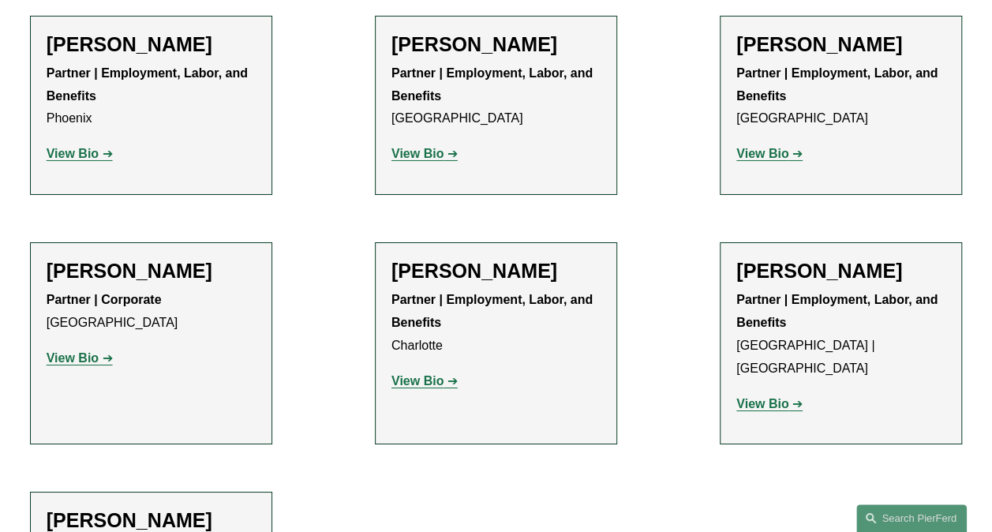
scroll to position [2686, 0]
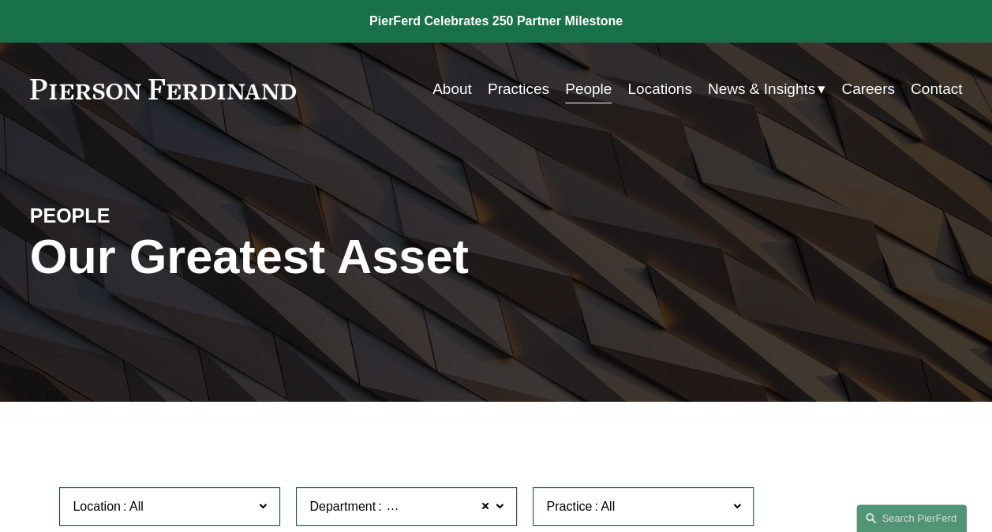
scroll to position [237, 0]
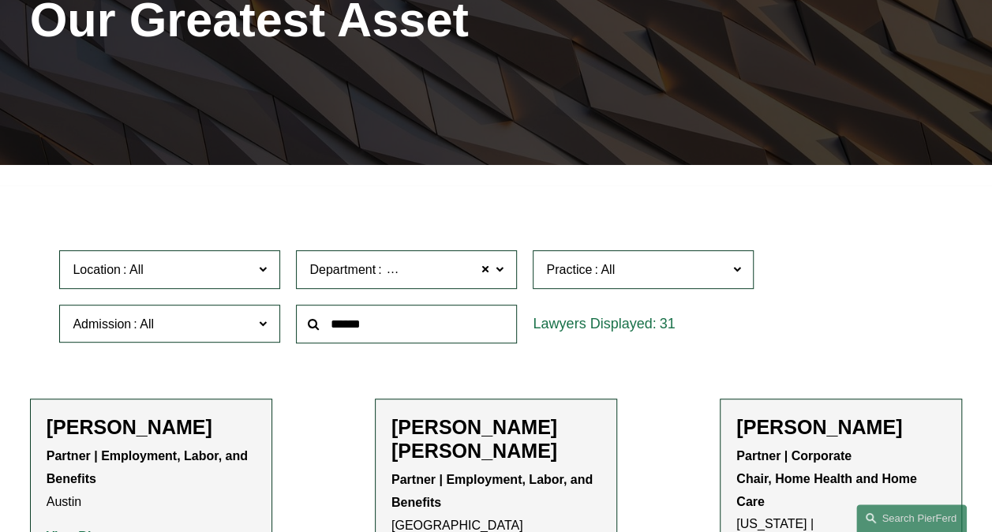
click at [509, 268] on label "Department Employment, Labor, and Benefits" at bounding box center [406, 269] width 221 height 39
click at [908, 268] on div "Location All Atlanta Austin Boston Charlotte Chicago Cincinnati Cleveland Colum…" at bounding box center [495, 296] width 889 height 108
click at [0, 0] on link "Intellectual Property" at bounding box center [0, 0] width 0 height 0
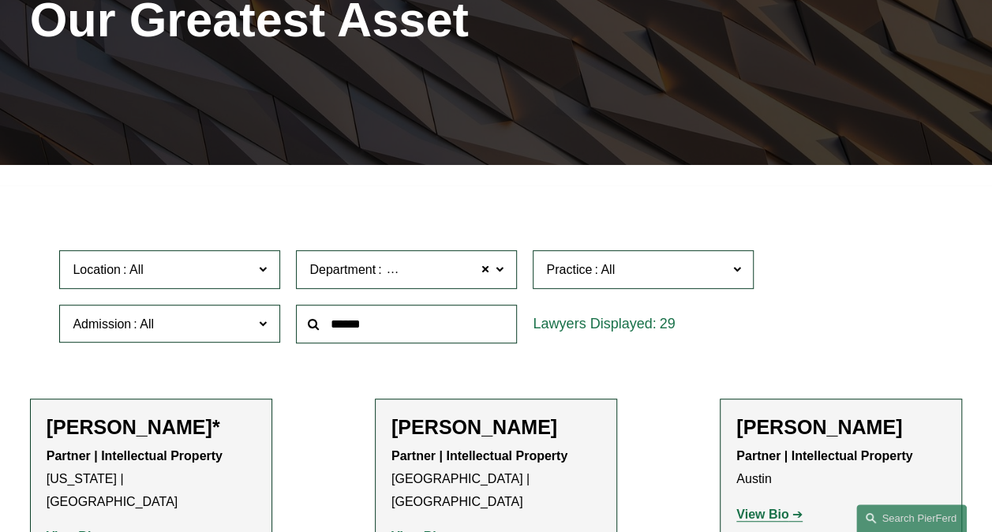
click at [259, 276] on label "Location" at bounding box center [169, 269] width 221 height 39
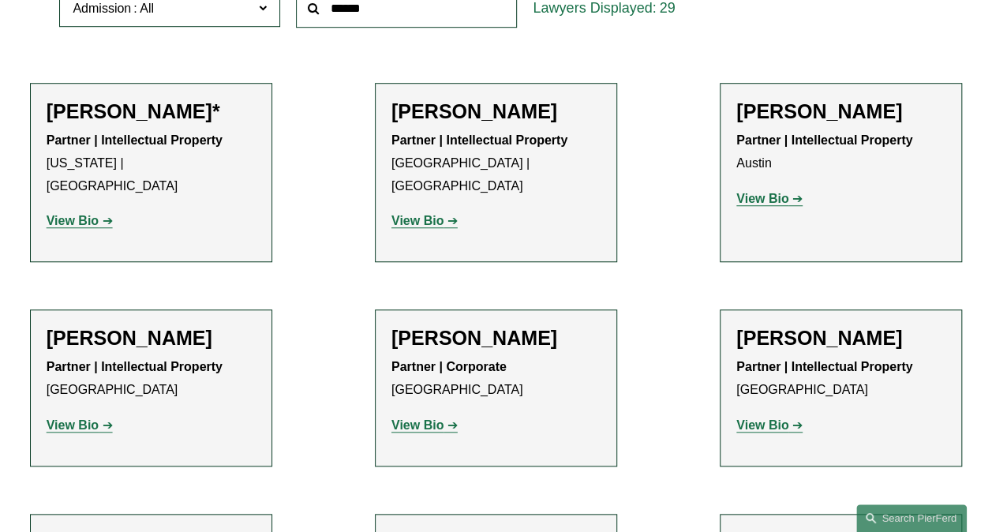
scroll to position [414, 0]
click at [0, 0] on link "[GEOGRAPHIC_DATA]" at bounding box center [0, 0] width 0 height 0
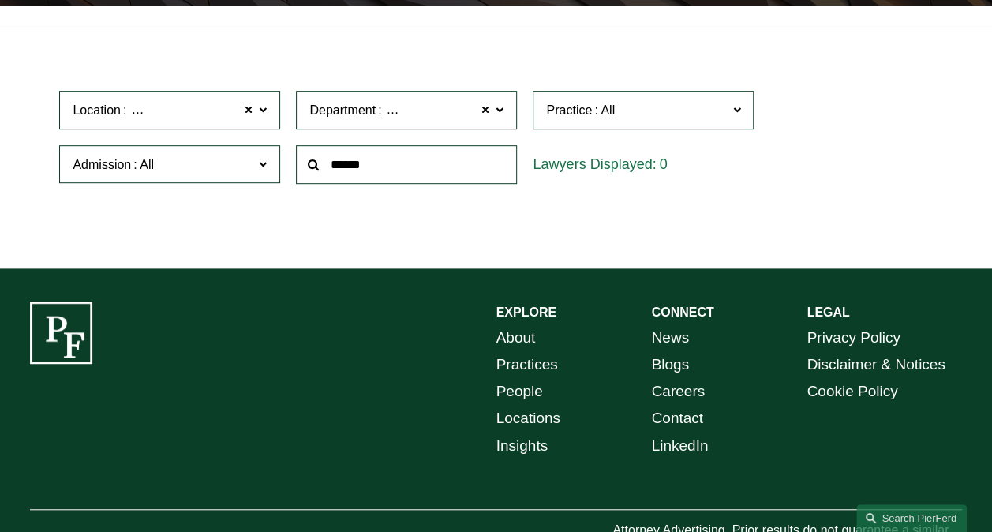
scroll to position [238, 0]
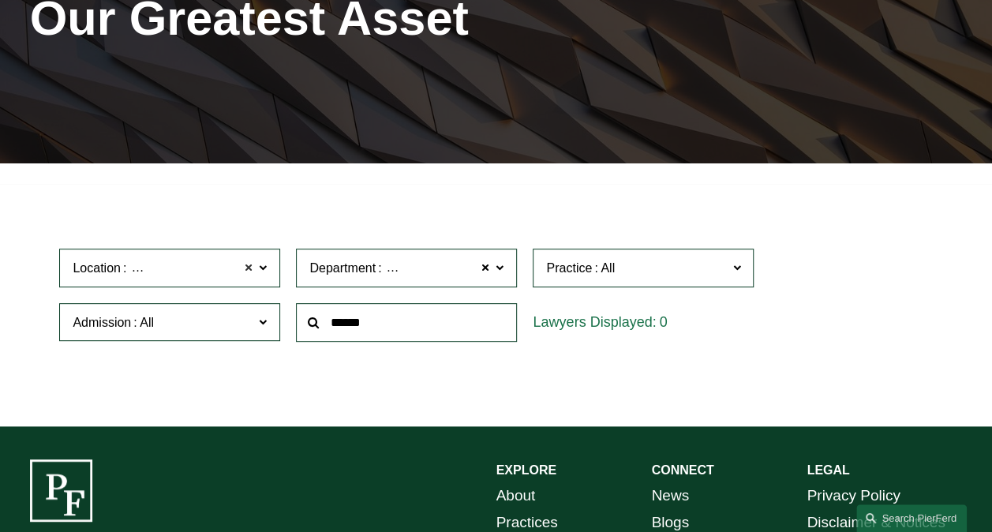
click at [248, 272] on span at bounding box center [248, 268] width 9 height 21
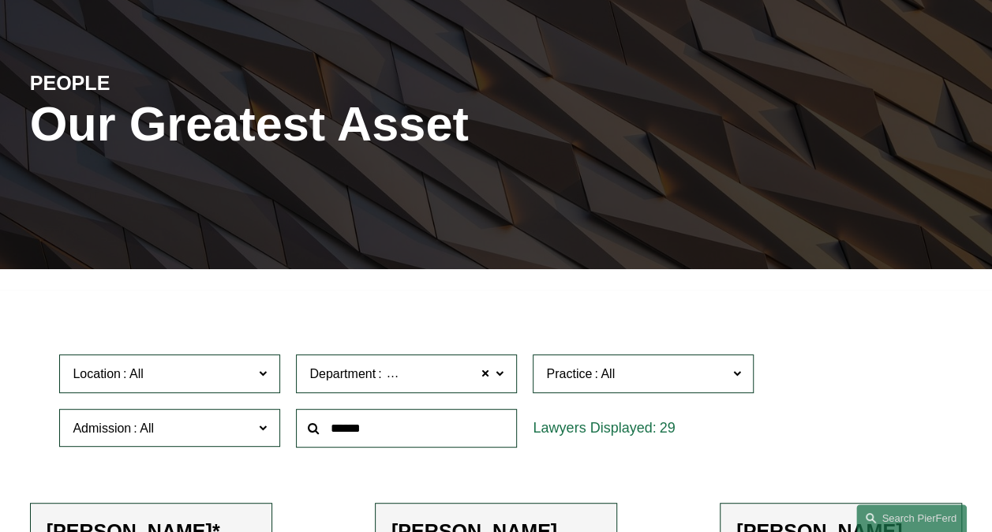
scroll to position [237, 0]
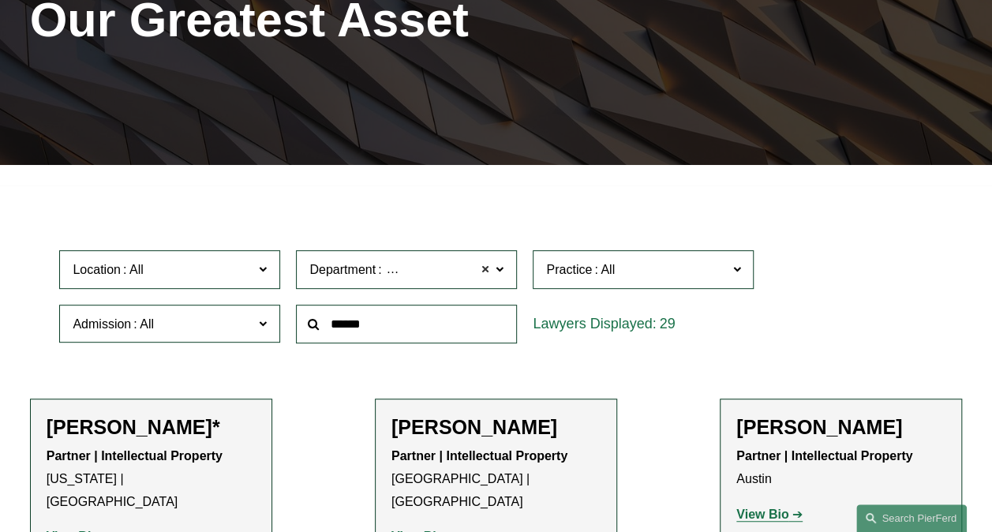
click at [486, 266] on span at bounding box center [485, 270] width 9 height 21
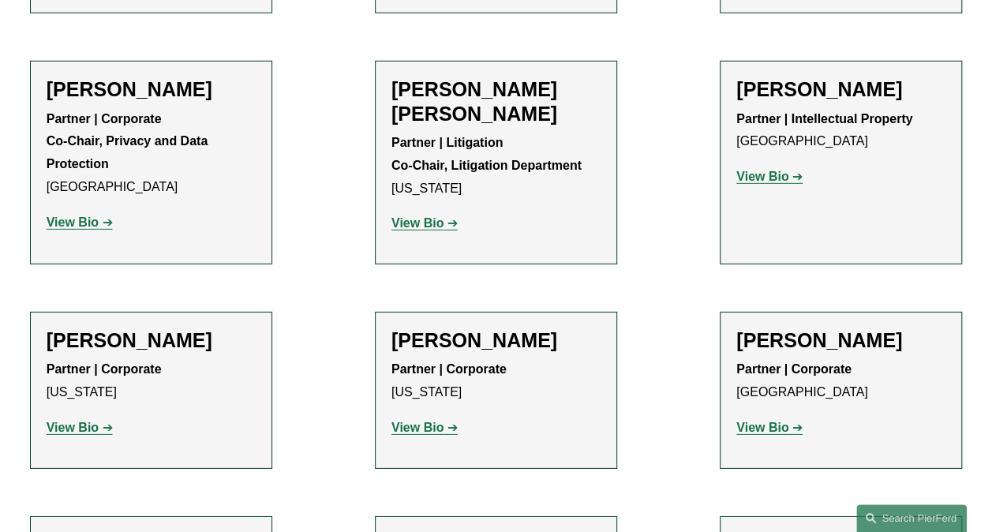
scroll to position [2219, 0]
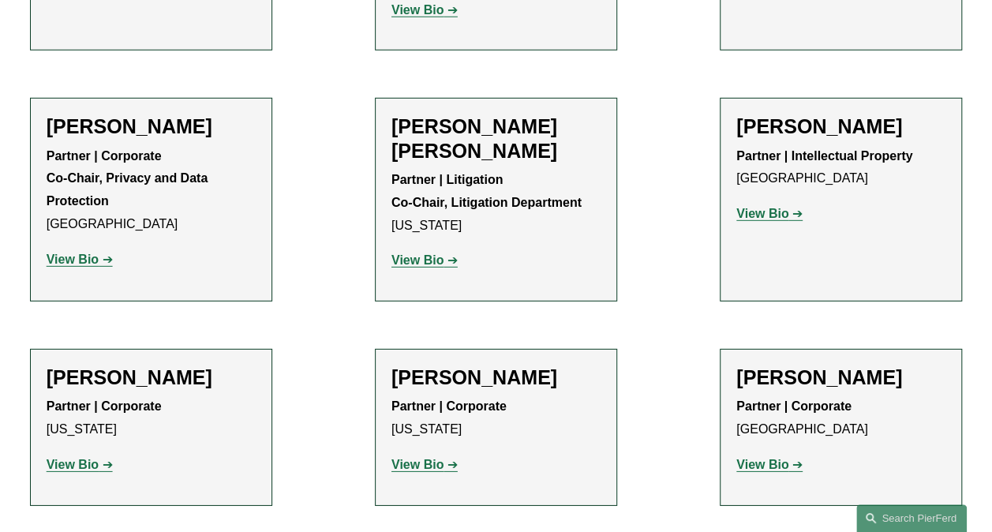
drag, startPoint x: 714, startPoint y: 219, endPoint x: 743, endPoint y: 143, distance: 82.0
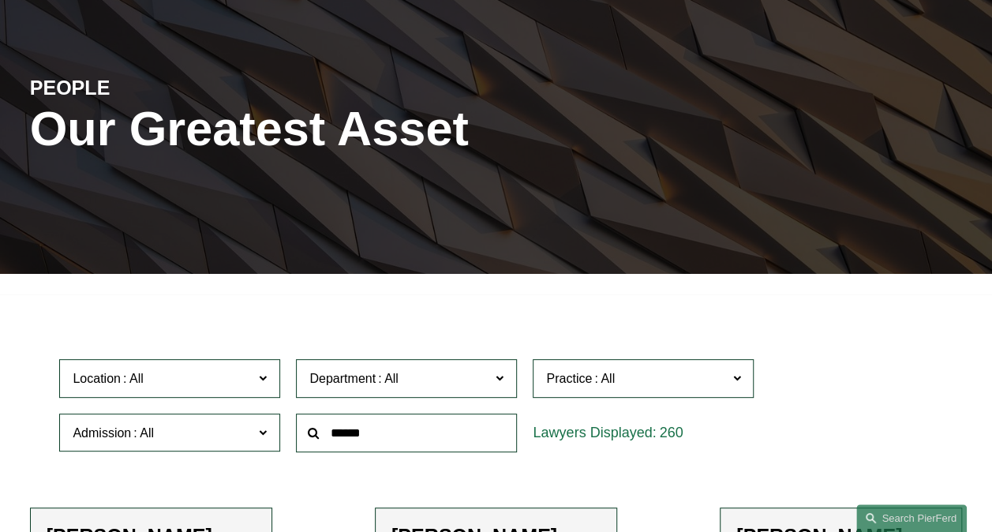
scroll to position [316, 0]
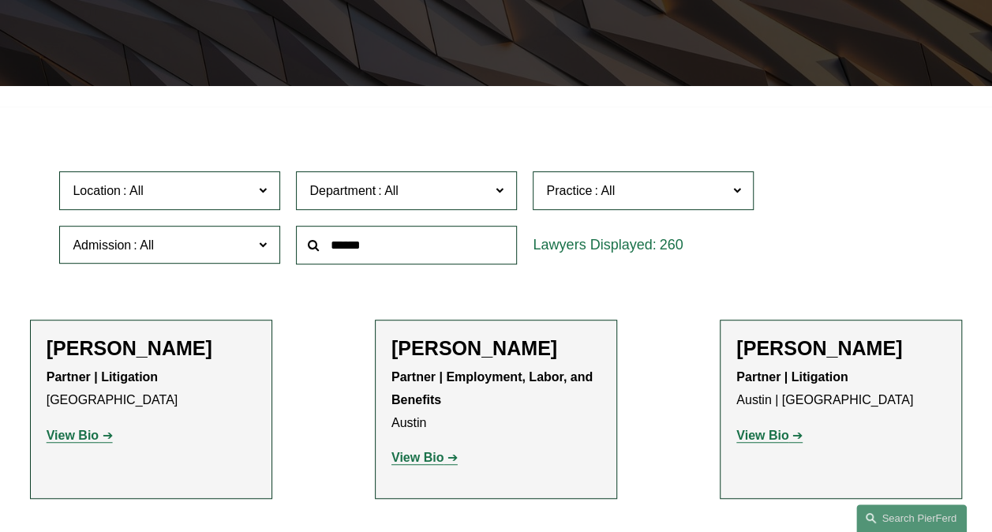
click at [496, 188] on label "Department" at bounding box center [406, 190] width 221 height 39
click at [0, 0] on link "Litigation" at bounding box center [0, 0] width 0 height 0
click at [863, 219] on div "Location All Atlanta Austin Boston Charlotte Chicago Cincinnati Cleveland Colum…" at bounding box center [495, 217] width 889 height 108
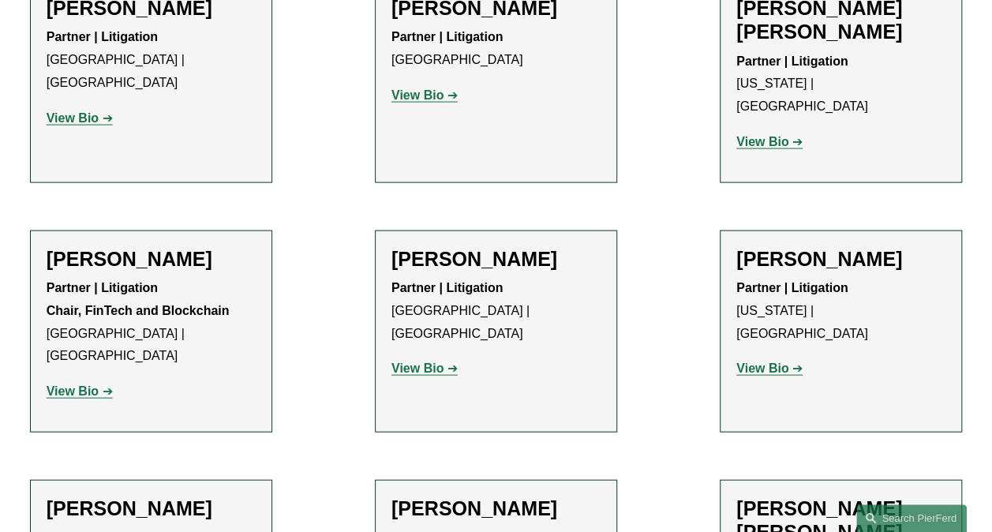
scroll to position [4579, 0]
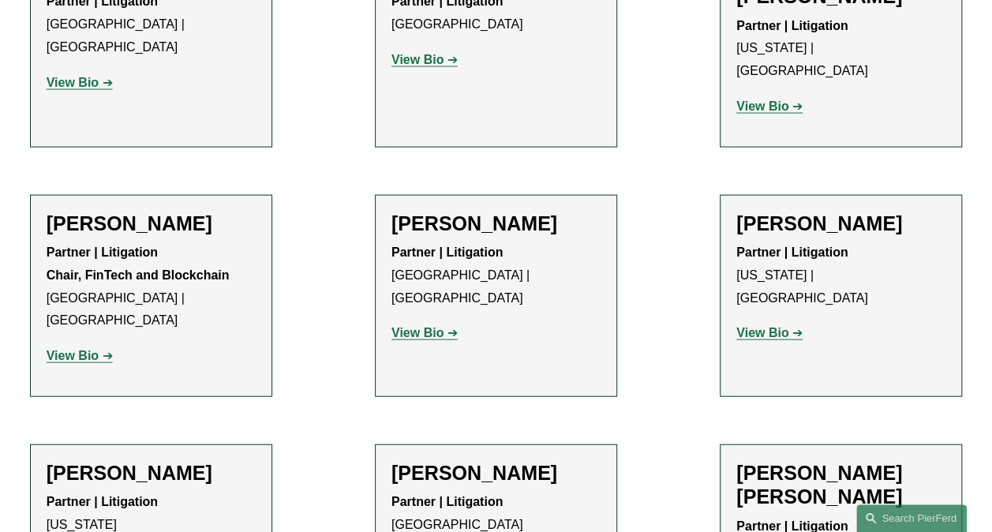
click at [665, 144] on ul "Filter Location All Atlanta Austin Boston Charlotte Chicago Cincinnati Clevelan…" at bounding box center [496, 317] width 992 height 8929
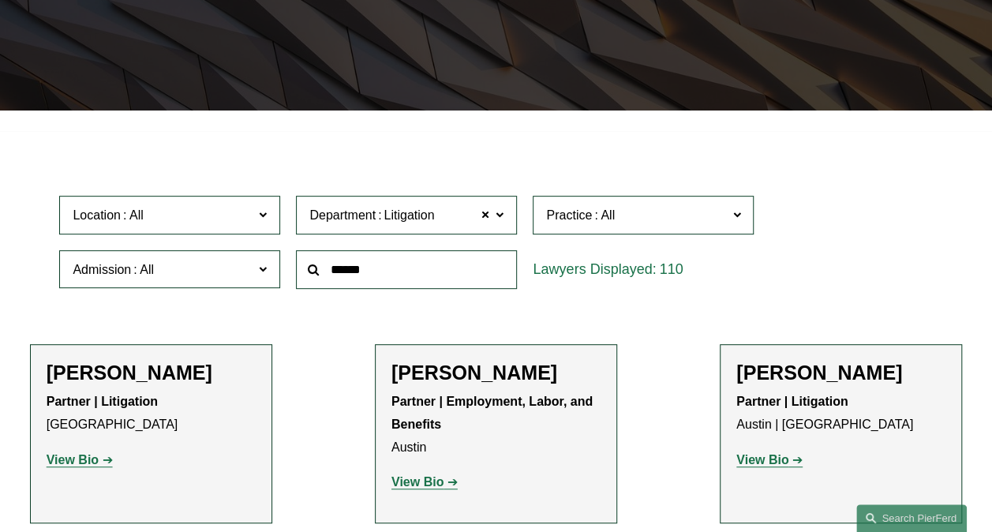
scroll to position [316, 0]
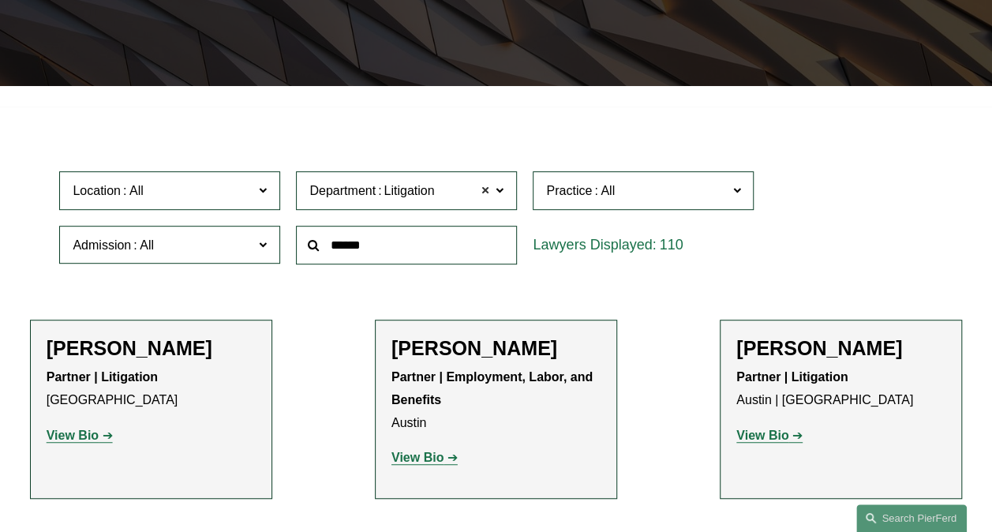
click at [488, 197] on span at bounding box center [485, 191] width 9 height 21
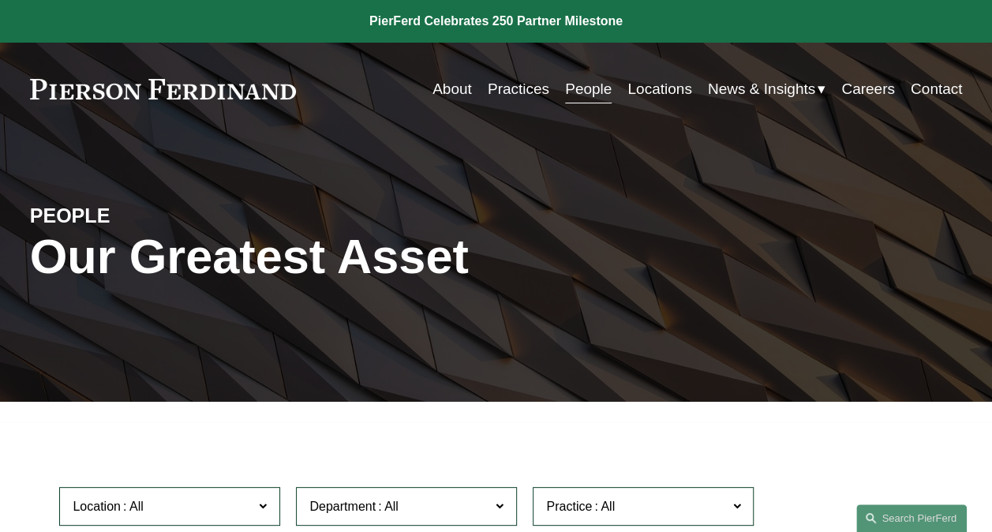
scroll to position [316, 0]
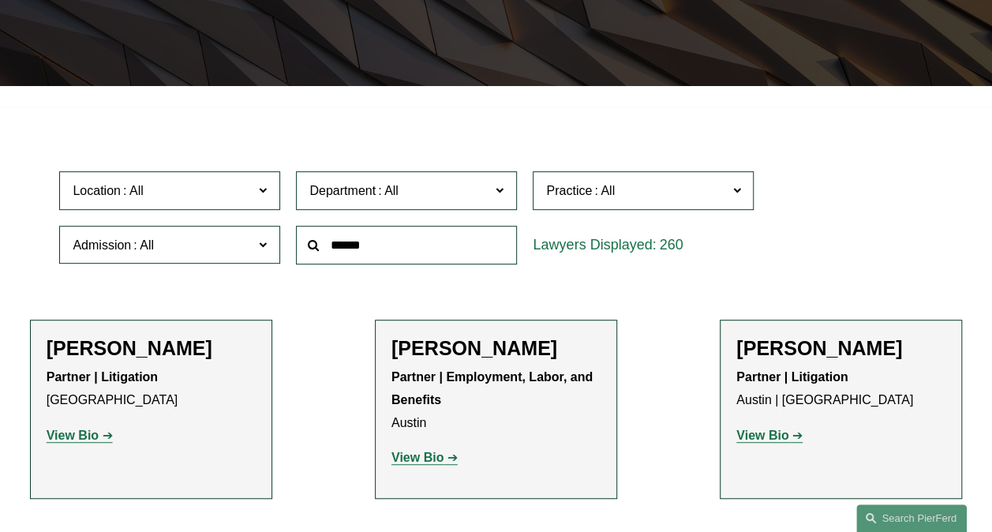
click at [257, 197] on label "Location" at bounding box center [169, 190] width 221 height 39
click at [0, 0] on link "[GEOGRAPHIC_DATA]" at bounding box center [0, 0] width 0 height 0
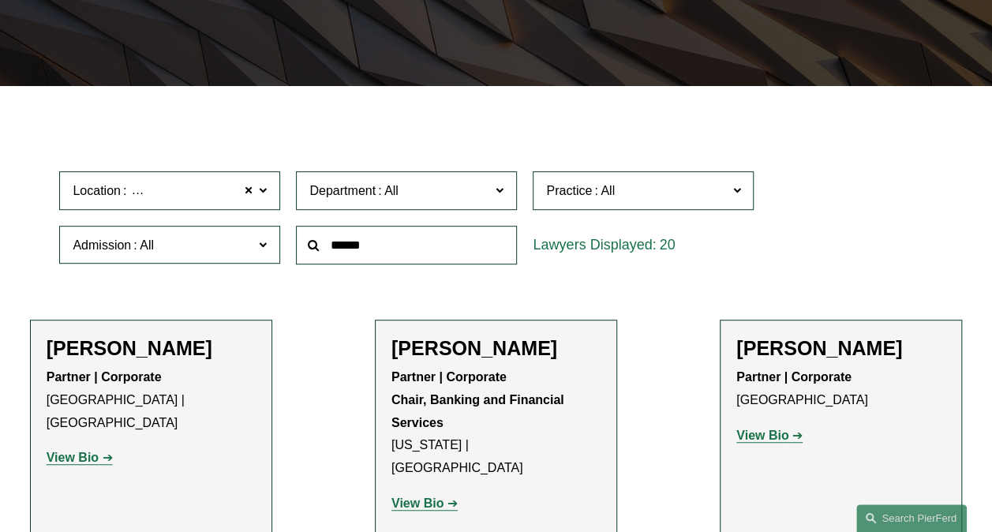
click at [843, 258] on div "Location London London All Atlanta Austin Boston Charlotte Chicago Cincinnati C…" at bounding box center [495, 217] width 889 height 108
click at [807, 258] on div "Location London London All Atlanta Austin Boston Charlotte Chicago Cincinnati C…" at bounding box center [495, 217] width 889 height 108
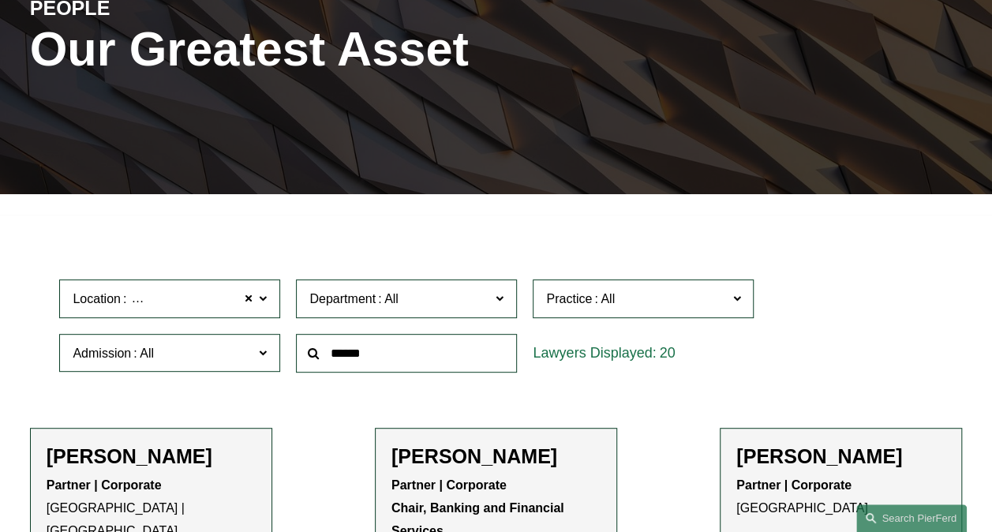
scroll to position [316, 0]
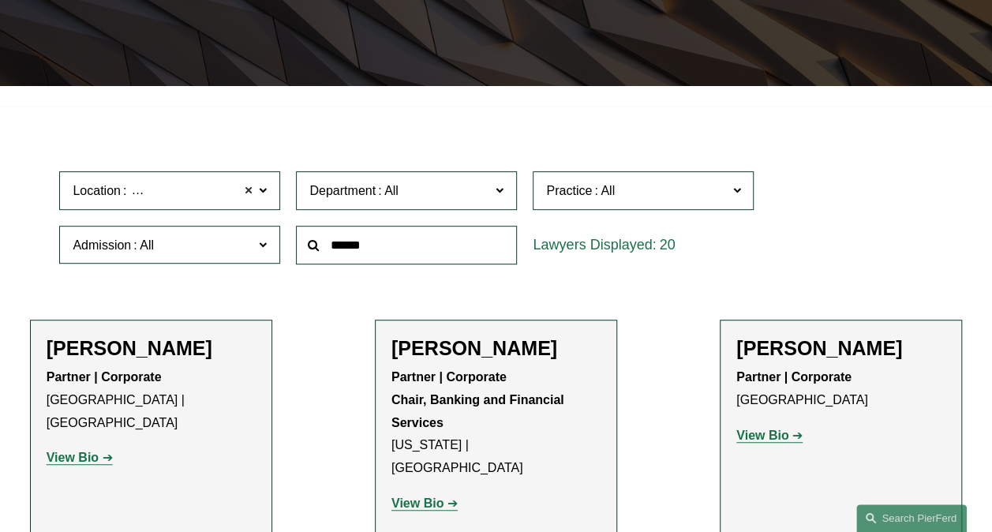
click at [246, 195] on span at bounding box center [248, 191] width 9 height 21
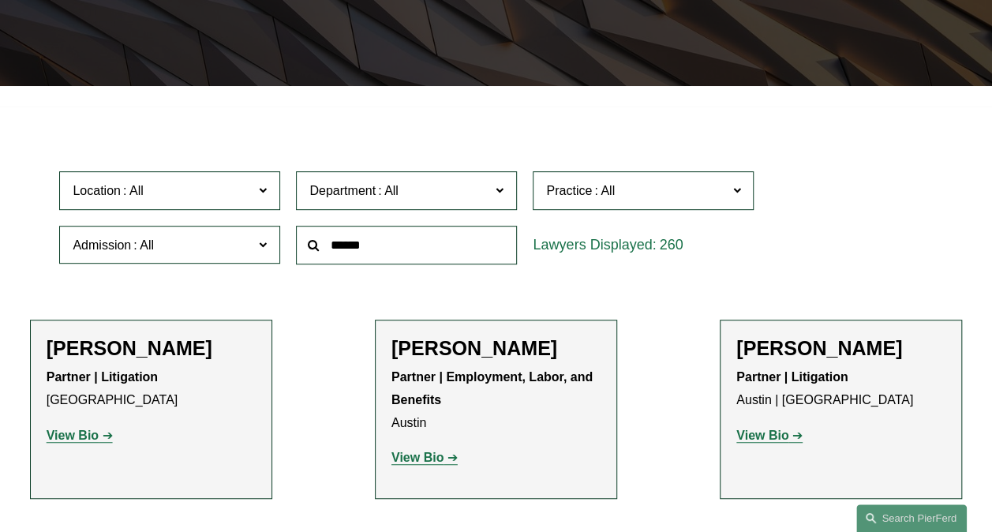
click at [268, 197] on label "Location" at bounding box center [169, 190] width 221 height 39
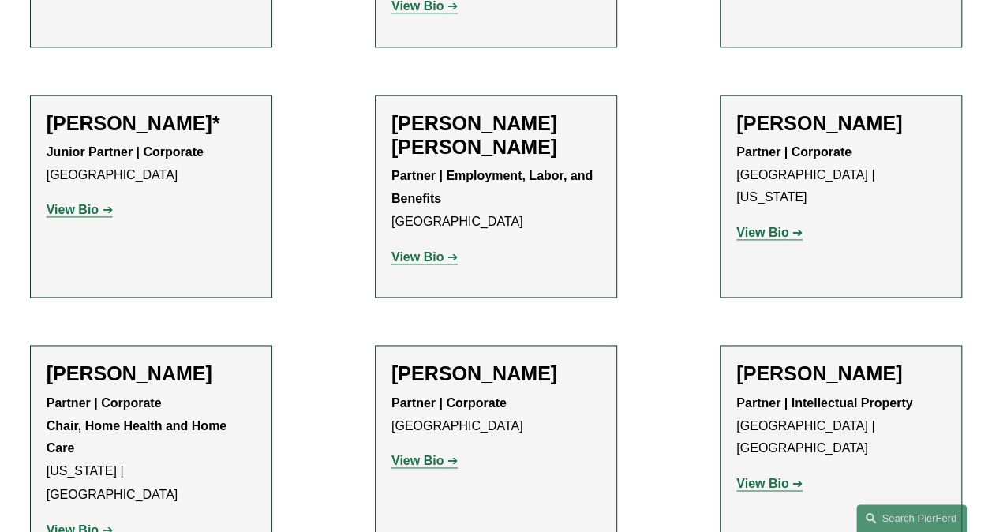
scroll to position [1026, 0]
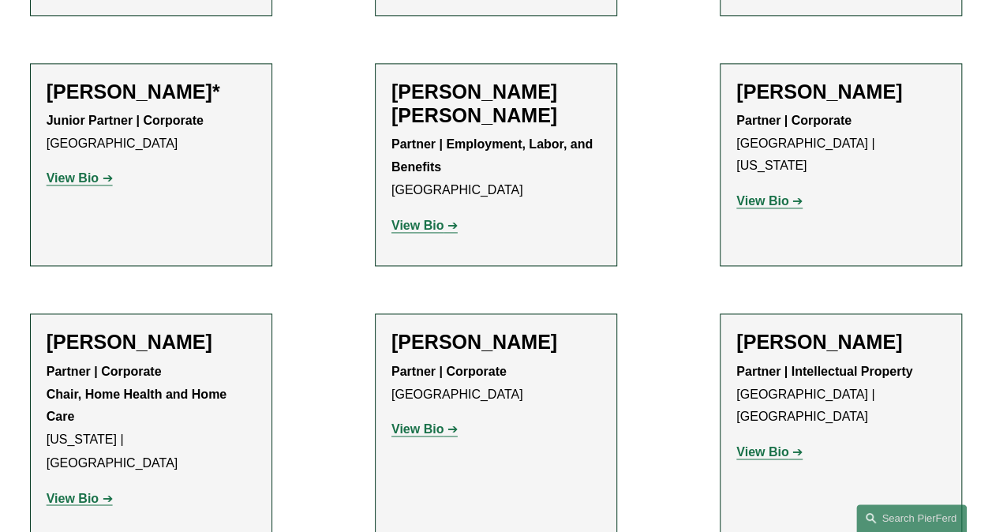
click at [564, 369] on p "Partner | Corporate Tampa" at bounding box center [496, 384] width 209 height 46
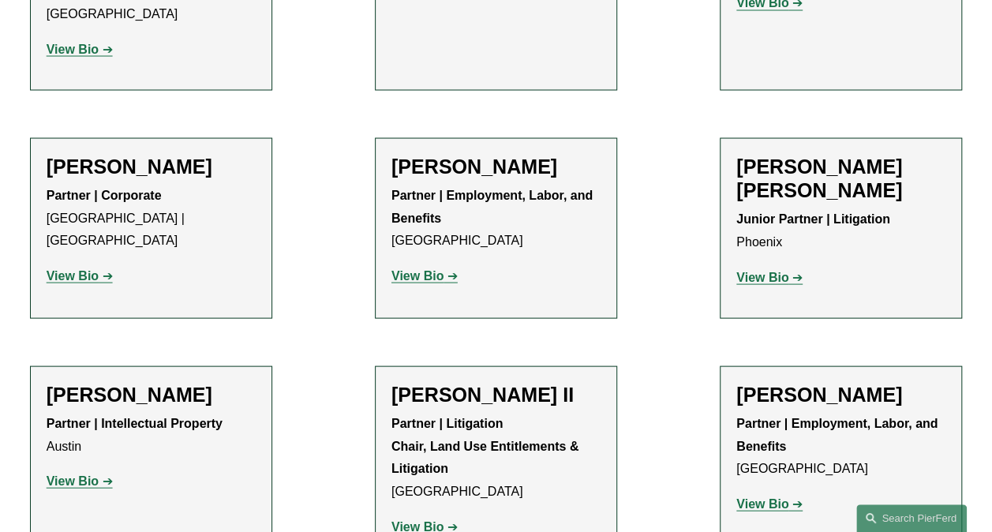
scroll to position [1500, 0]
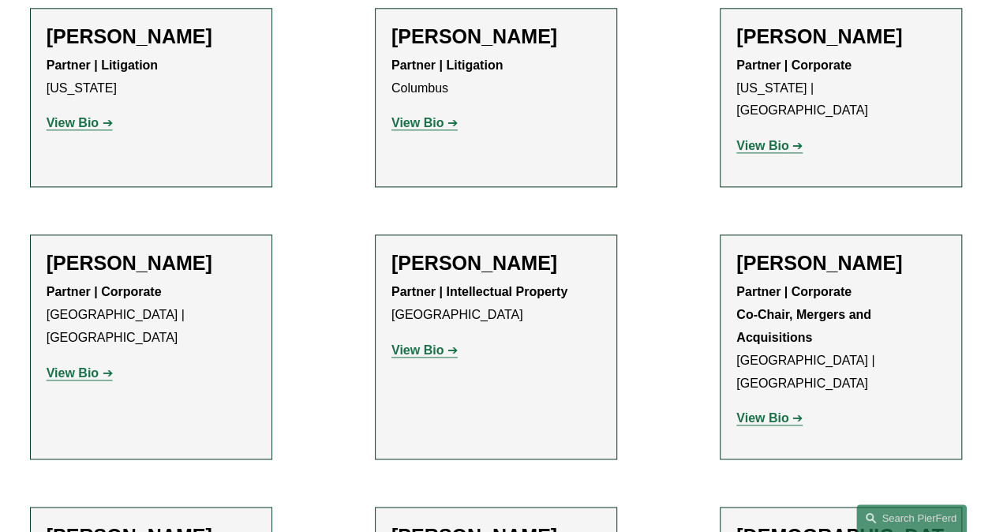
scroll to position [3925, 0]
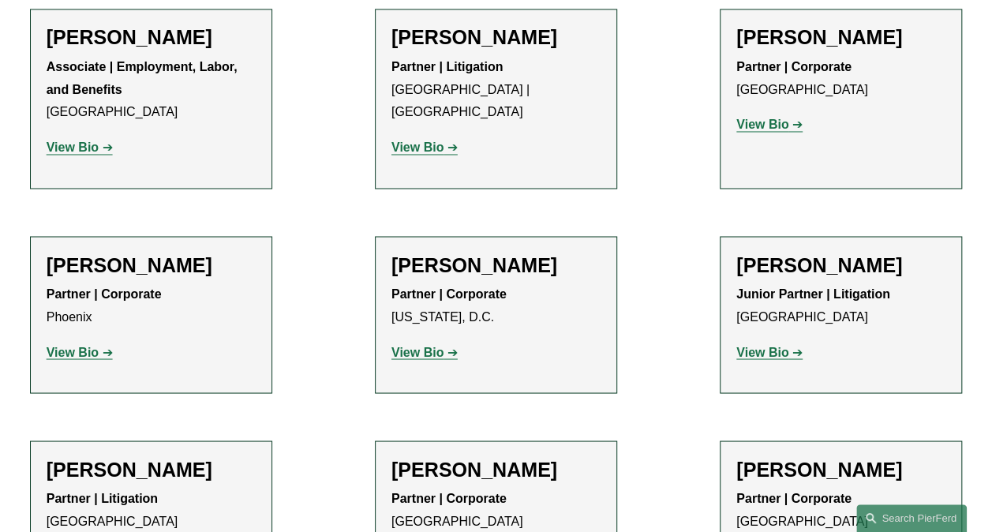
scroll to position [7240, 0]
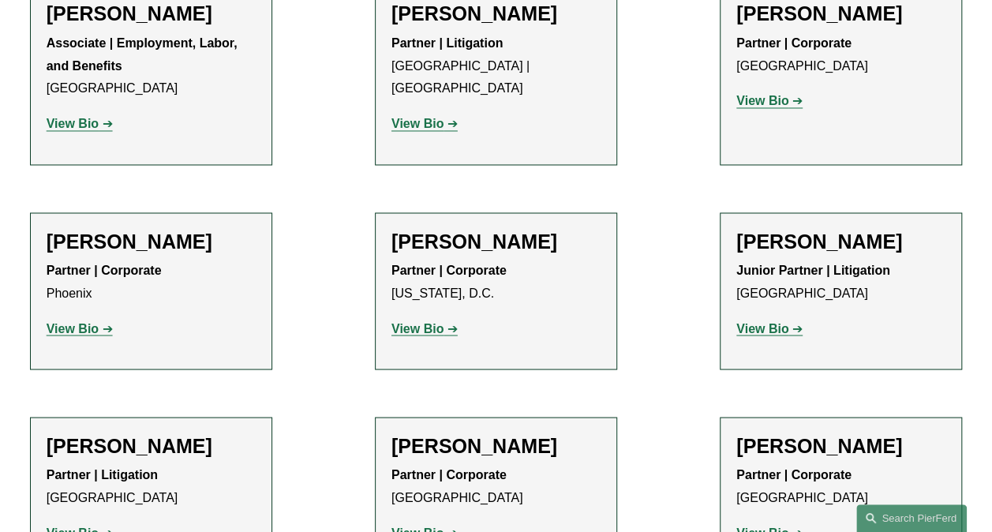
click at [613, 417] on li "Tyler Giles Partner | Corporate Atlanta View Bio Location: Atlanta; Department:…" at bounding box center [496, 495] width 242 height 157
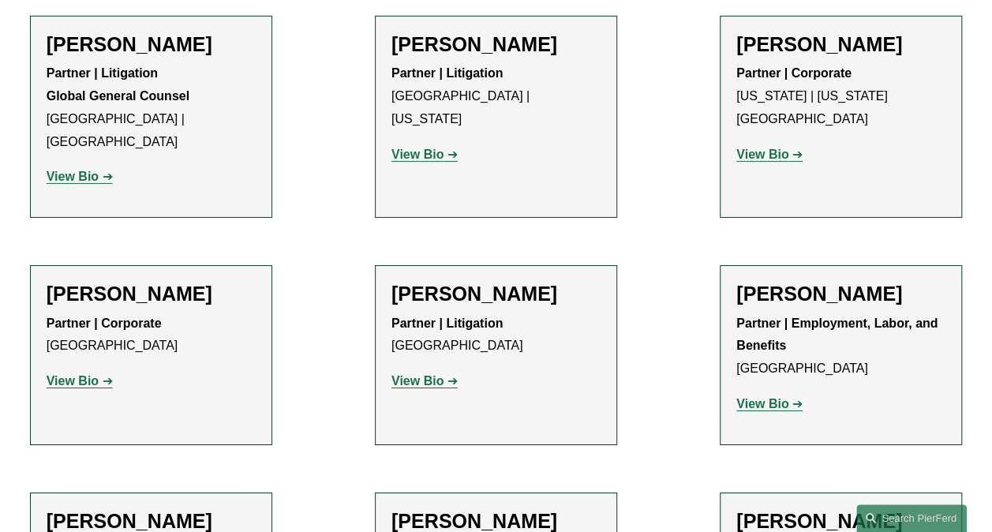
scroll to position [8582, 0]
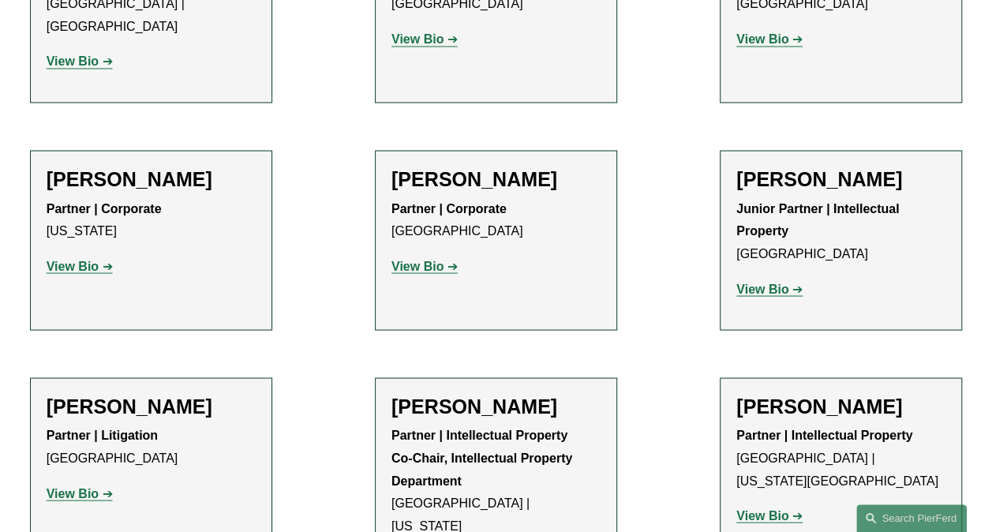
scroll to position [10398, 0]
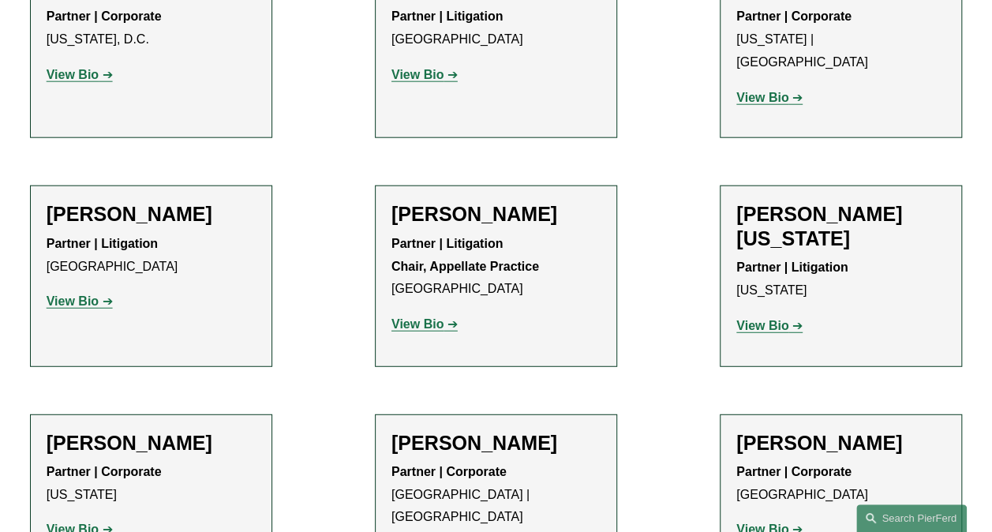
scroll to position [19792, 0]
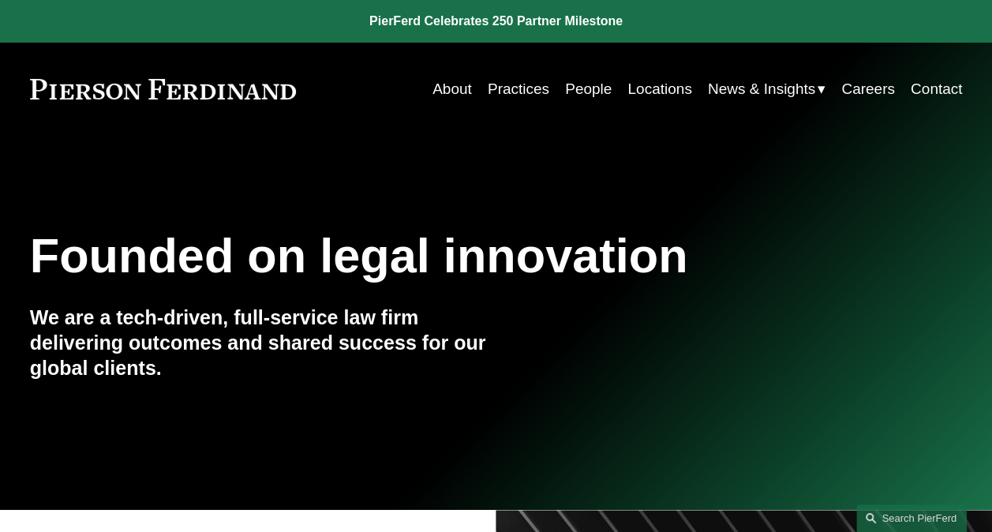
click at [597, 82] on link "People" at bounding box center [588, 89] width 47 height 30
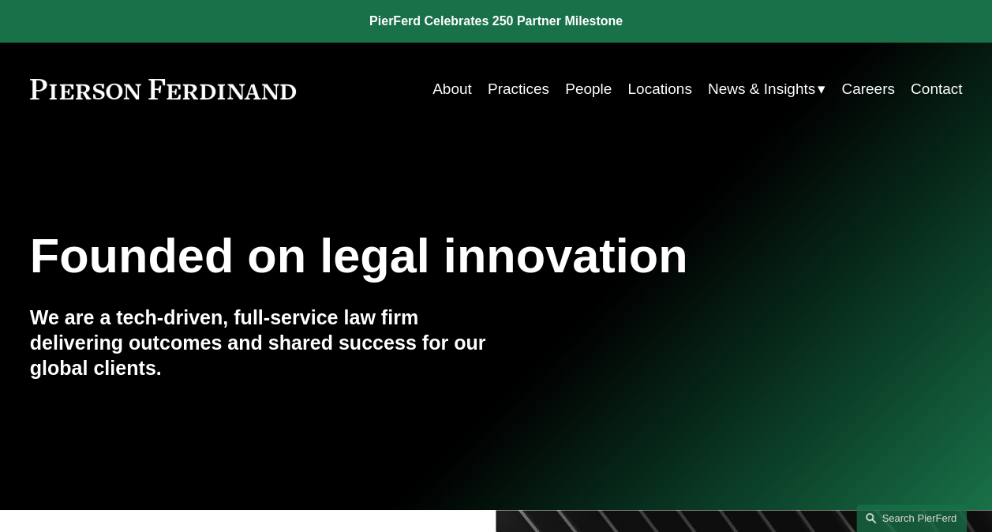
click at [581, 84] on link "People" at bounding box center [588, 89] width 47 height 30
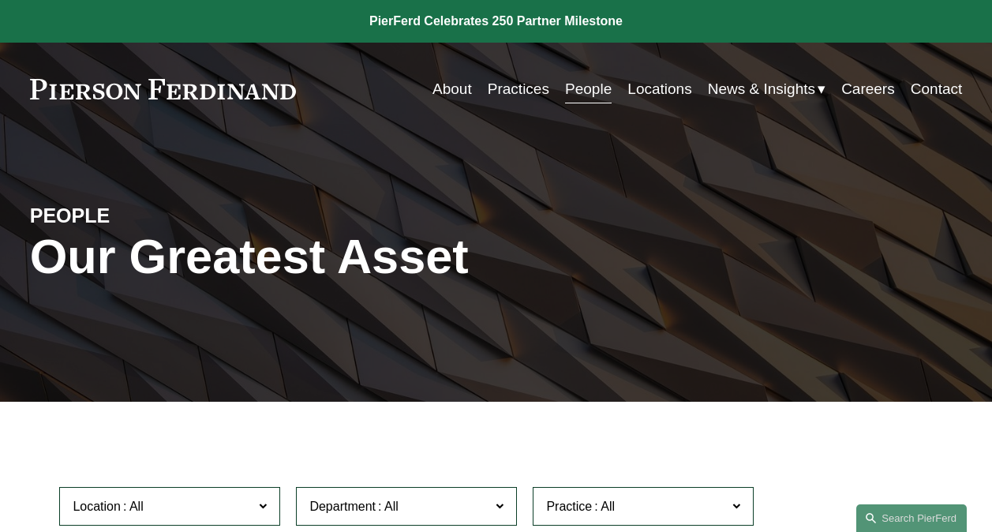
click at [665, 151] on div "PEOPLE Our Greatest Asset" at bounding box center [496, 269] width 992 height 266
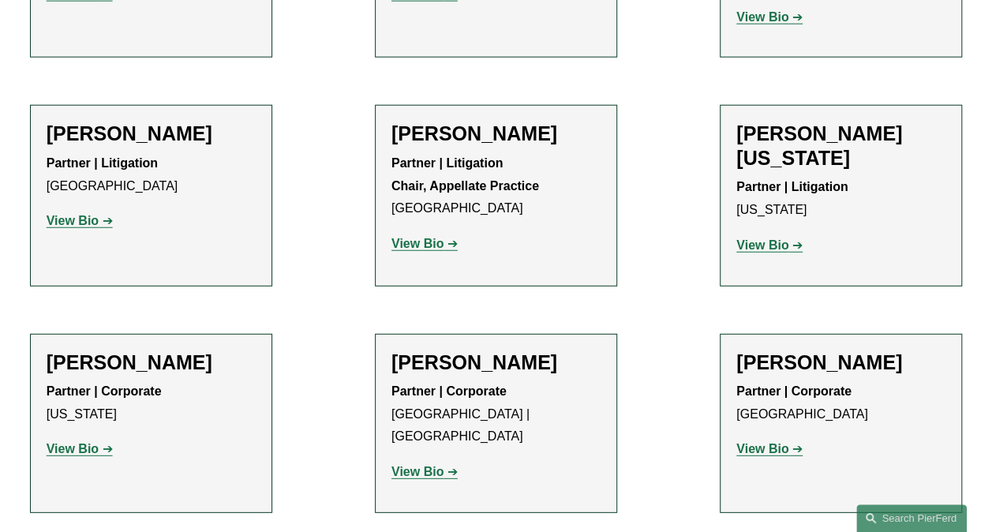
scroll to position [19762, 0]
